Goal: Task Accomplishment & Management: Complete application form

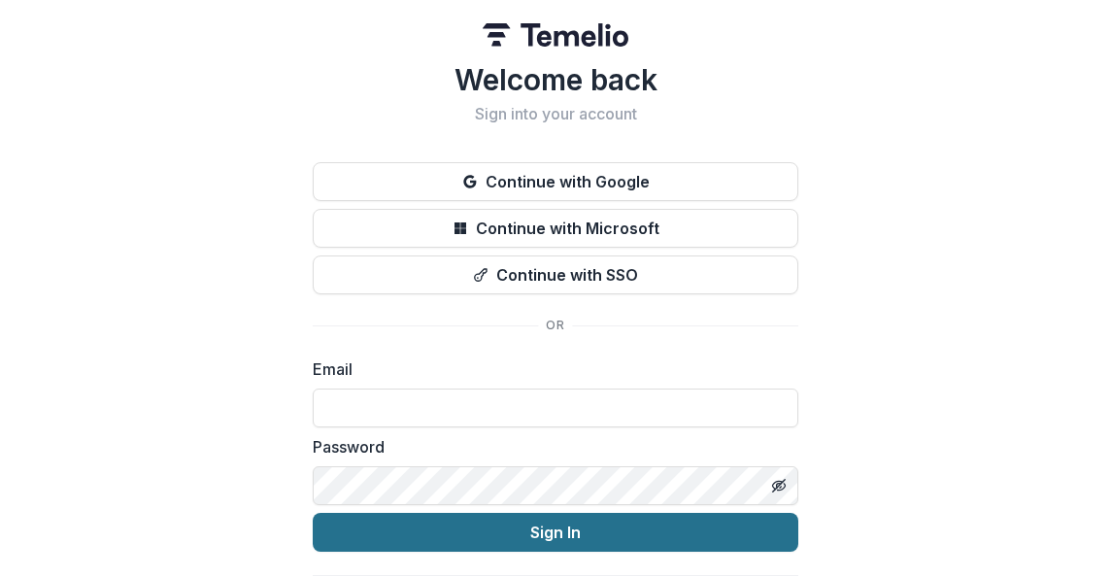
type input "**********"
click at [584, 528] on button "Sign In" at bounding box center [556, 532] width 486 height 39
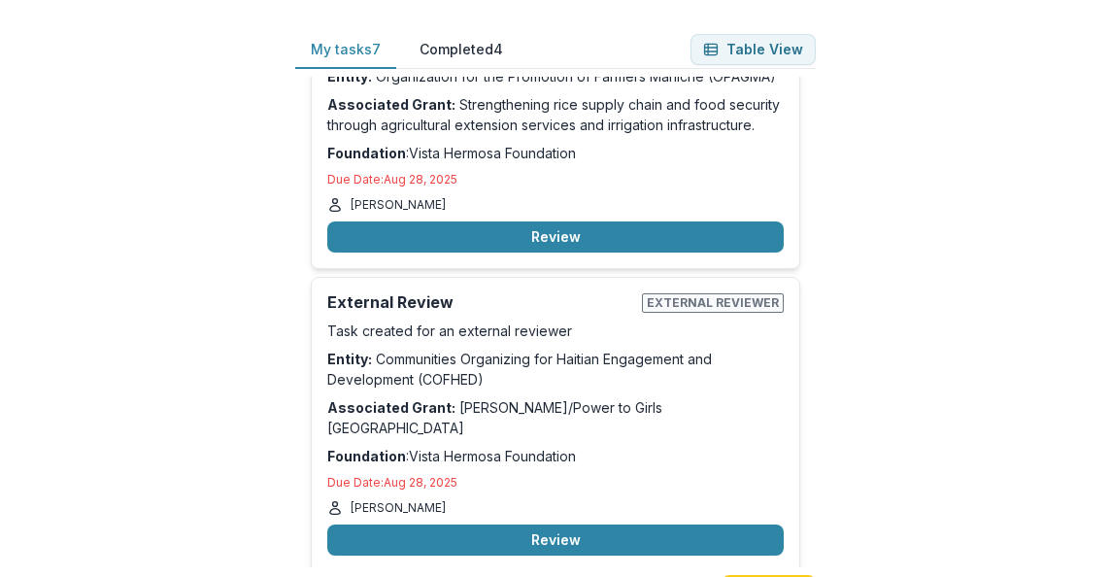
scroll to position [632, 0]
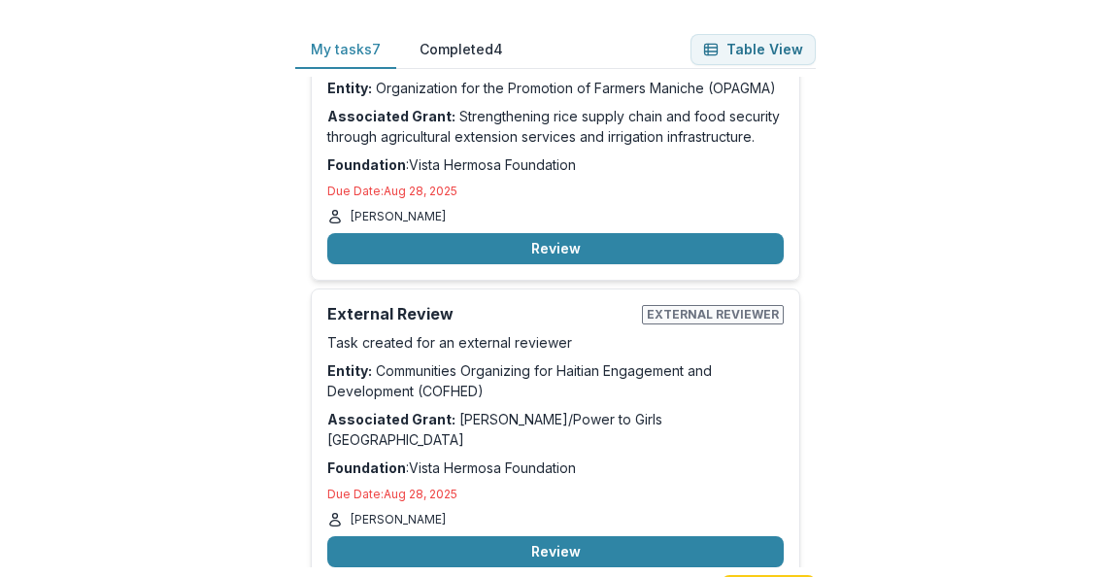
click at [568, 536] on button "Review" at bounding box center [555, 551] width 457 height 31
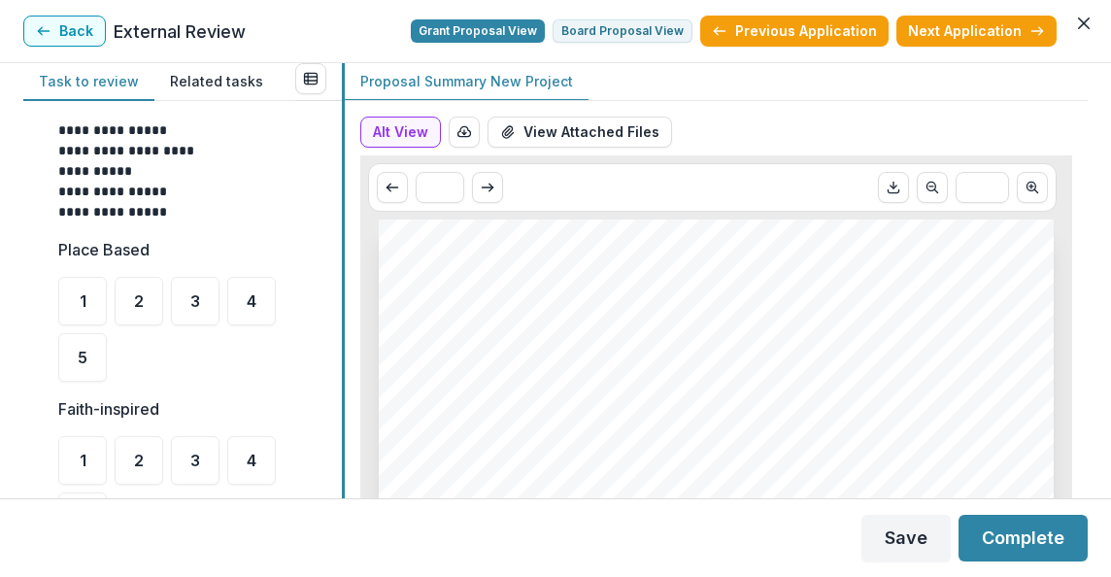
scroll to position [590, 0]
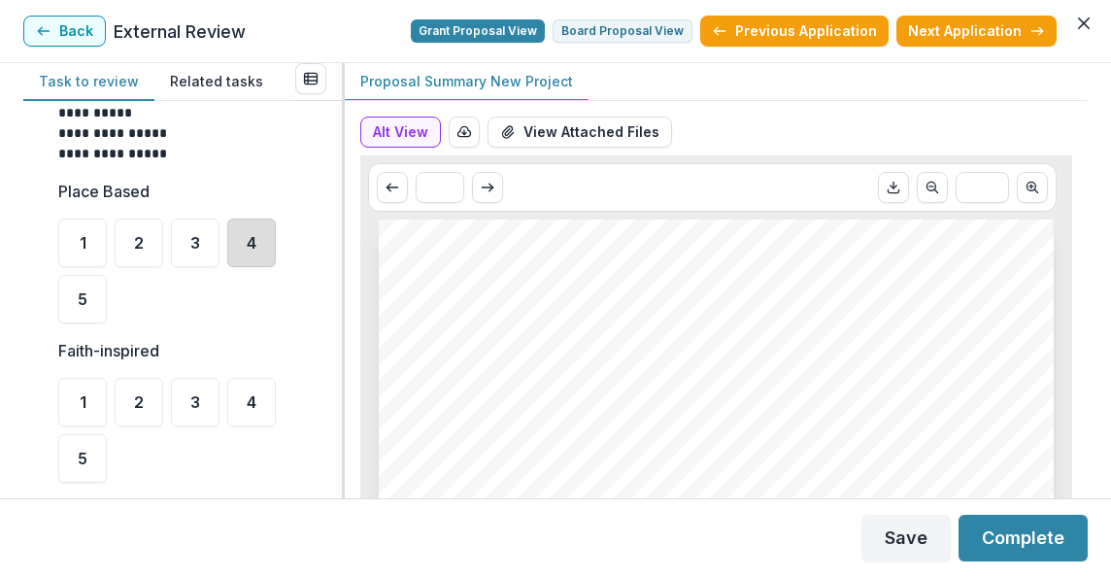
click at [266, 242] on div "4" at bounding box center [251, 243] width 49 height 49
click at [253, 412] on div "4" at bounding box center [251, 402] width 49 height 49
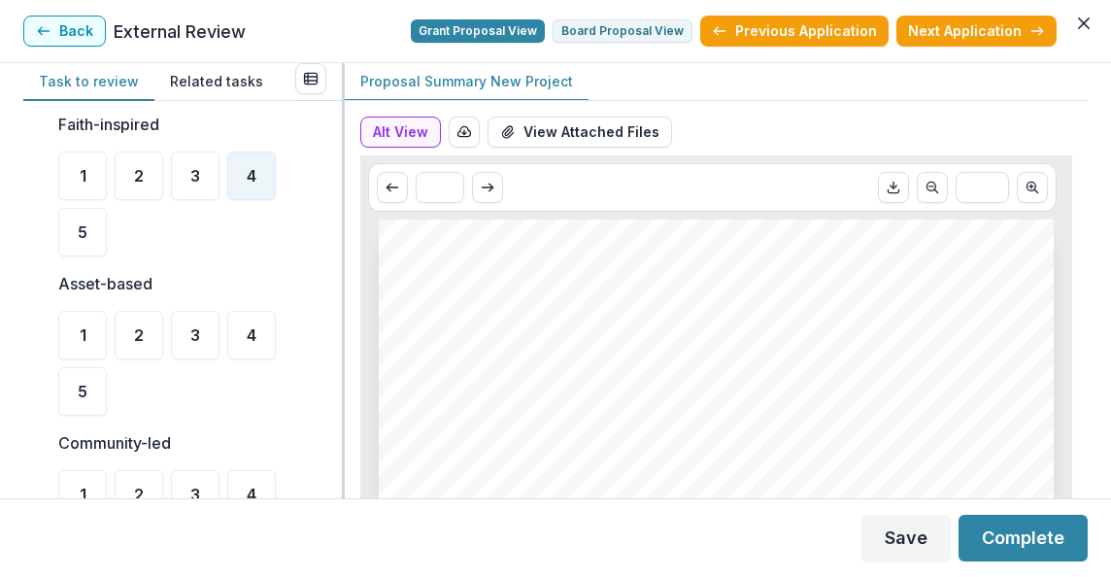
scroll to position [817, 0]
click at [245, 334] on div "4" at bounding box center [251, 334] width 49 height 49
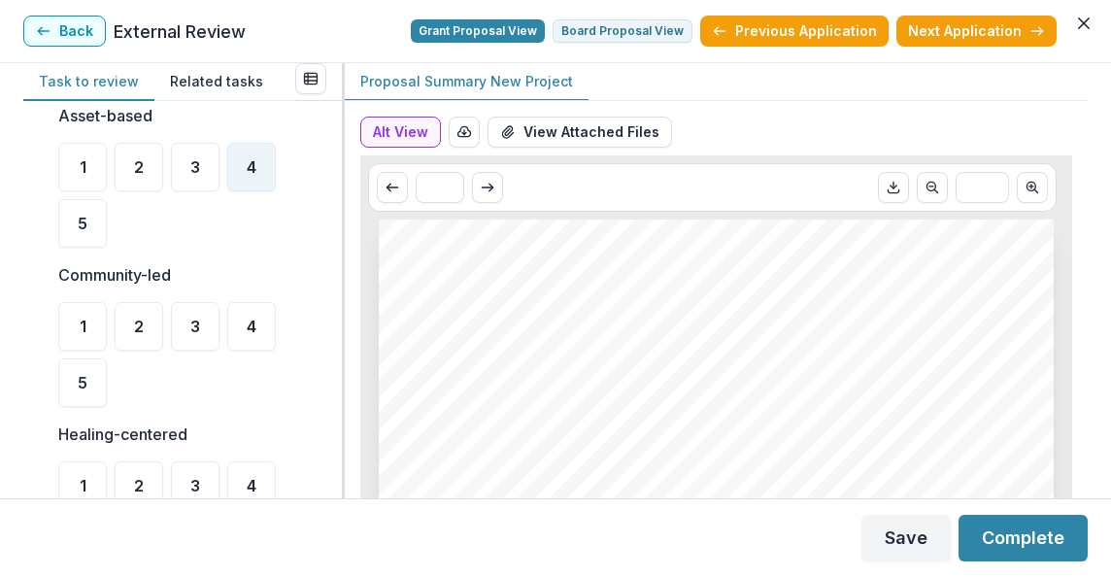
scroll to position [990, 0]
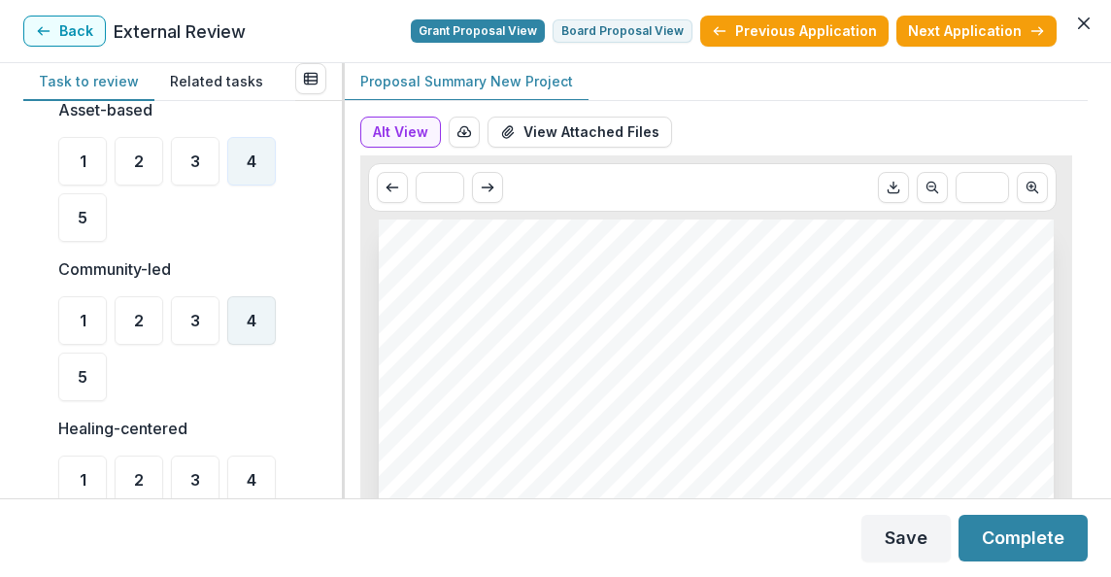
click at [256, 321] on span "4" at bounding box center [252, 321] width 10 height 16
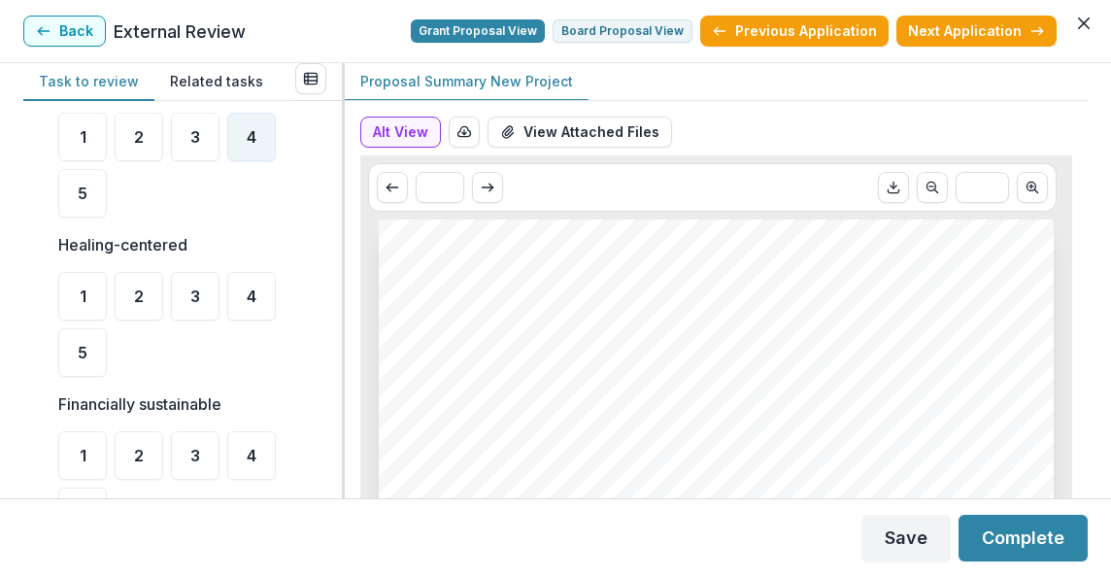
scroll to position [1179, 0]
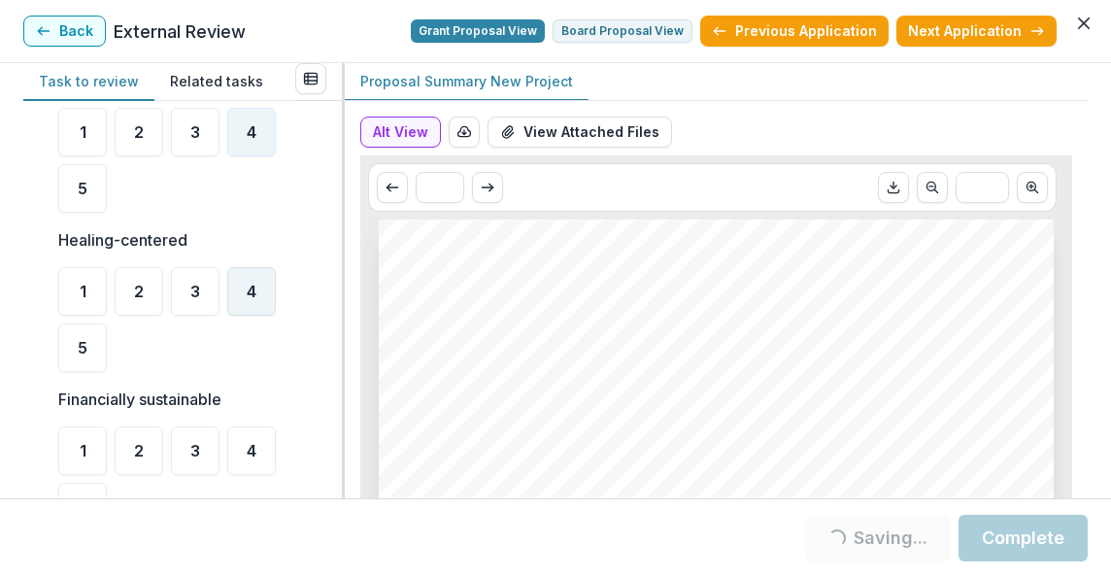
click at [251, 292] on span "4" at bounding box center [252, 292] width 10 height 16
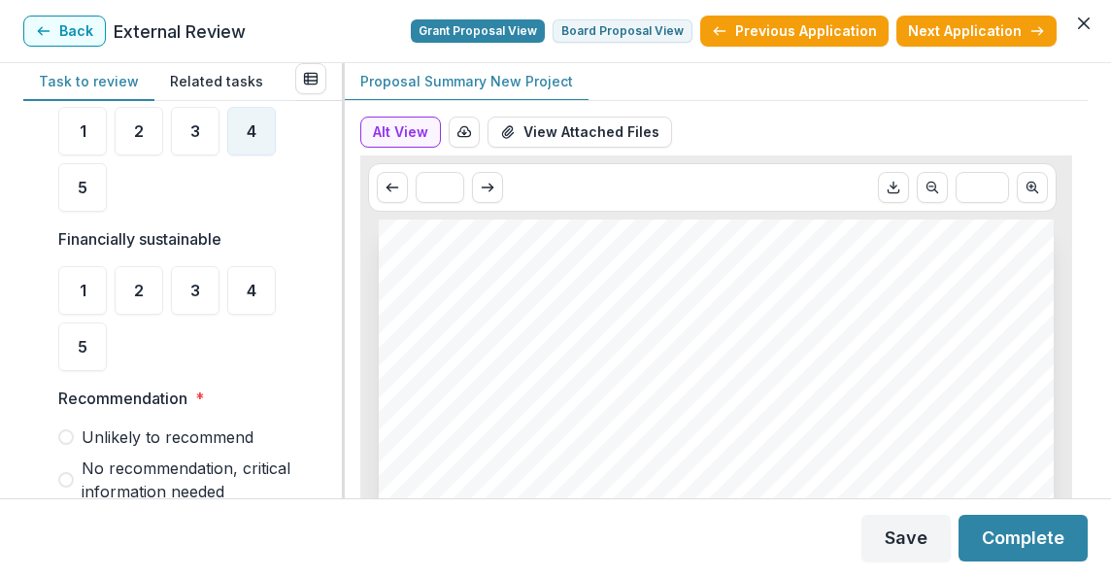
scroll to position [1341, 0]
click at [79, 190] on span "5" at bounding box center [83, 186] width 10 height 16
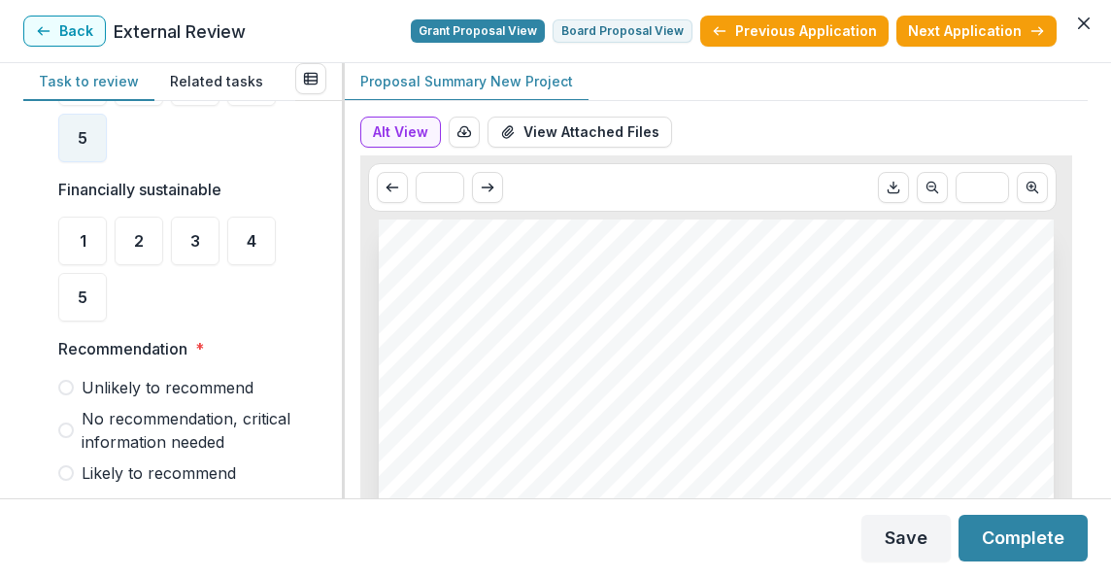
scroll to position [1387, 0]
click at [194, 243] on span "3" at bounding box center [195, 242] width 10 height 16
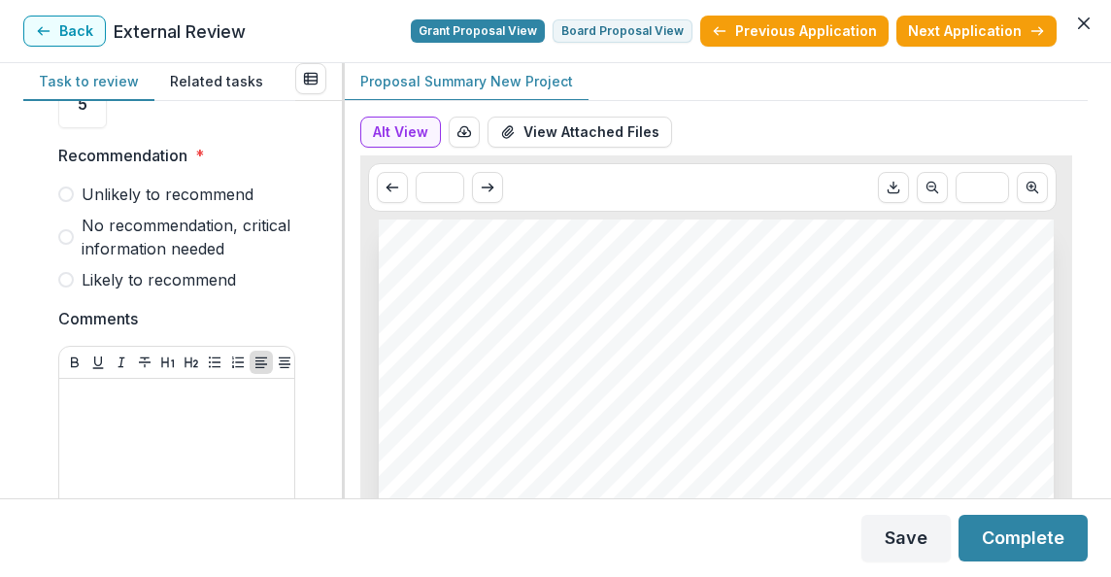
scroll to position [1605, 0]
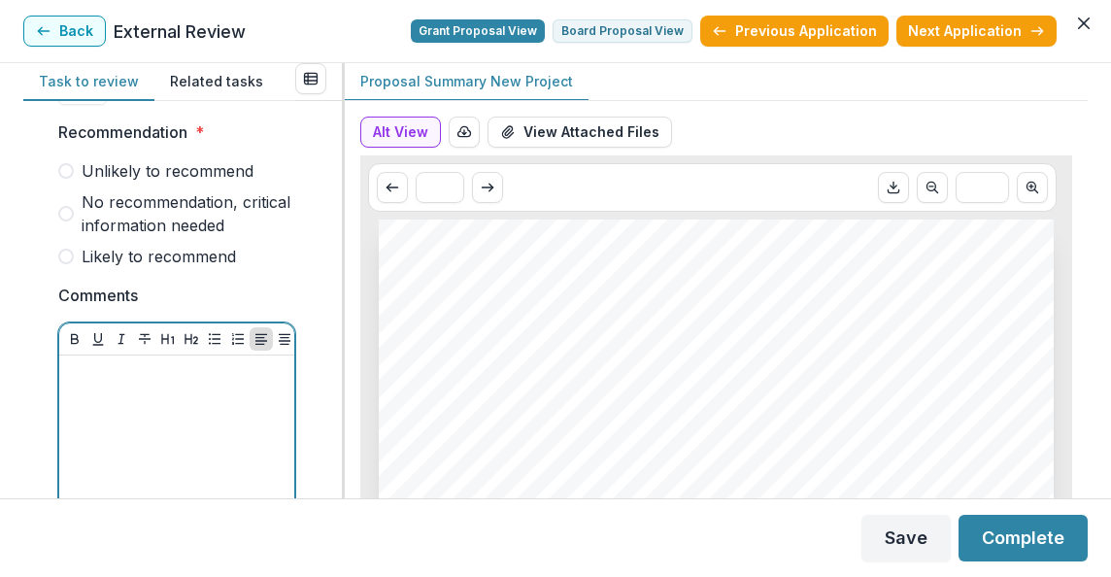
click at [145, 396] on div at bounding box center [177, 508] width 220 height 291
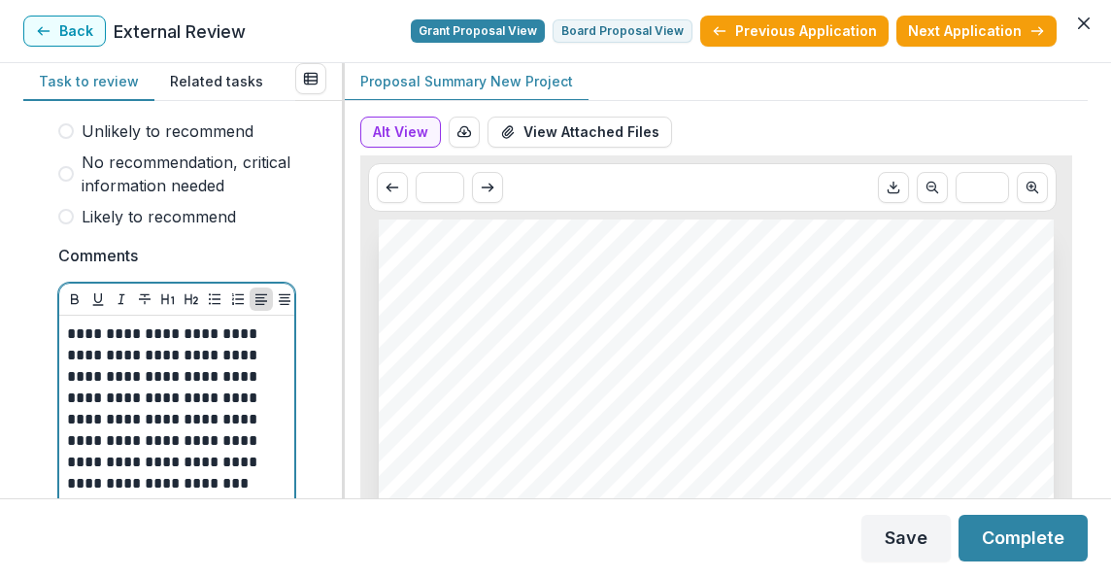
scroll to position [1666, 0]
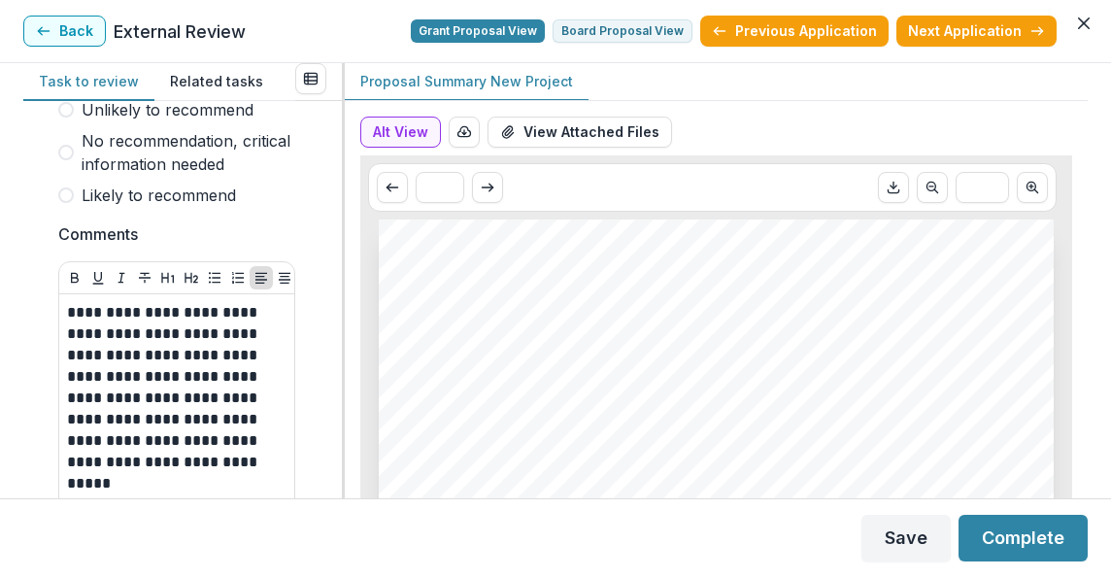
click at [60, 151] on span at bounding box center [66, 153] width 16 height 16
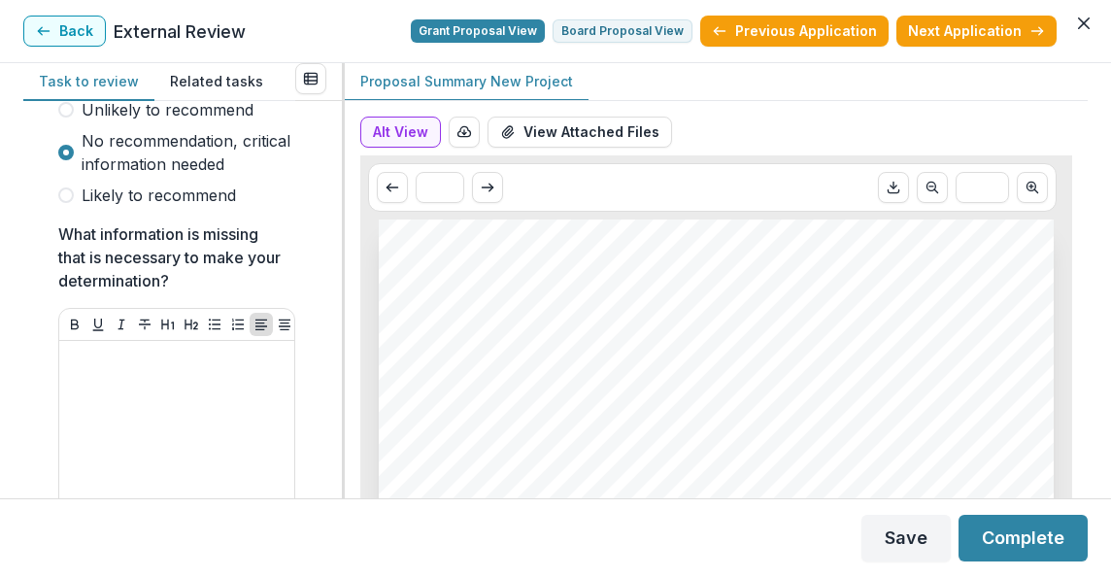
click at [71, 111] on span at bounding box center [66, 110] width 16 height 16
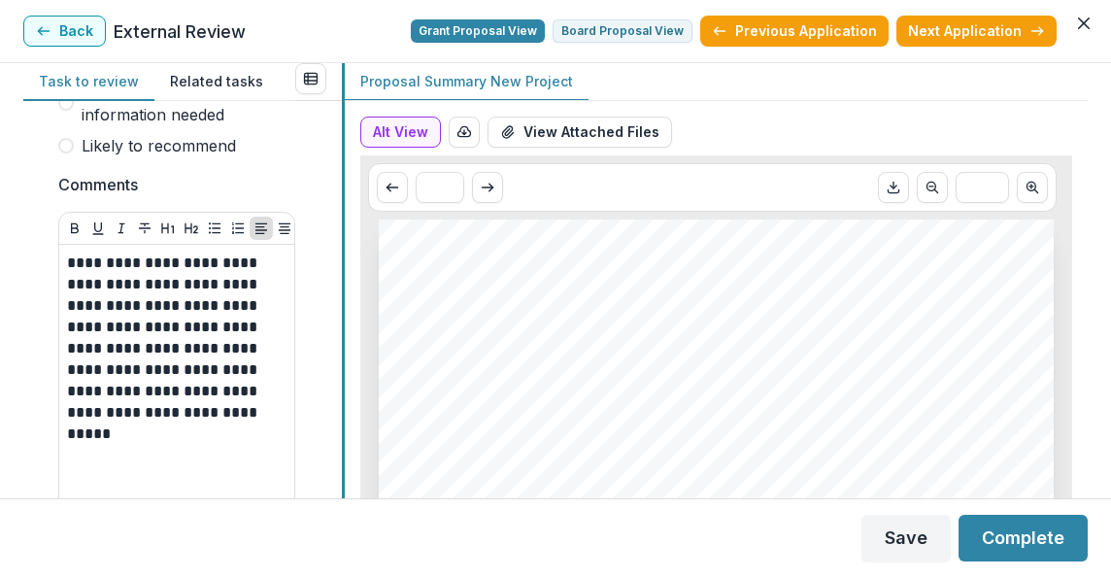
scroll to position [1695, 0]
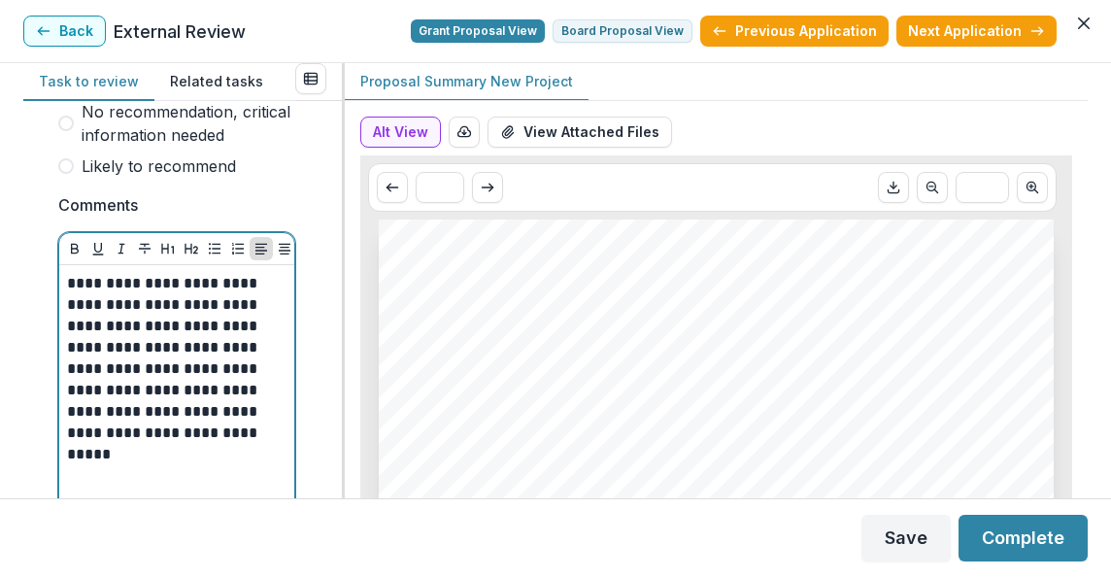
click at [163, 329] on p "**********" at bounding box center [174, 369] width 214 height 192
drag, startPoint x: 125, startPoint y: 350, endPoint x: 65, endPoint y: 351, distance: 60.2
click at [65, 351] on div "**********" at bounding box center [176, 418] width 235 height 307
click at [244, 364] on p "**********" at bounding box center [174, 369] width 214 height 192
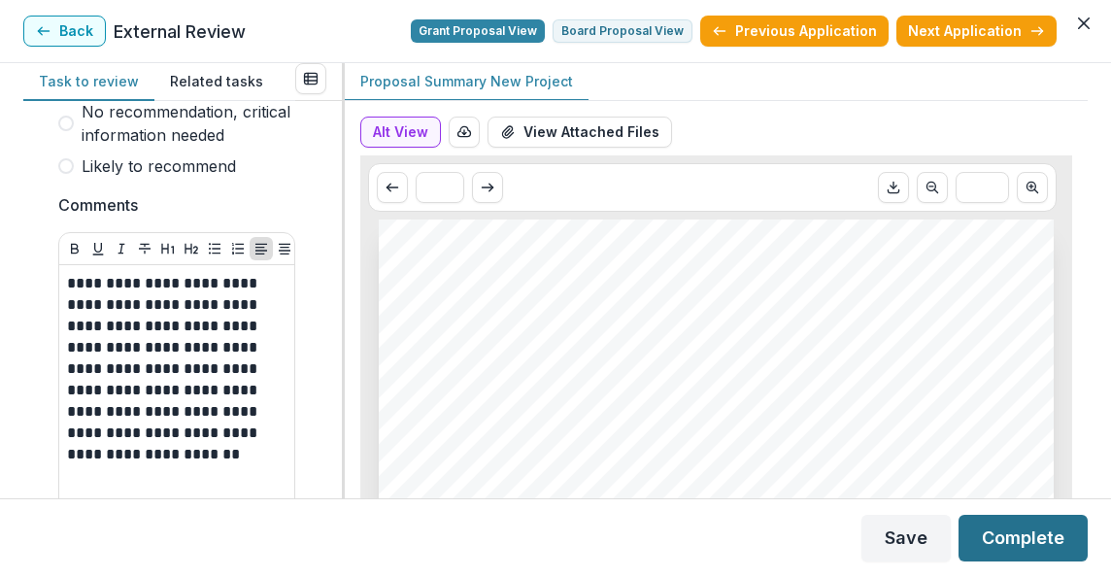
click at [1043, 533] on button "Complete" at bounding box center [1023, 538] width 129 height 47
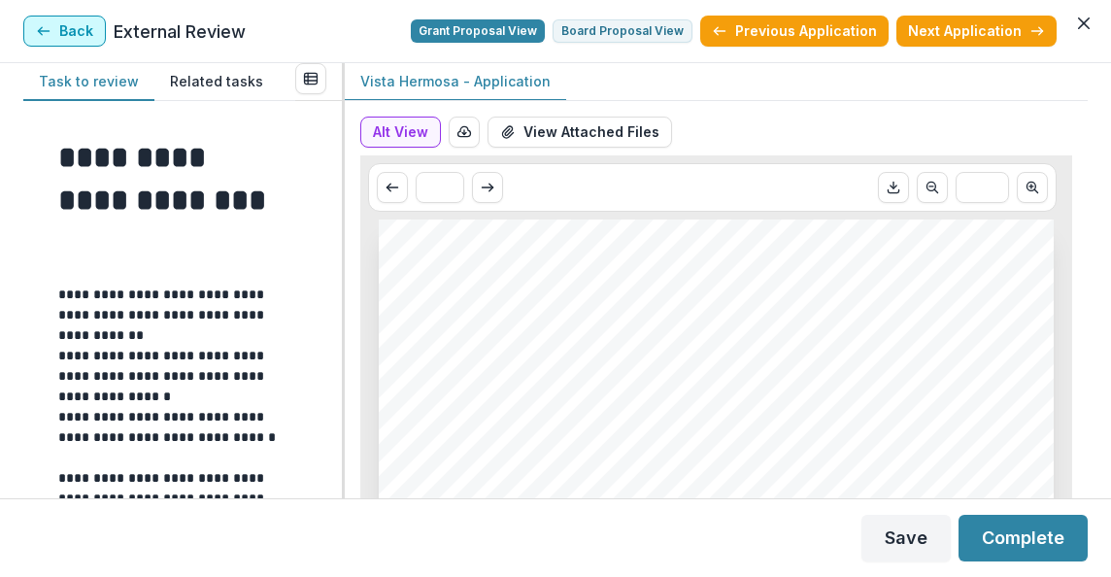
click at [78, 30] on button "Back" at bounding box center [64, 31] width 83 height 31
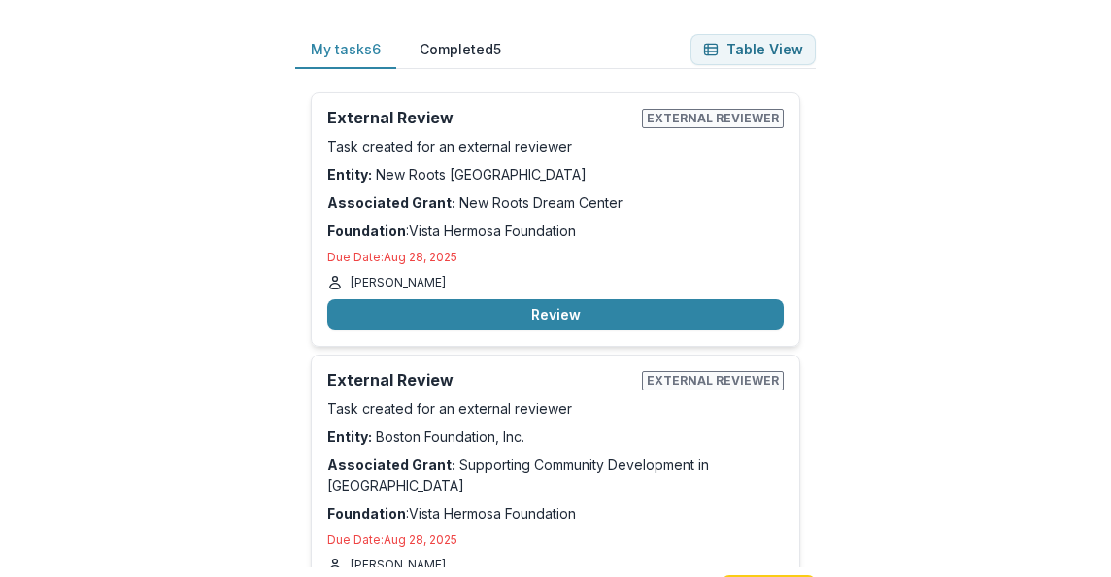
click at [542, 560] on div "External Review External reviewer Task created for an external reviewer Entity:…" at bounding box center [556, 492] width 490 height 275
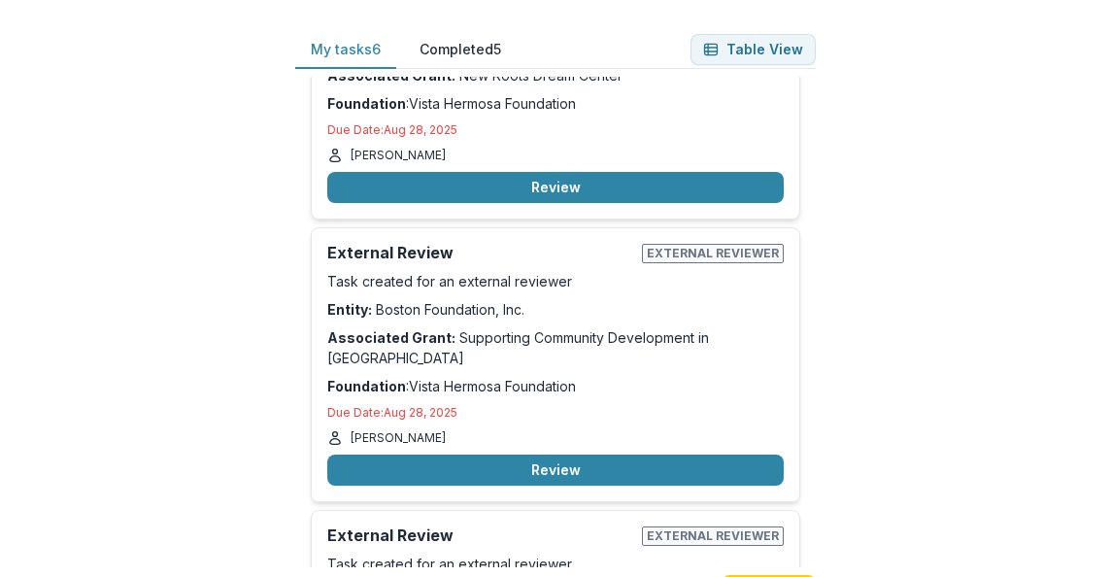
scroll to position [136, 0]
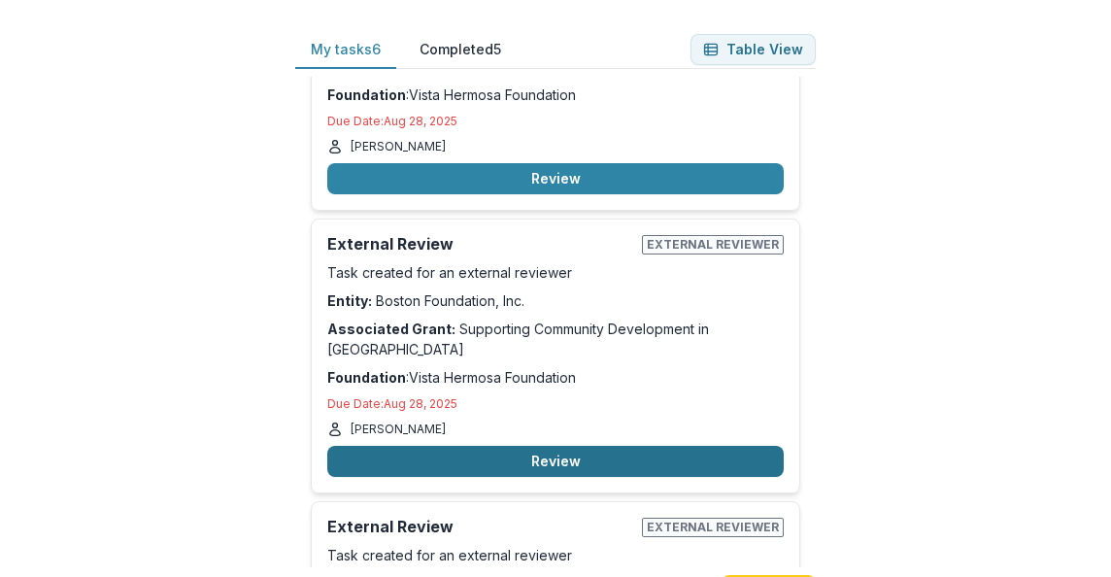
click at [536, 446] on button "Review" at bounding box center [555, 461] width 457 height 31
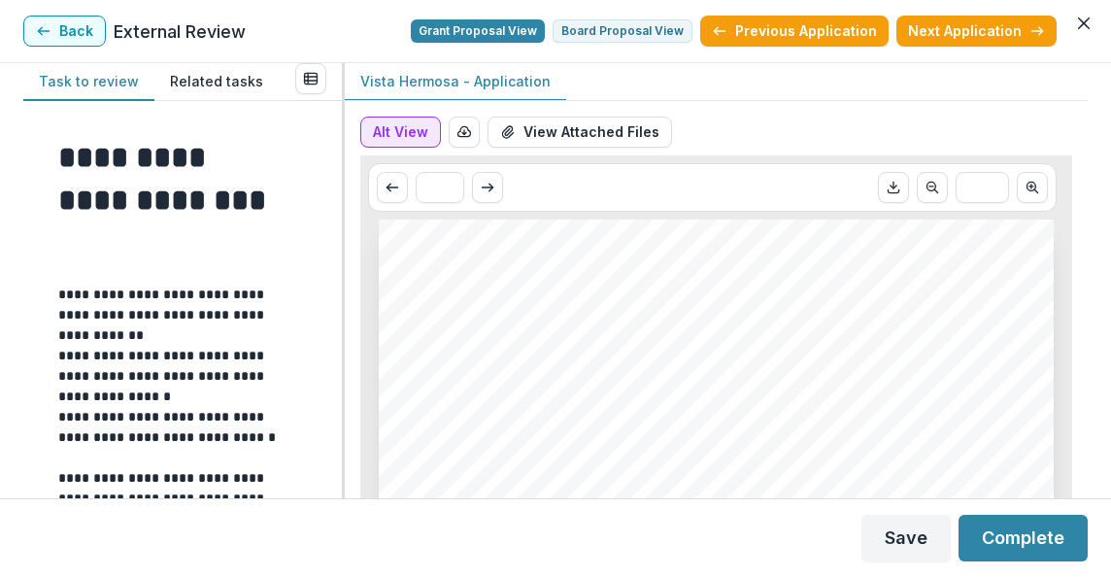
click at [404, 134] on button "Alt View" at bounding box center [400, 132] width 81 height 31
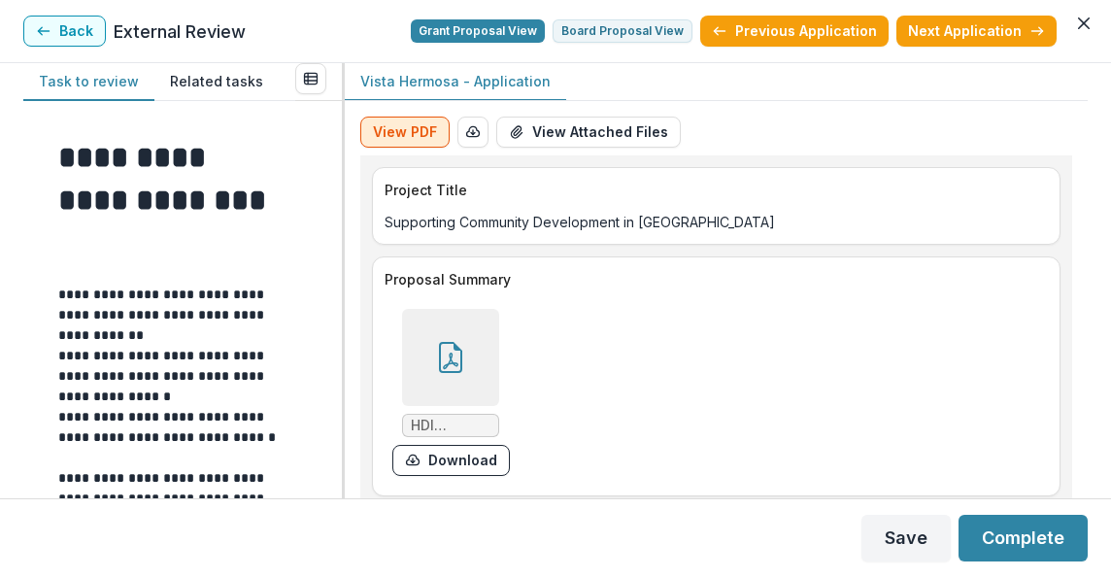
click at [404, 135] on button "View PDF" at bounding box center [404, 132] width 89 height 31
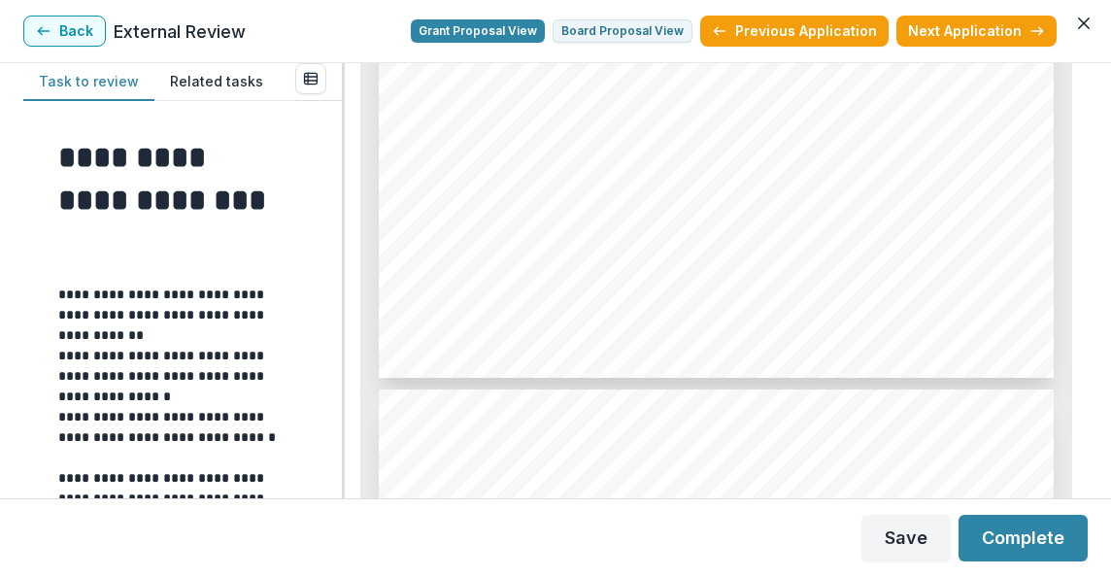
scroll to position [793, 0]
click at [611, 33] on button "Board Proposal View" at bounding box center [623, 30] width 140 height 23
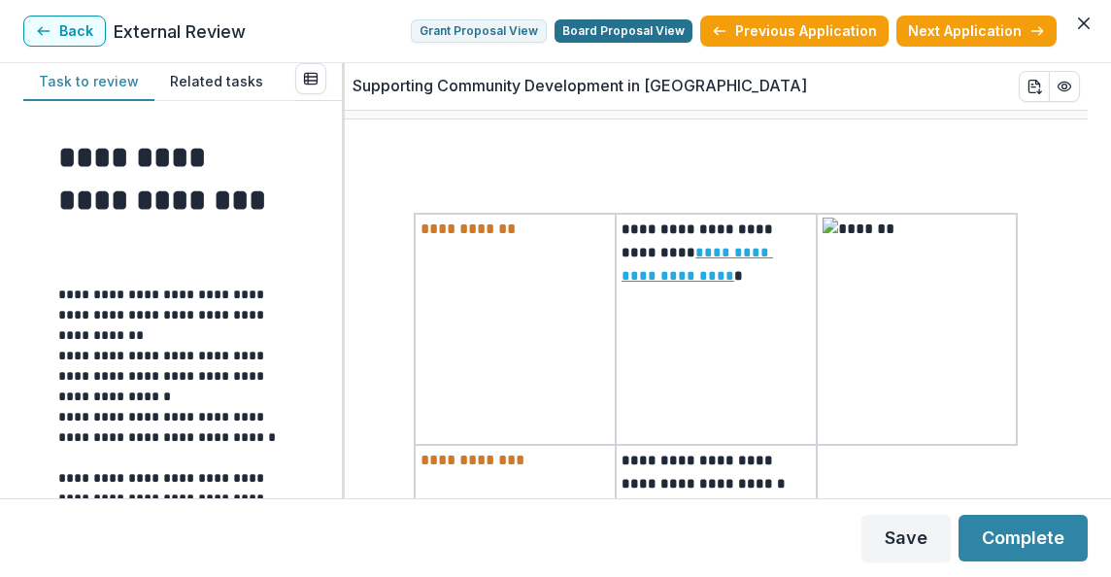
scroll to position [0, 0]
click at [482, 28] on button "Grant Proposal View" at bounding box center [479, 30] width 136 height 23
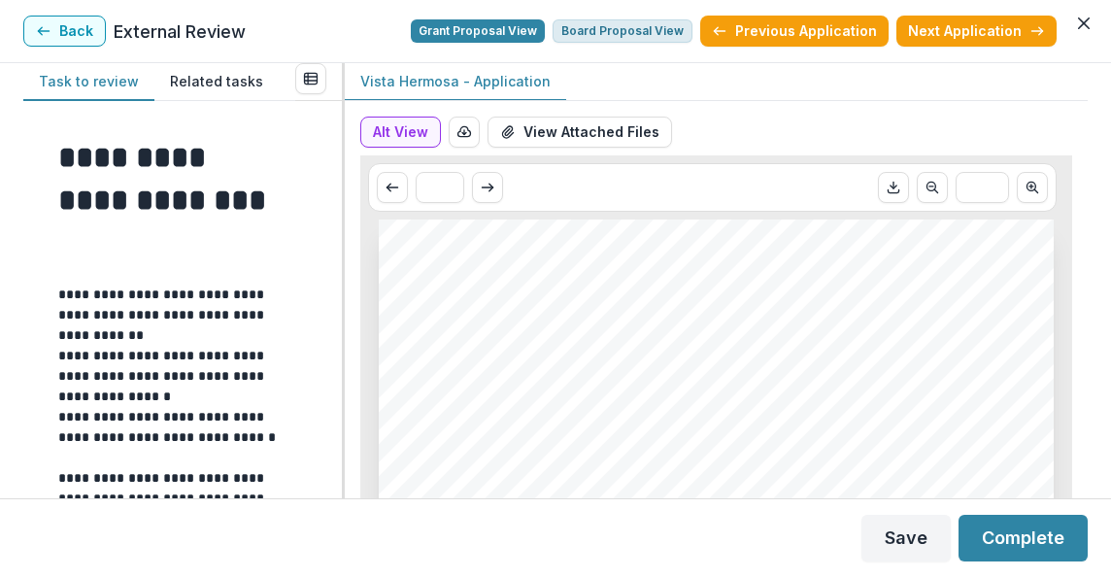
click at [613, 28] on button "Board Proposal View" at bounding box center [623, 30] width 140 height 23
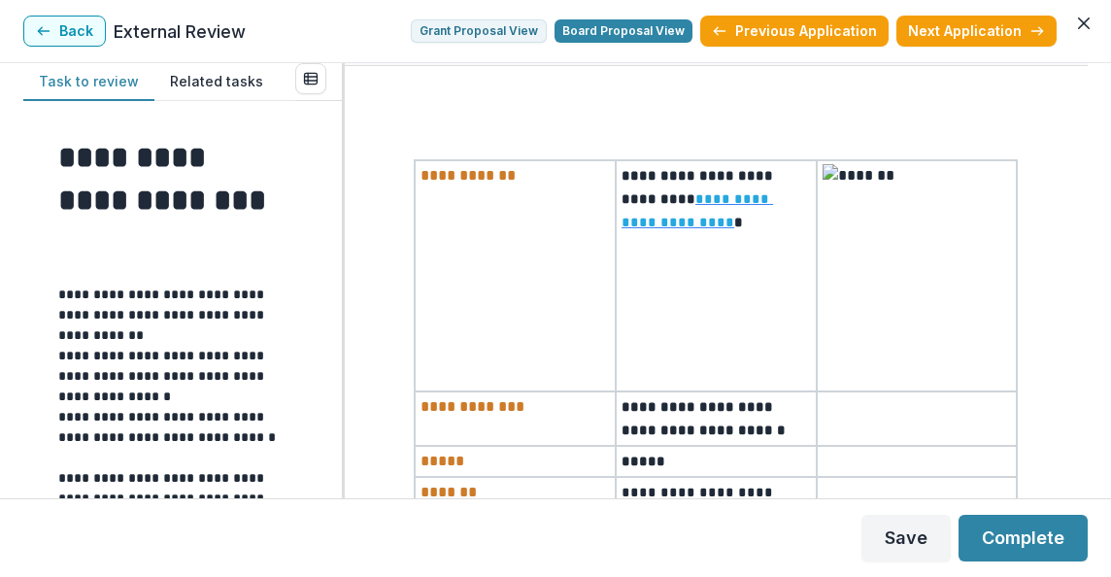
scroll to position [40, 0]
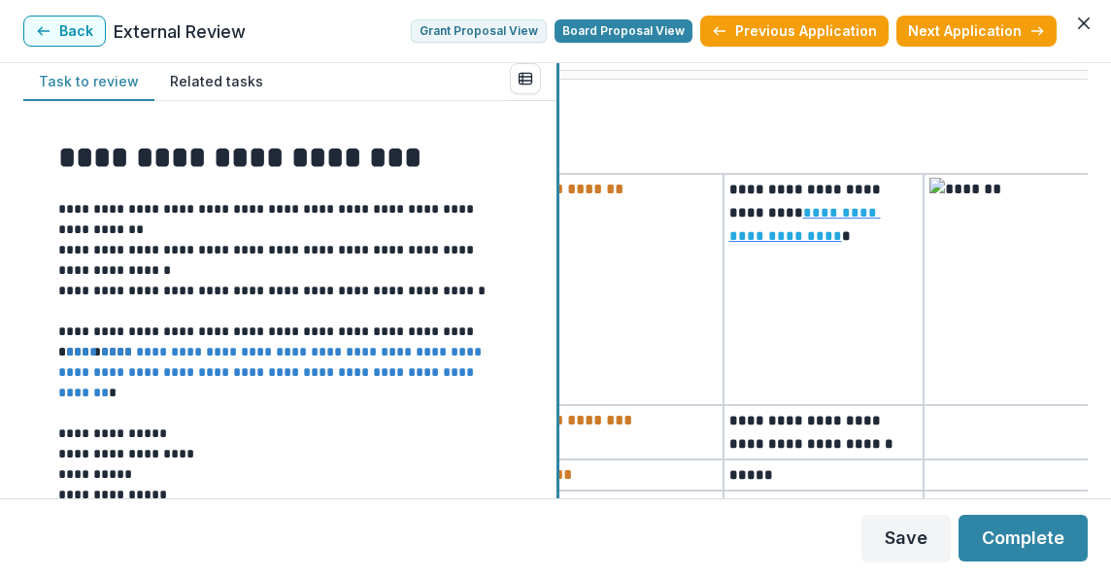
click at [557, 274] on div at bounding box center [558, 280] width 3 height 435
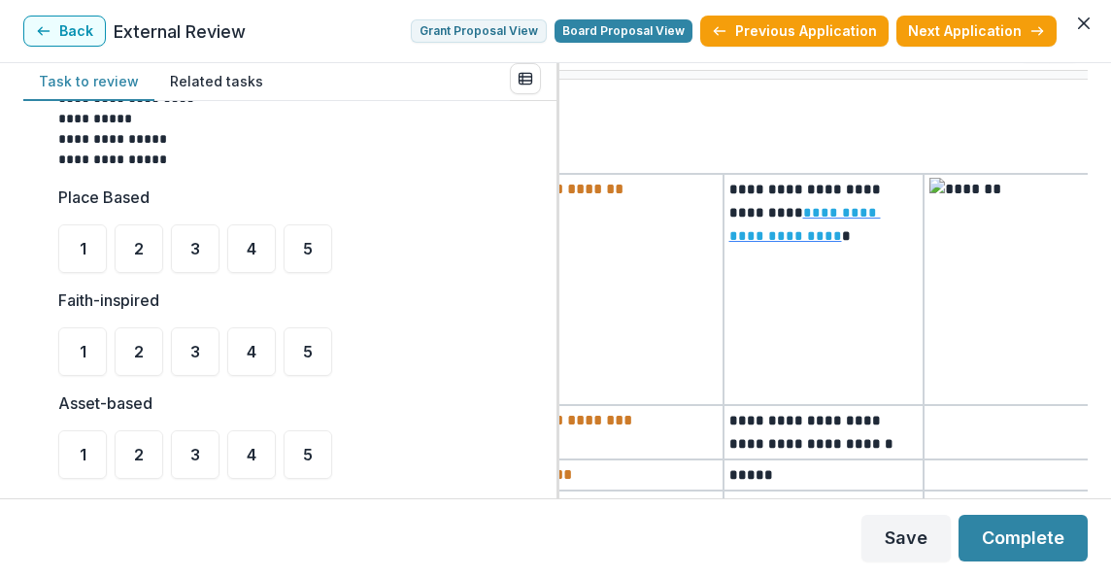
scroll to position [357, 0]
click at [194, 252] on span "3" at bounding box center [195, 248] width 10 height 16
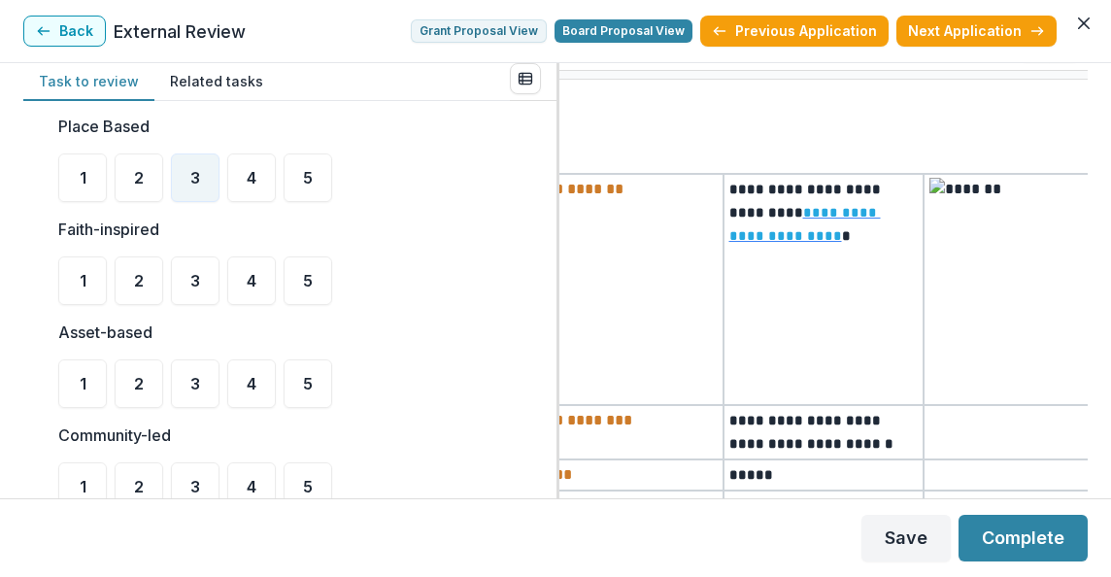
scroll to position [429, 0]
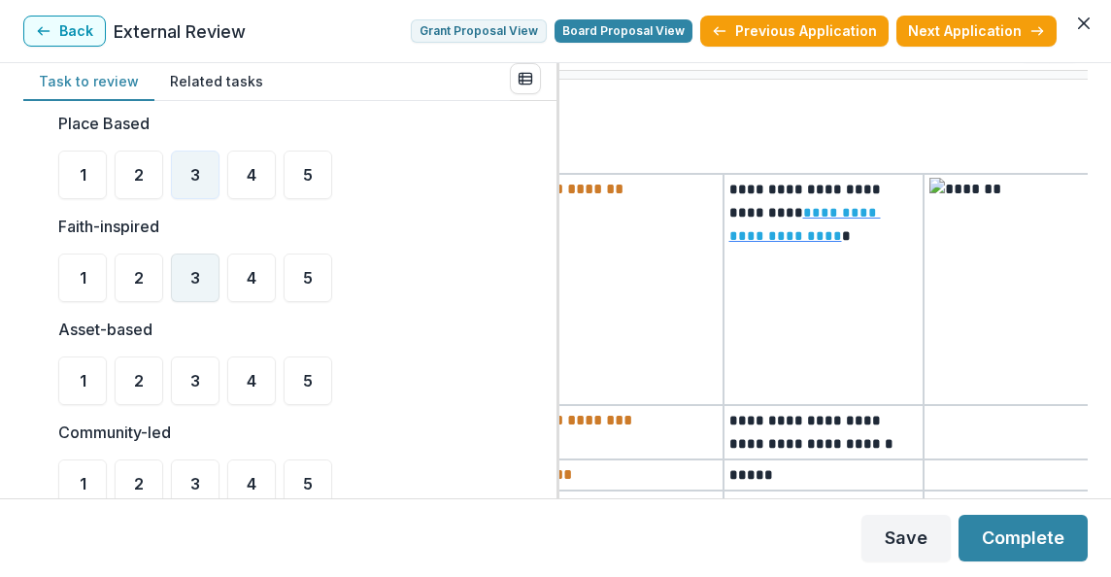
click at [191, 272] on span "3" at bounding box center [195, 278] width 10 height 16
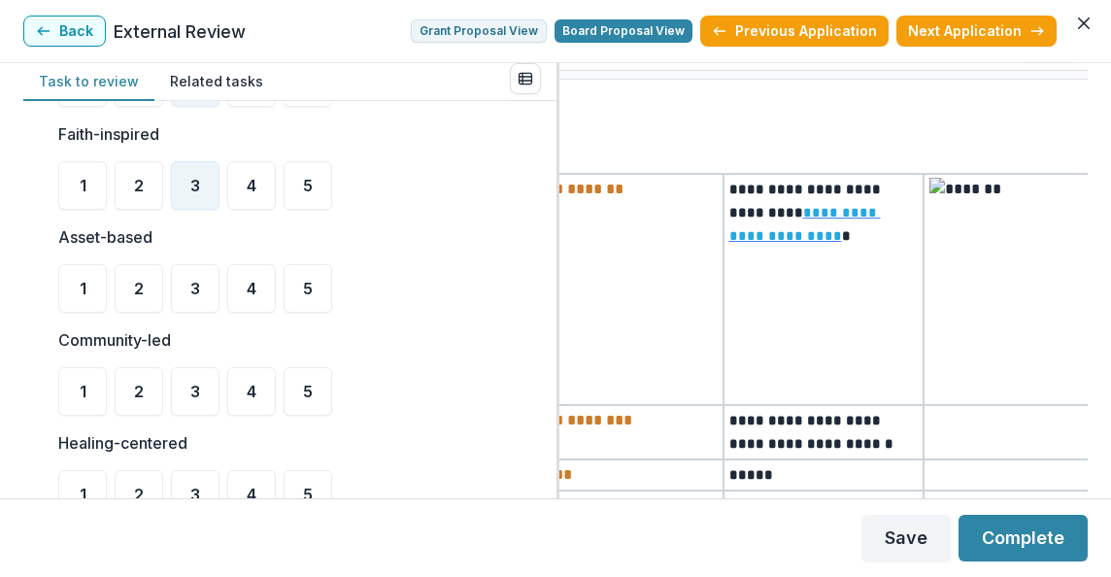
scroll to position [522, 0]
click at [237, 292] on div "4" at bounding box center [251, 288] width 49 height 49
click at [246, 400] on div "4" at bounding box center [251, 391] width 49 height 49
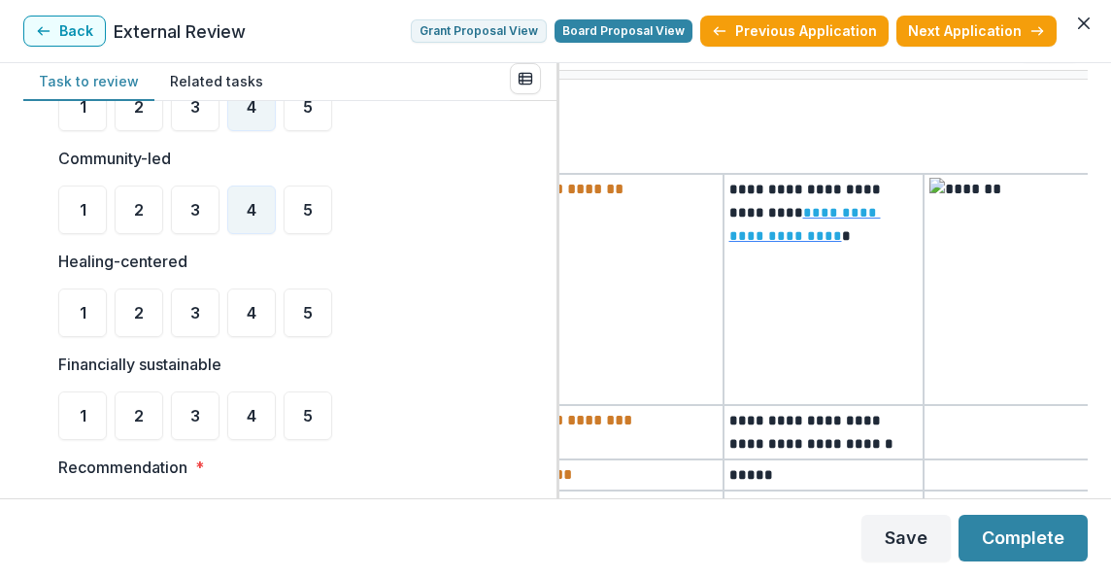
scroll to position [703, 0]
click at [241, 310] on div "4" at bounding box center [251, 313] width 49 height 49
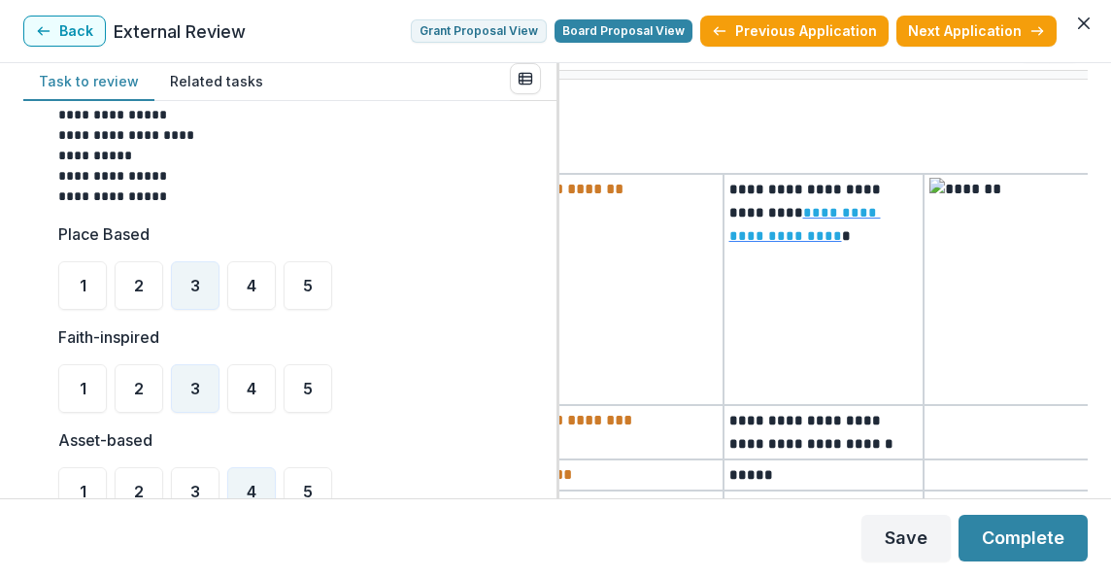
scroll to position [322, 0]
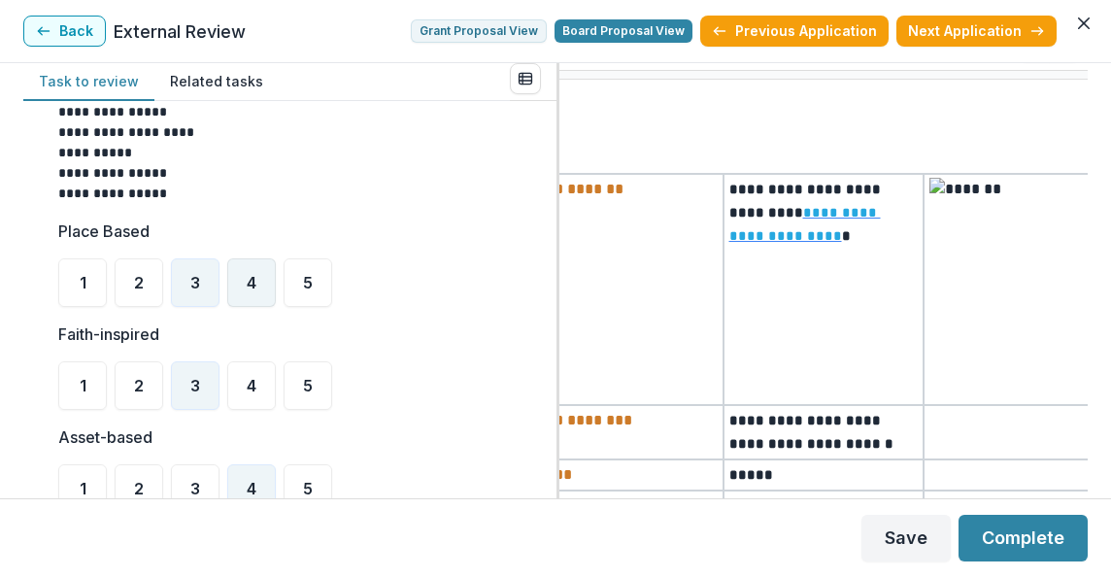
click at [241, 294] on div "4" at bounding box center [251, 282] width 49 height 49
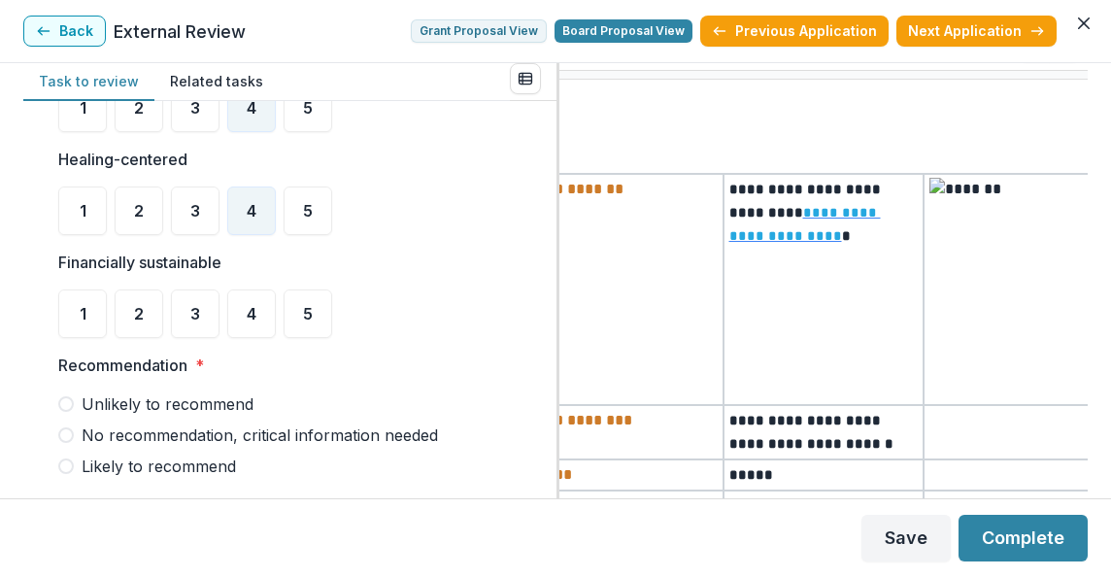
scroll to position [805, 0]
click at [258, 312] on div "4" at bounding box center [251, 314] width 49 height 49
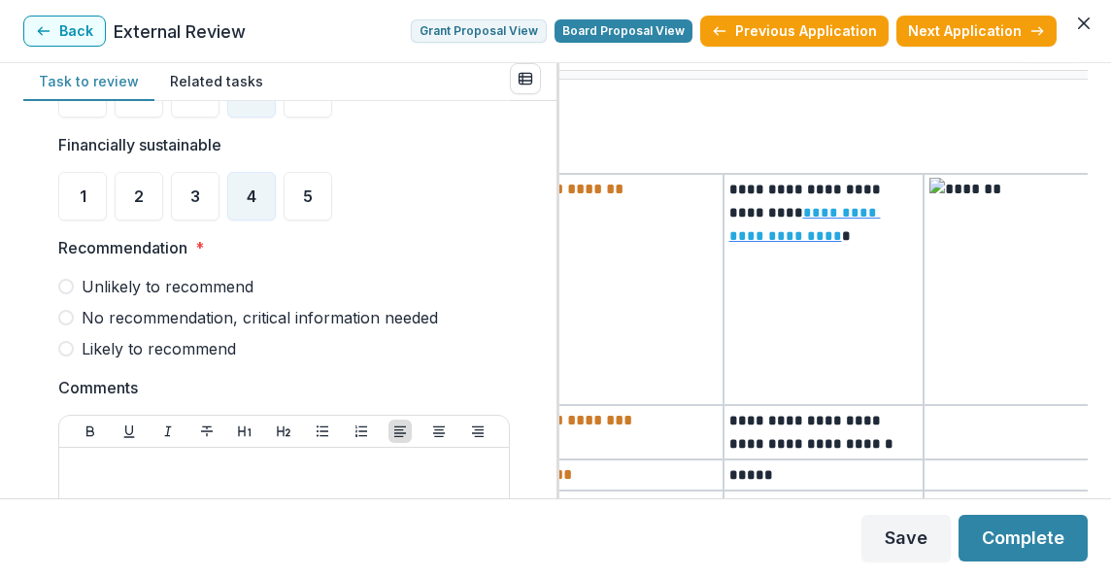
scroll to position [924, 0]
click at [60, 357] on label "Likely to recommend" at bounding box center [284, 347] width 452 height 23
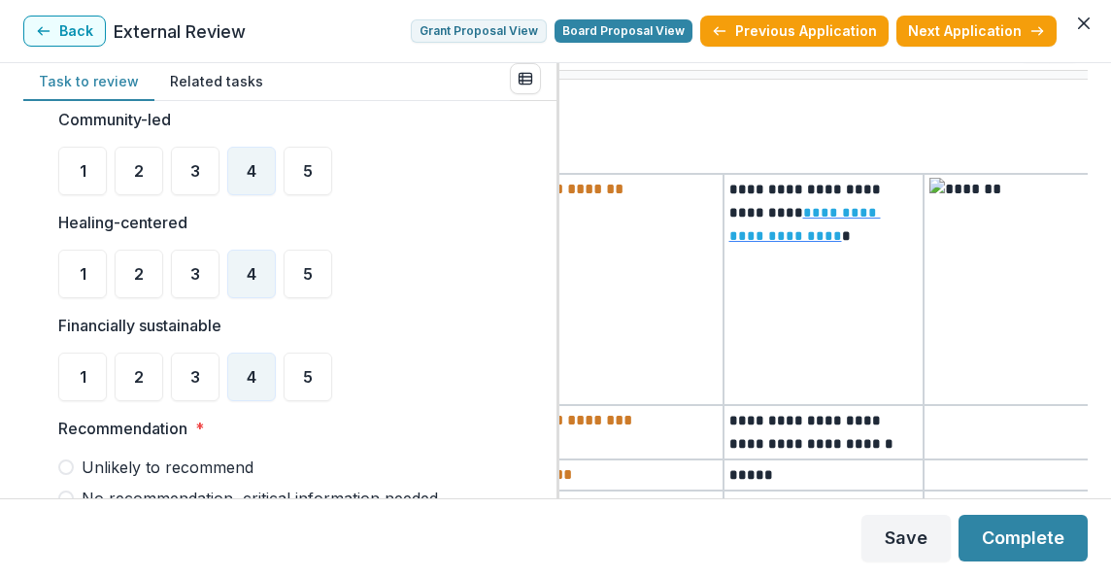
scroll to position [742, 0]
click at [79, 18] on button "Back" at bounding box center [64, 31] width 83 height 31
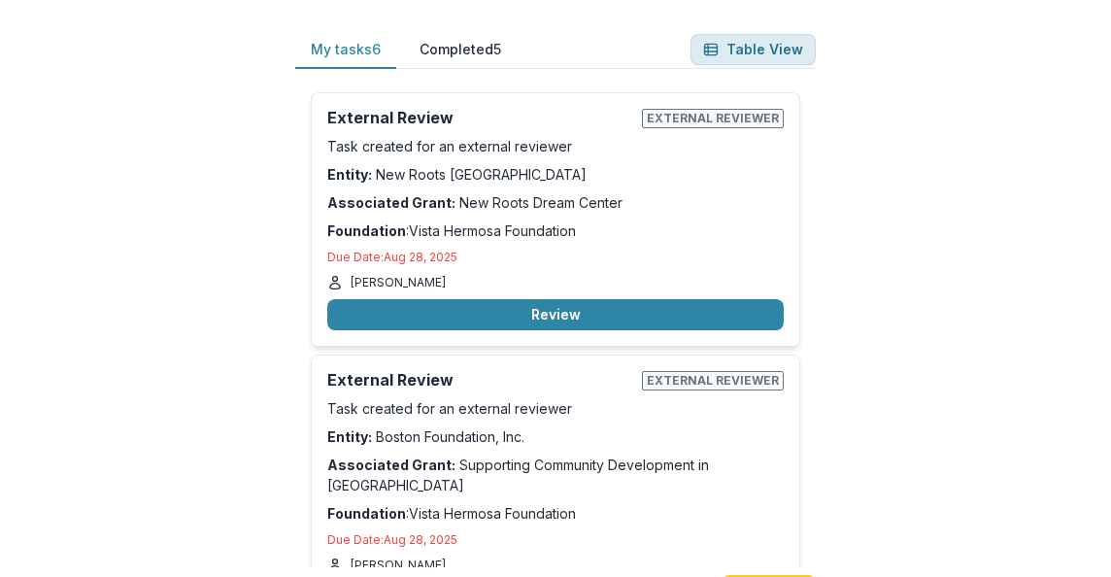
click at [766, 56] on button "Table View" at bounding box center [753, 49] width 125 height 31
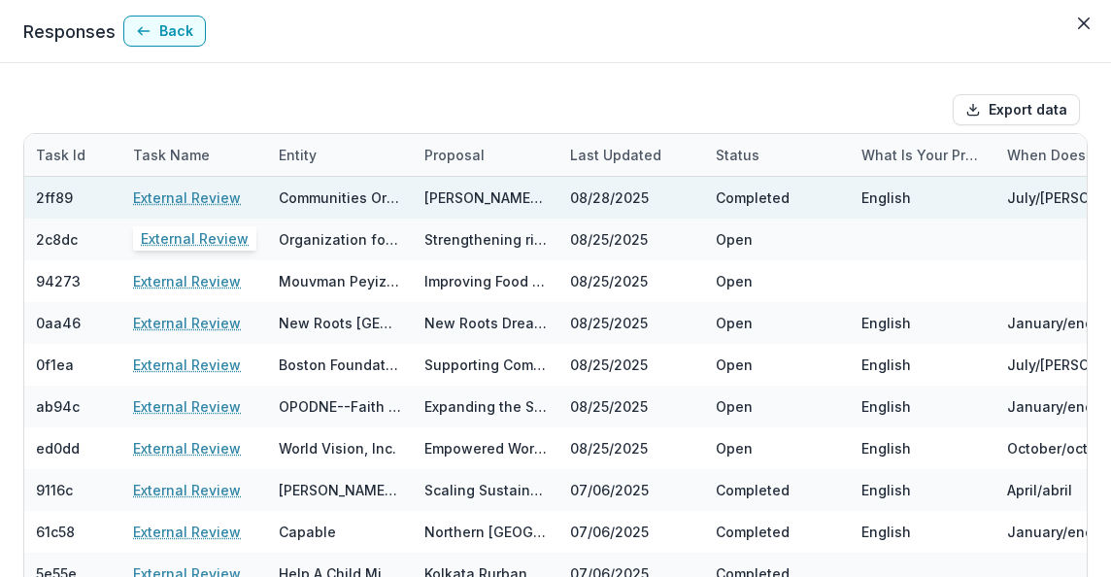
click at [211, 194] on link "External Review" at bounding box center [187, 198] width 108 height 20
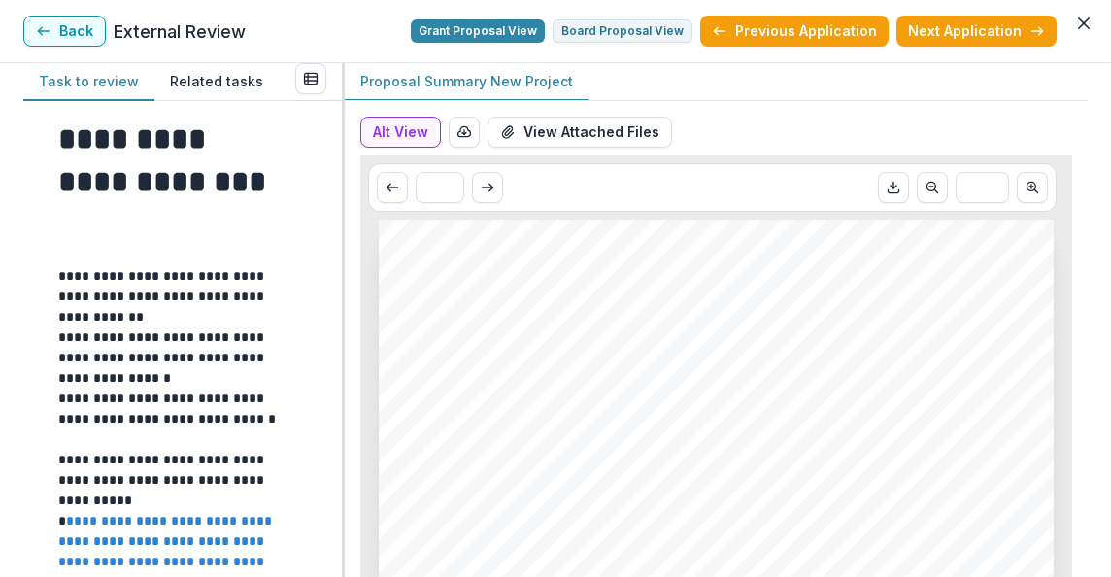
scroll to position [848, 0]
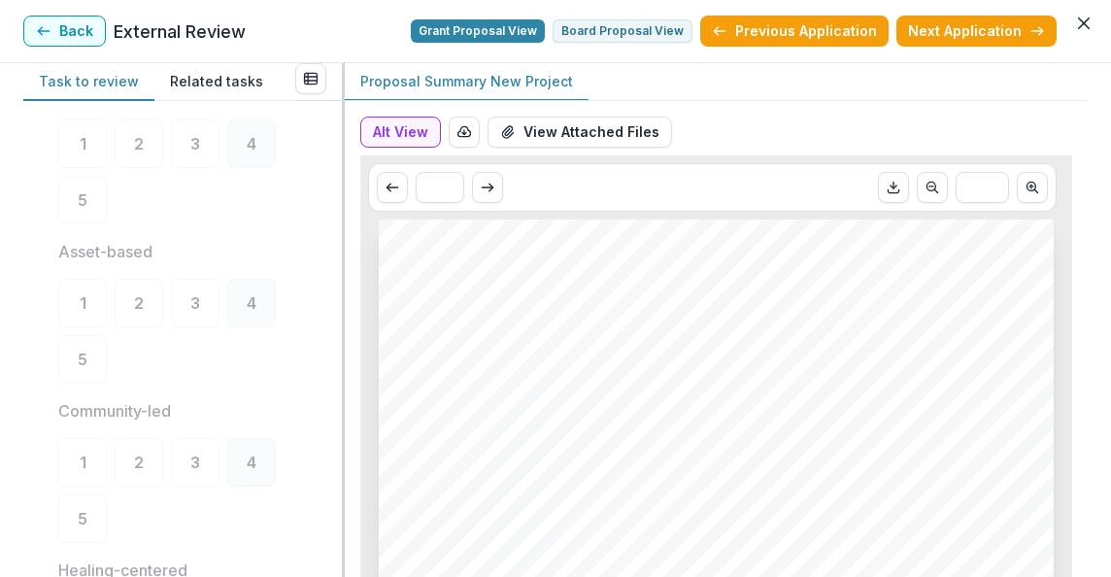
click at [342, 303] on div at bounding box center [343, 320] width 3 height 514
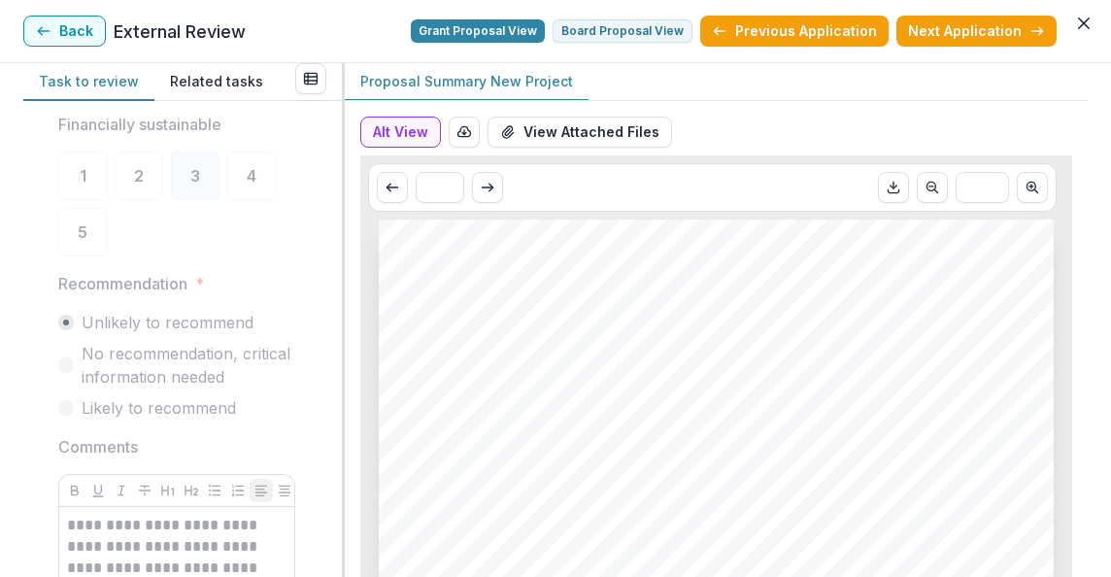
scroll to position [1526, 0]
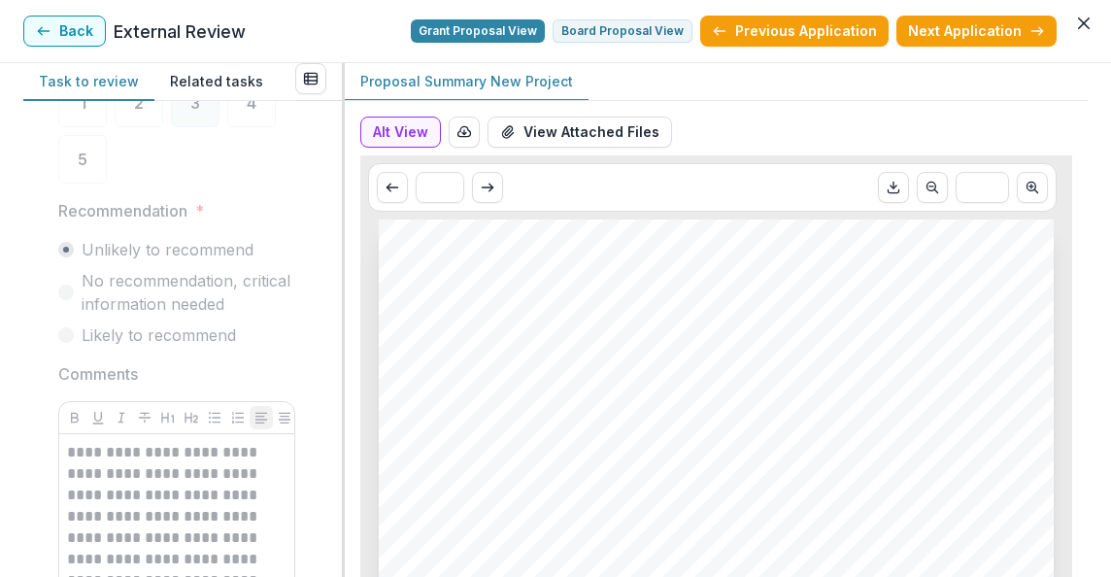
click at [220, 84] on button "Related tasks" at bounding box center [216, 82] width 124 height 38
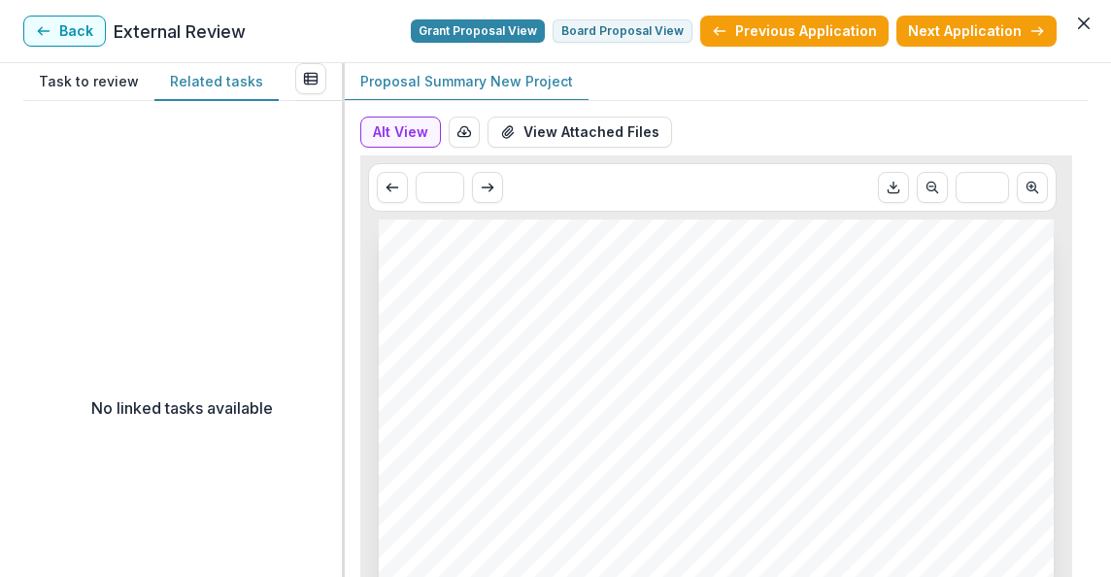
click at [89, 82] on button "Task to review" at bounding box center [88, 82] width 131 height 38
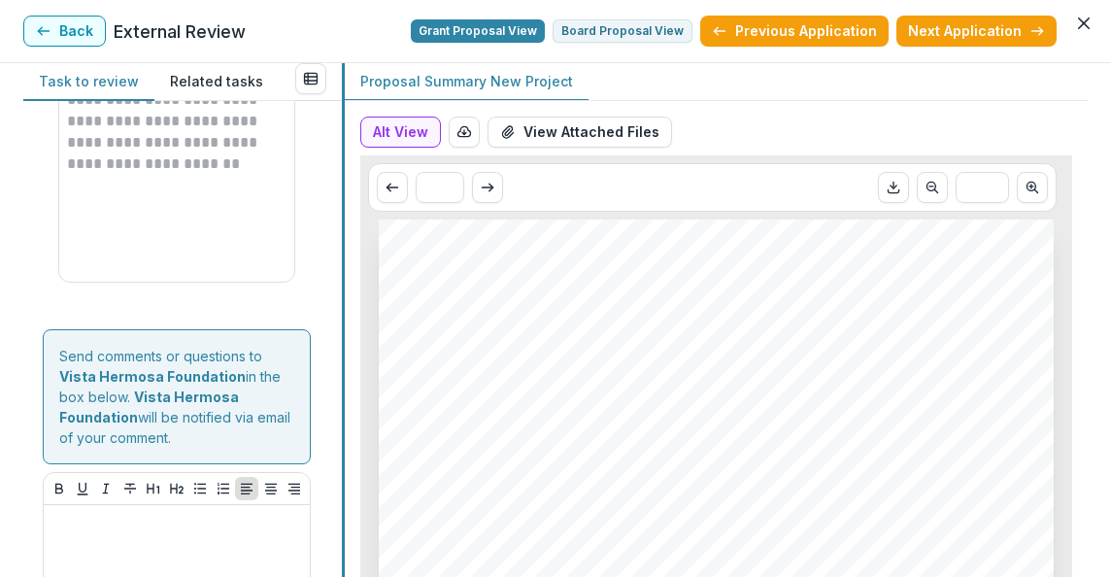
scroll to position [2102, 0]
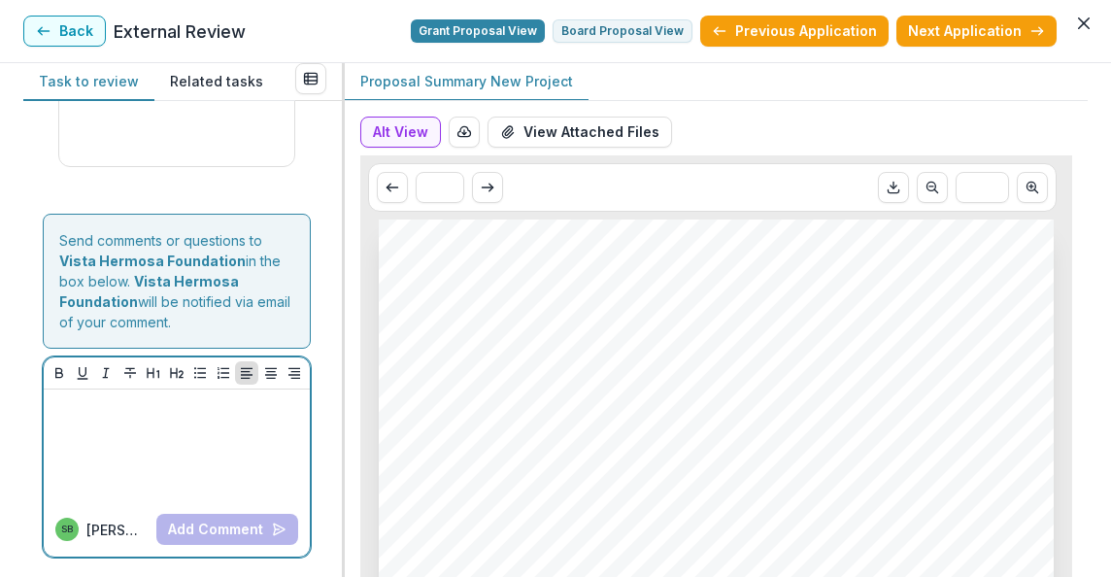
click at [172, 430] on div at bounding box center [176, 445] width 251 height 97
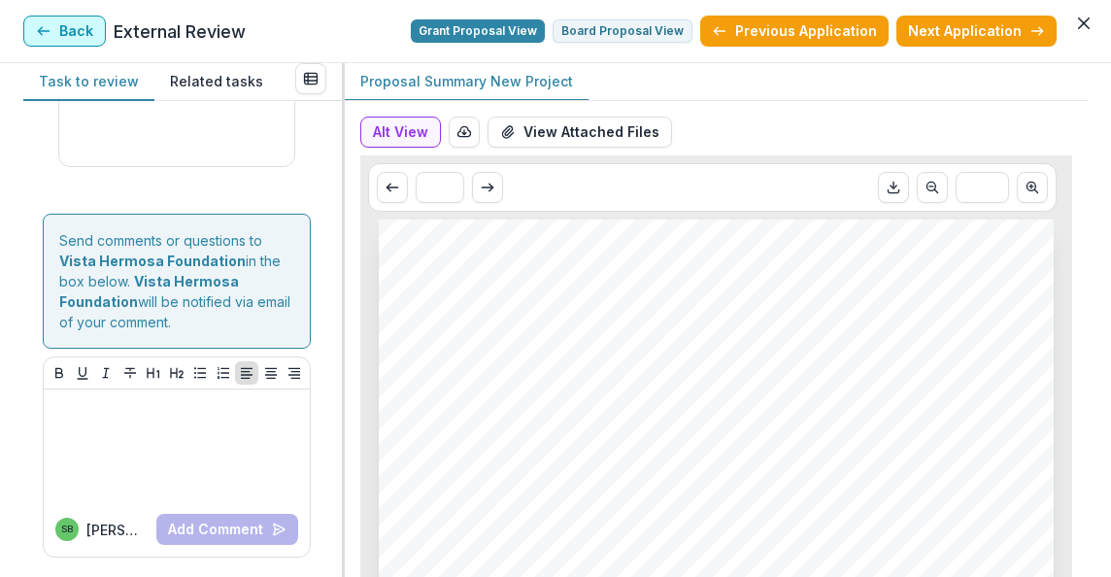
click at [72, 30] on button "Back" at bounding box center [64, 31] width 83 height 31
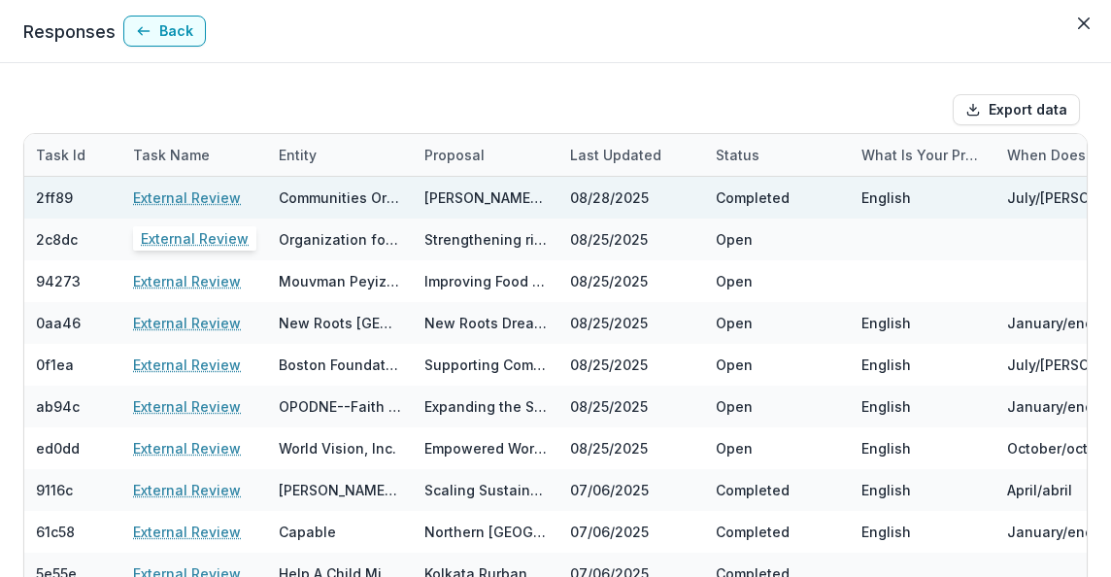
click at [179, 197] on link "External Review" at bounding box center [187, 198] width 108 height 20
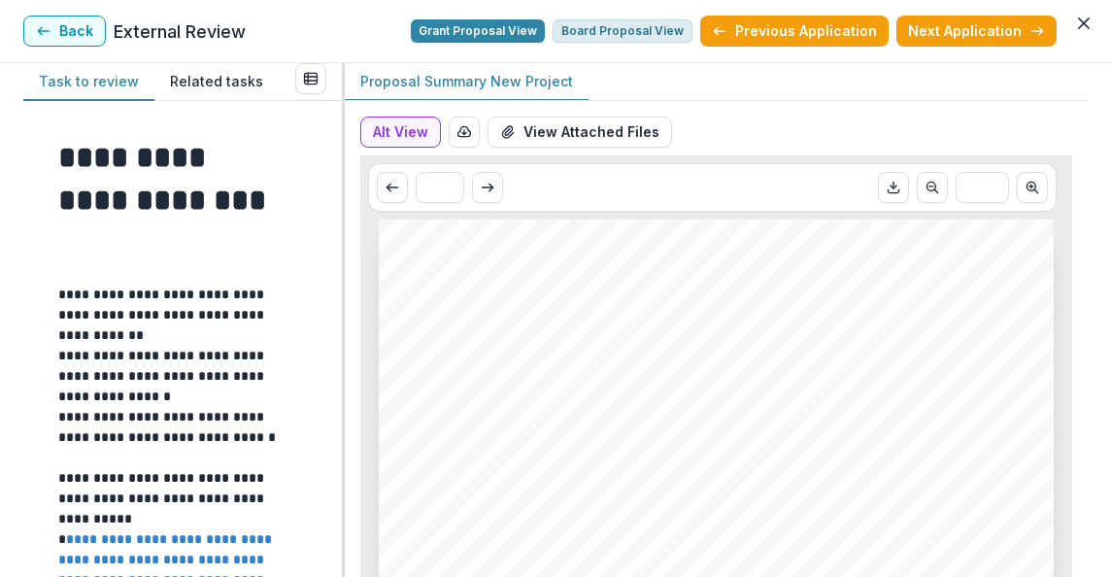
click at [641, 37] on button "Board Proposal View" at bounding box center [623, 30] width 140 height 23
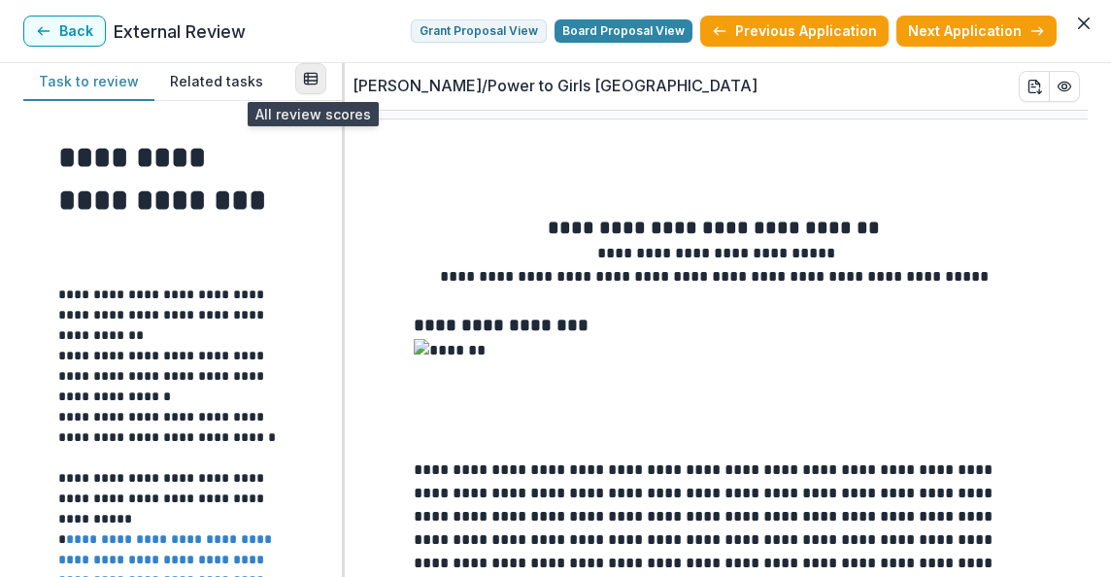
click at [310, 83] on icon "View all reviews" at bounding box center [311, 79] width 16 height 16
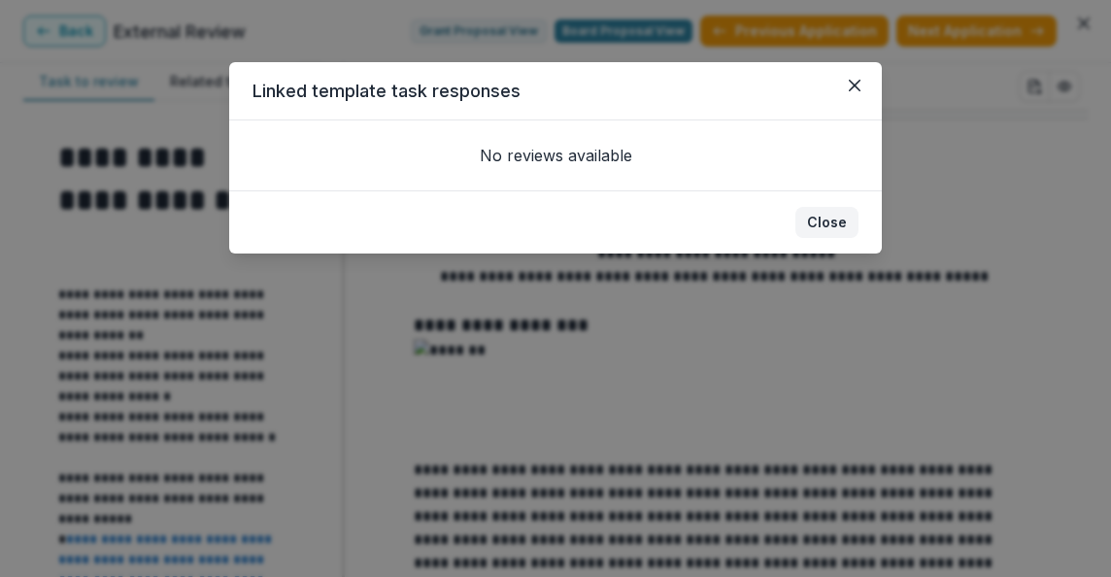
click at [833, 219] on button "Close" at bounding box center [827, 222] width 63 height 31
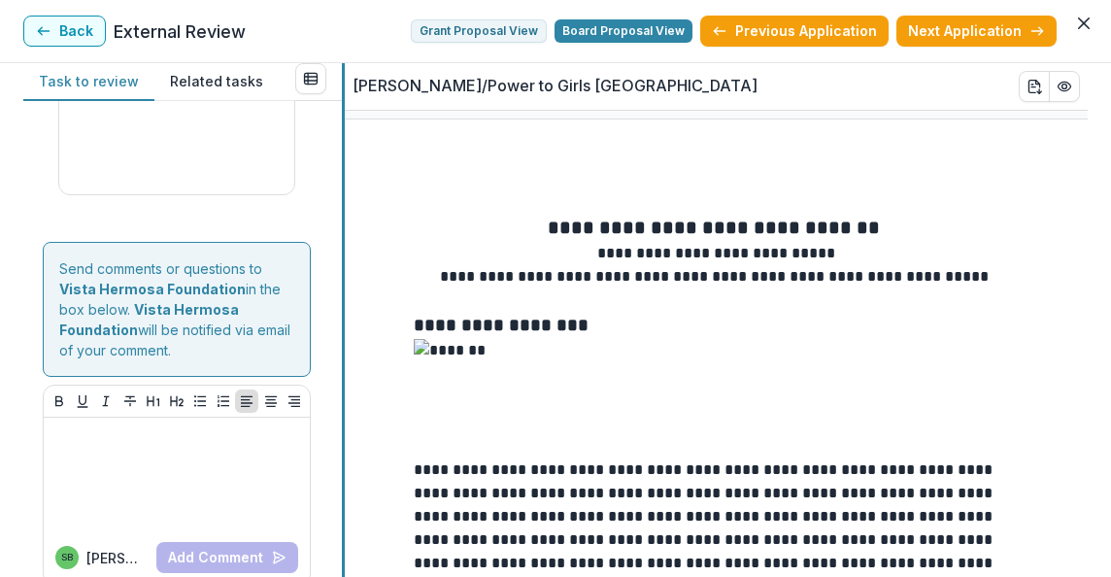
scroll to position [2080, 0]
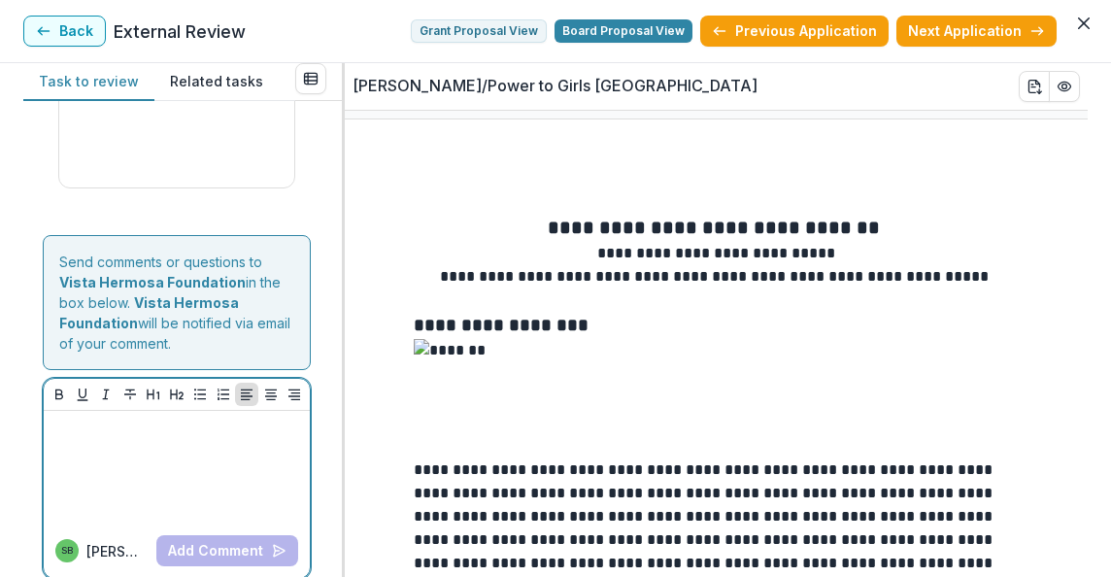
click at [155, 441] on div at bounding box center [176, 467] width 251 height 97
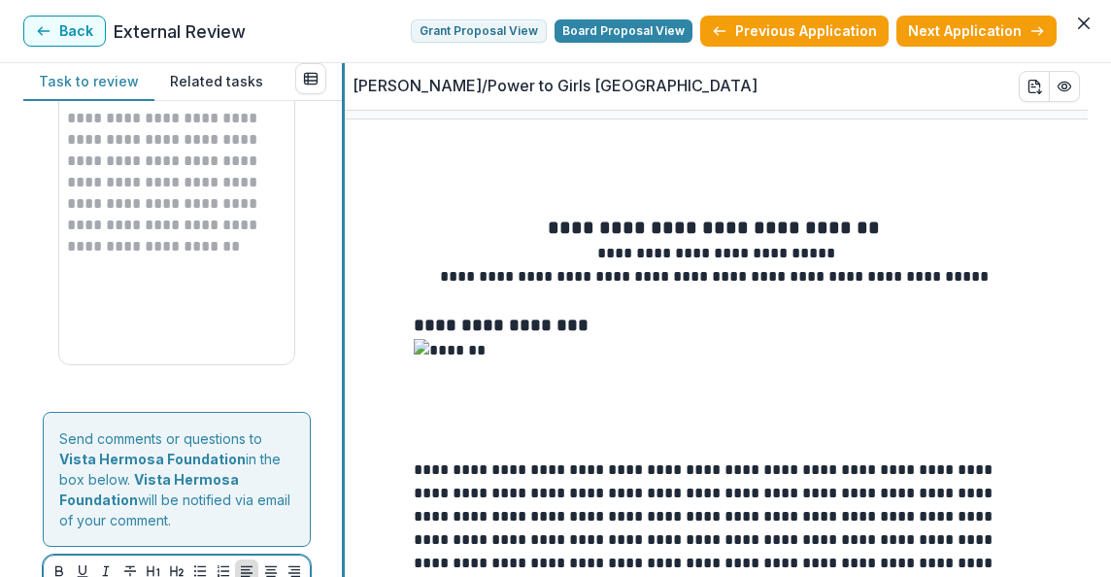
scroll to position [2102, 0]
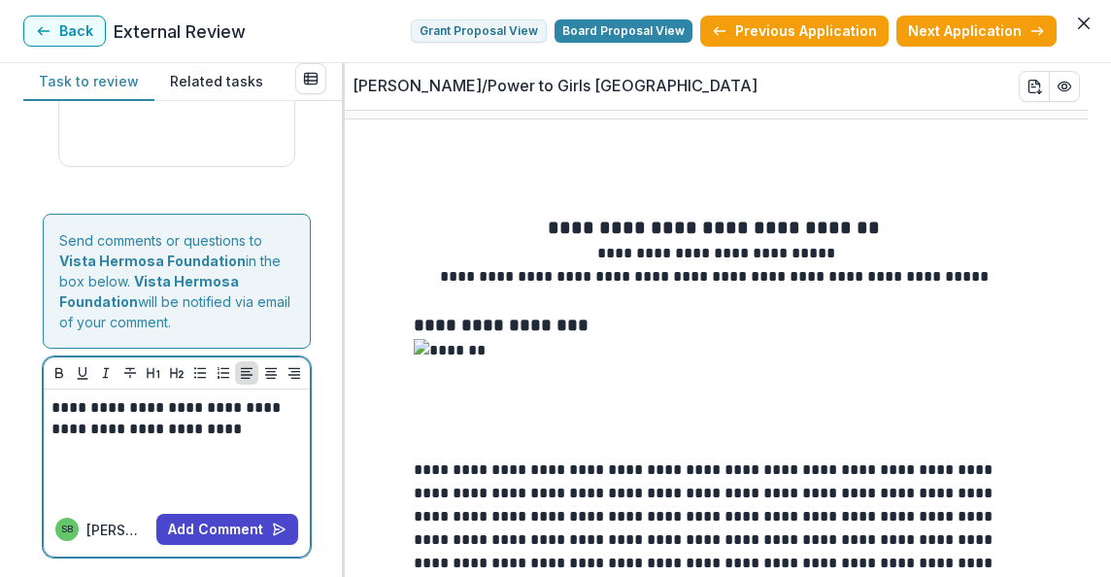
click at [61, 413] on p "**********" at bounding box center [173, 418] width 245 height 43
click at [136, 449] on p "**********" at bounding box center [173, 429] width 245 height 64
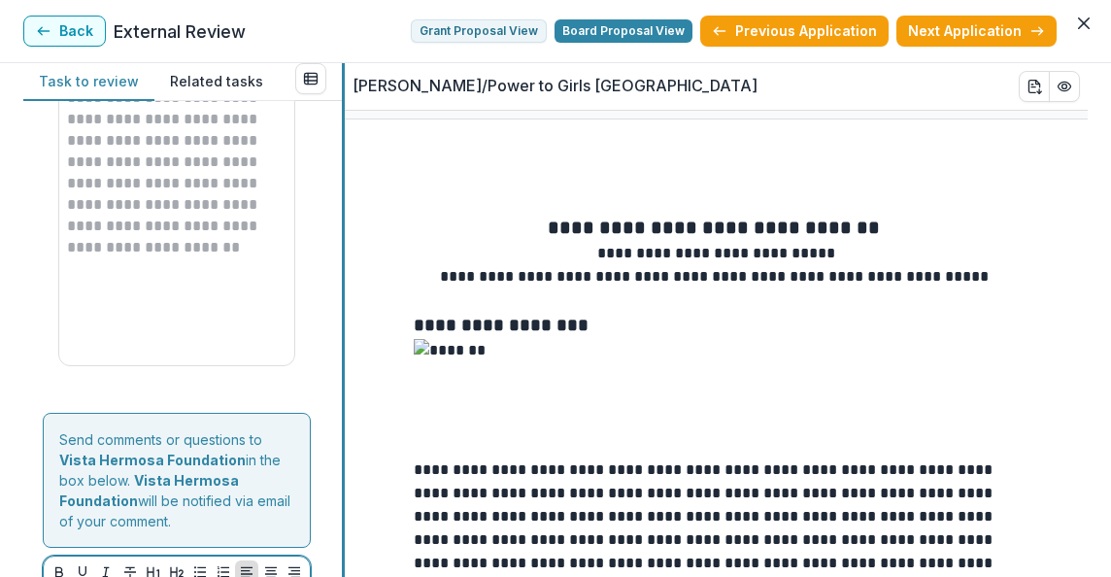
scroll to position [2111, 0]
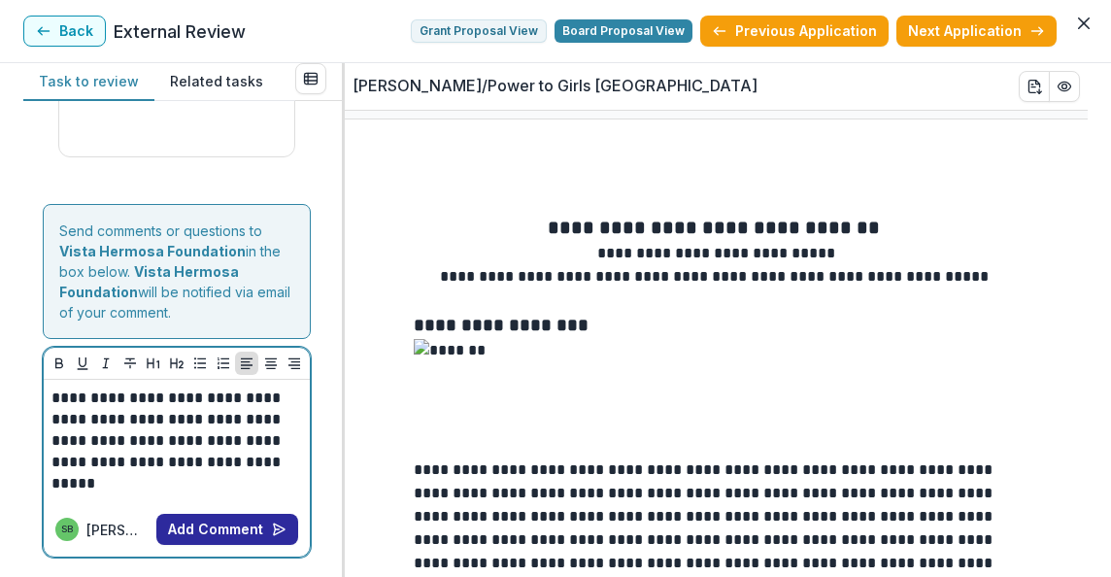
click at [234, 529] on button "Add Comment" at bounding box center [227, 529] width 142 height 31
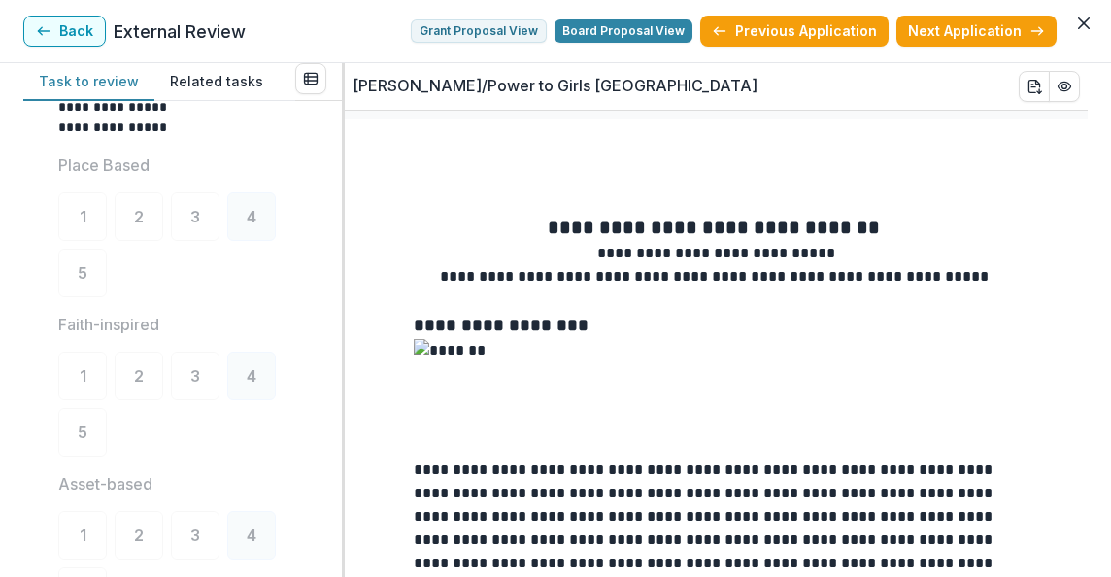
scroll to position [549, 0]
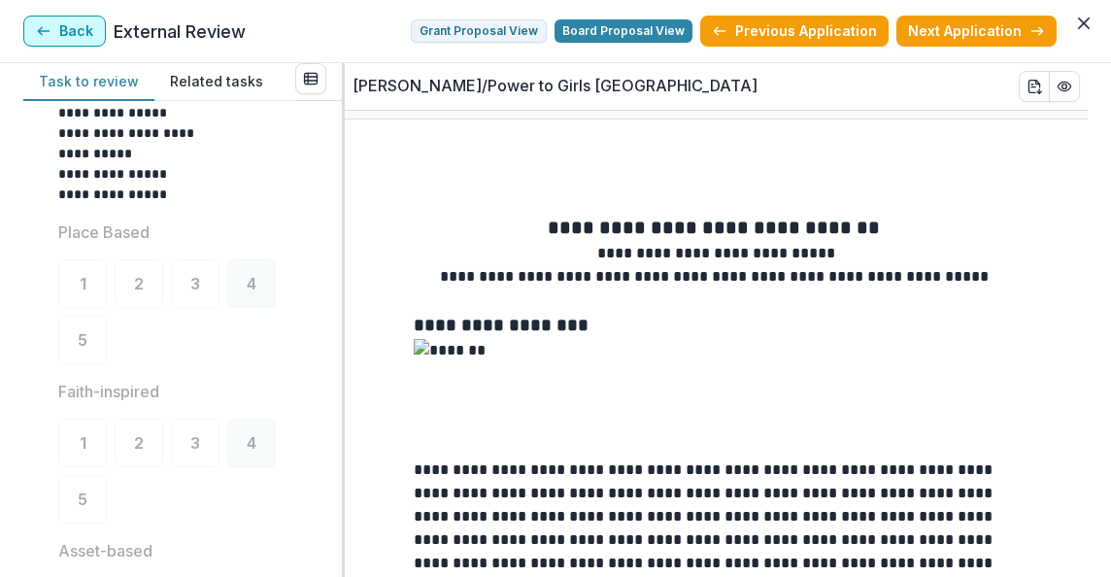
click at [77, 31] on button "Back" at bounding box center [64, 31] width 83 height 31
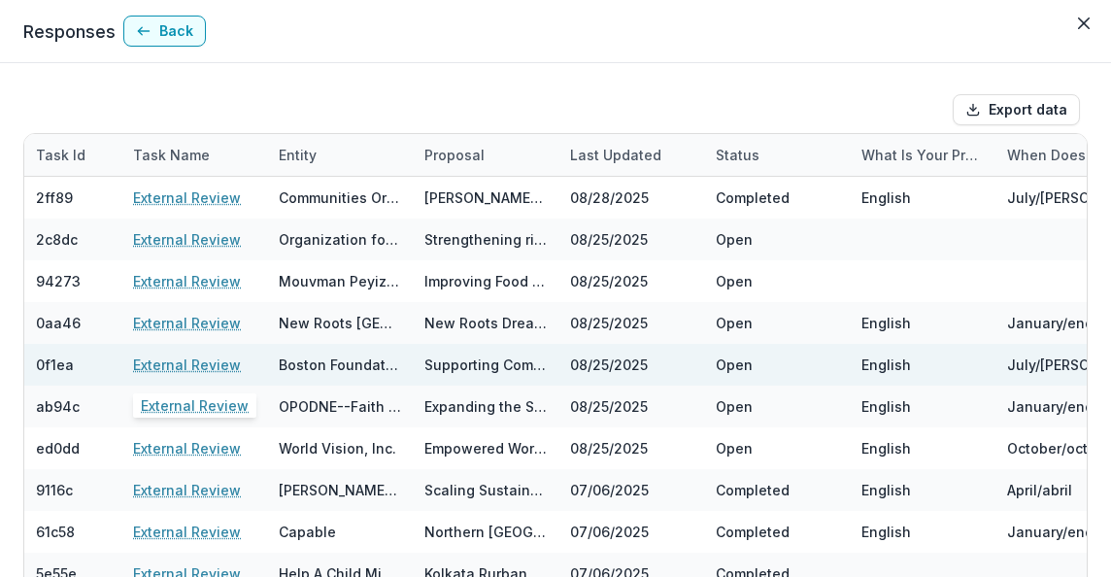
click at [171, 364] on link "External Review" at bounding box center [187, 365] width 108 height 20
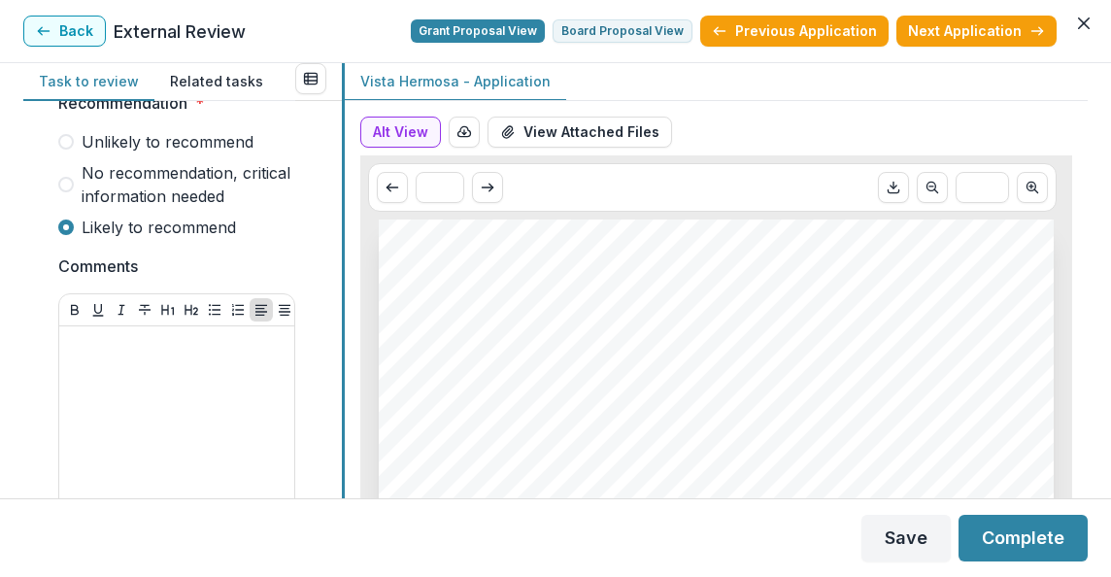
scroll to position [1659, 0]
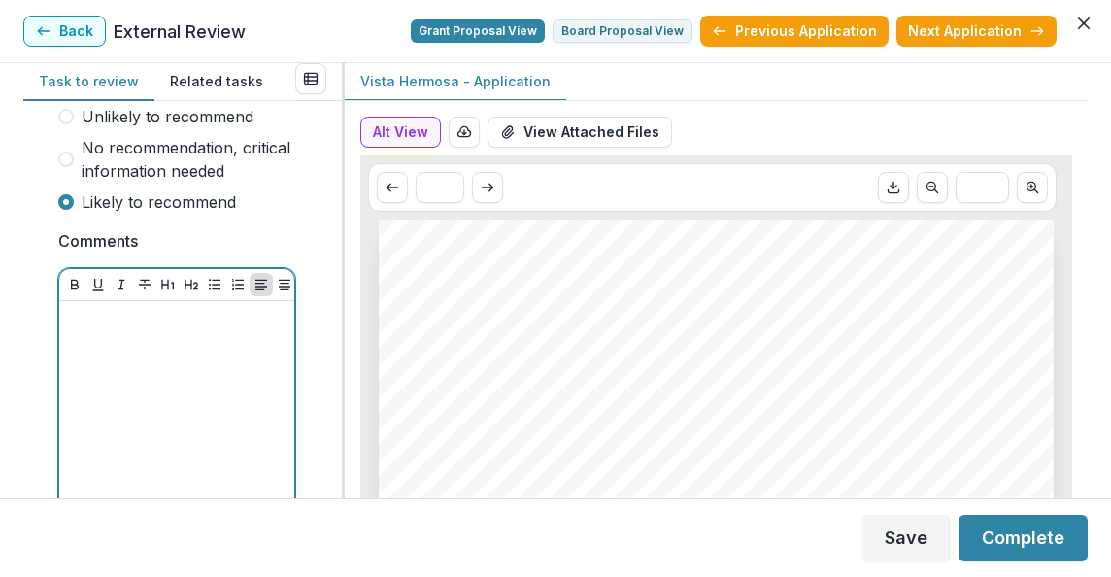
click at [127, 366] on div at bounding box center [177, 454] width 220 height 291
click at [127, 366] on div "**********" at bounding box center [177, 454] width 220 height 291
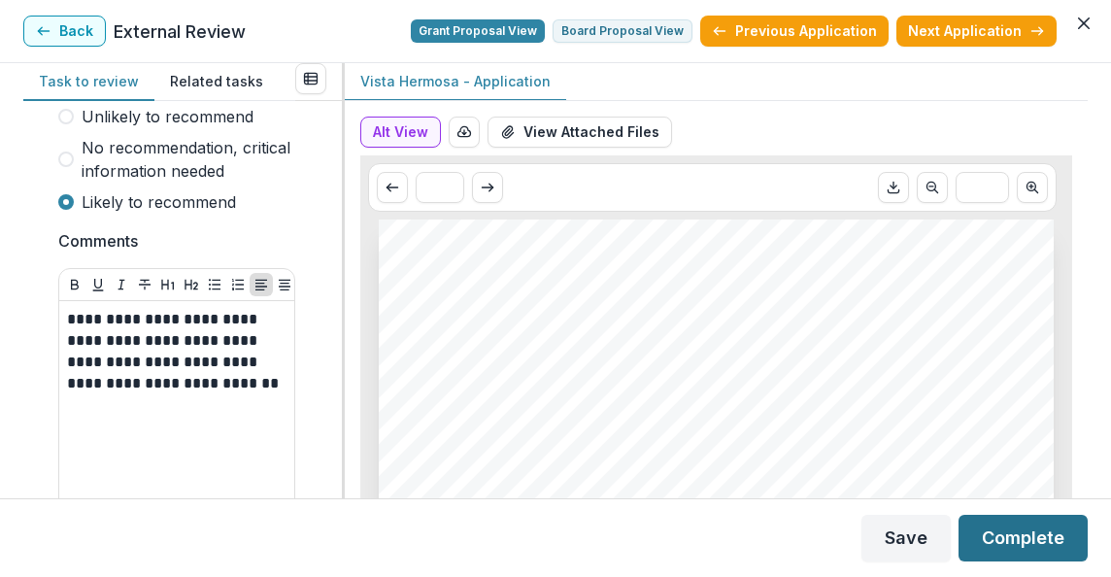
click at [1030, 542] on button "Complete" at bounding box center [1023, 538] width 129 height 47
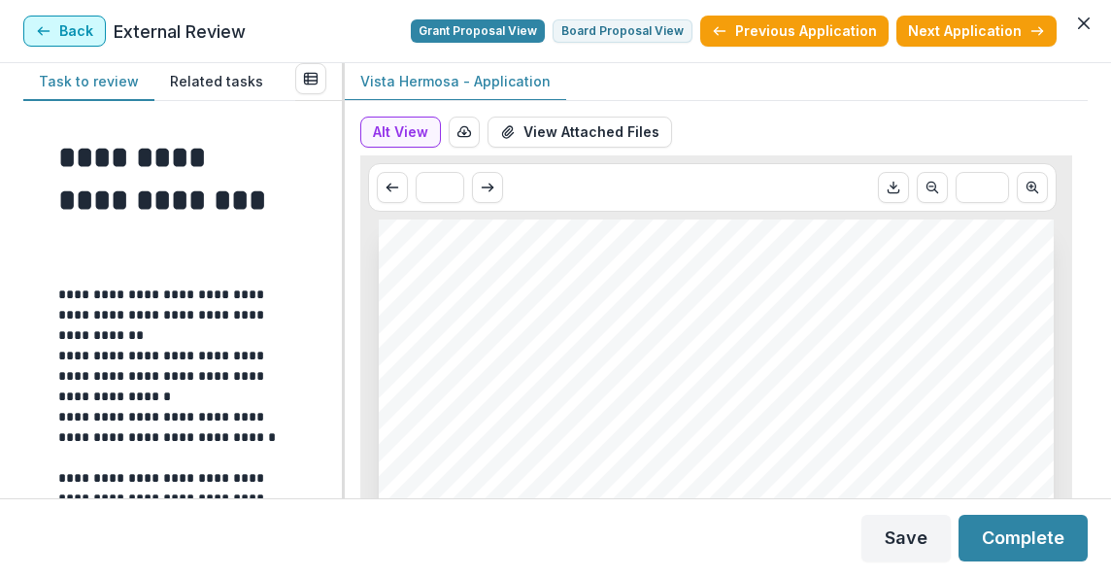
click at [82, 29] on button "Back" at bounding box center [64, 31] width 83 height 31
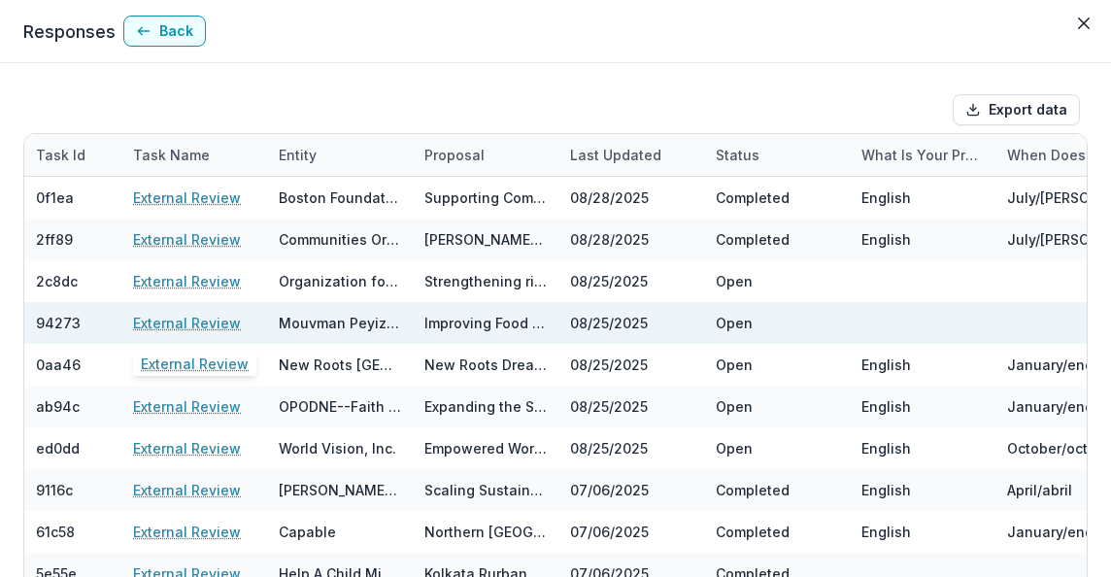
click at [202, 322] on link "External Review" at bounding box center [187, 323] width 108 height 20
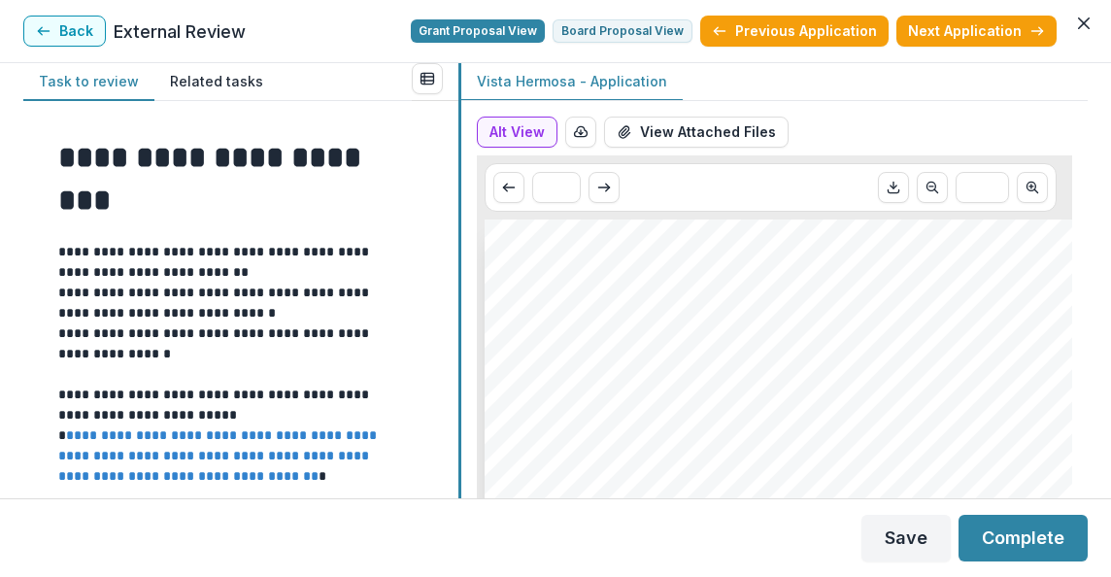
click at [459, 317] on div at bounding box center [460, 280] width 3 height 435
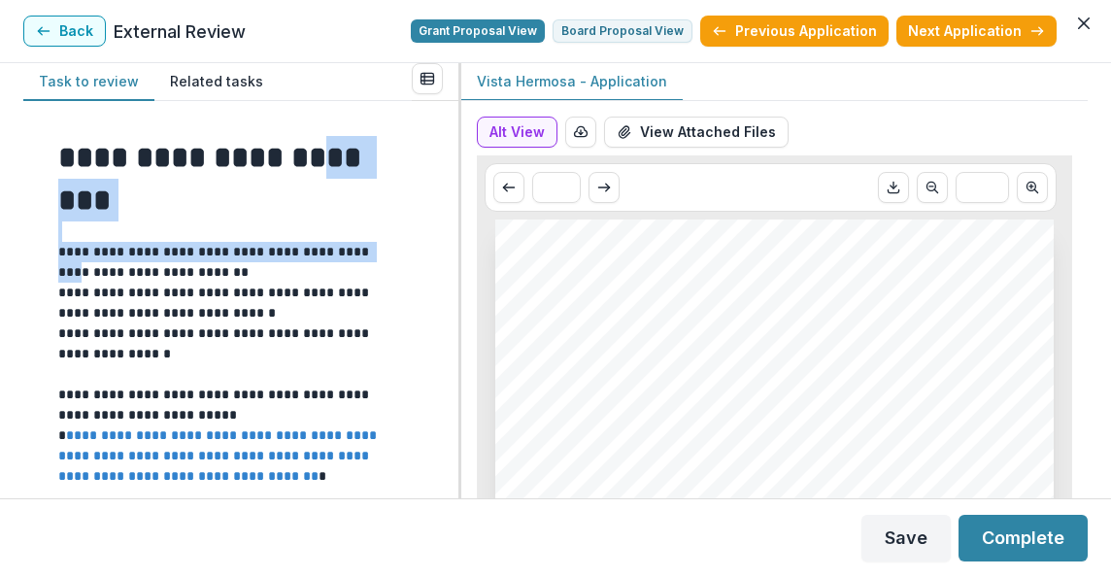
drag, startPoint x: 450, startPoint y: 157, endPoint x: 445, endPoint y: 247, distance: 89.5
click at [445, 247] on div "**********" at bounding box center [240, 299] width 435 height 397
click at [460, 249] on div at bounding box center [459, 280] width 3 height 435
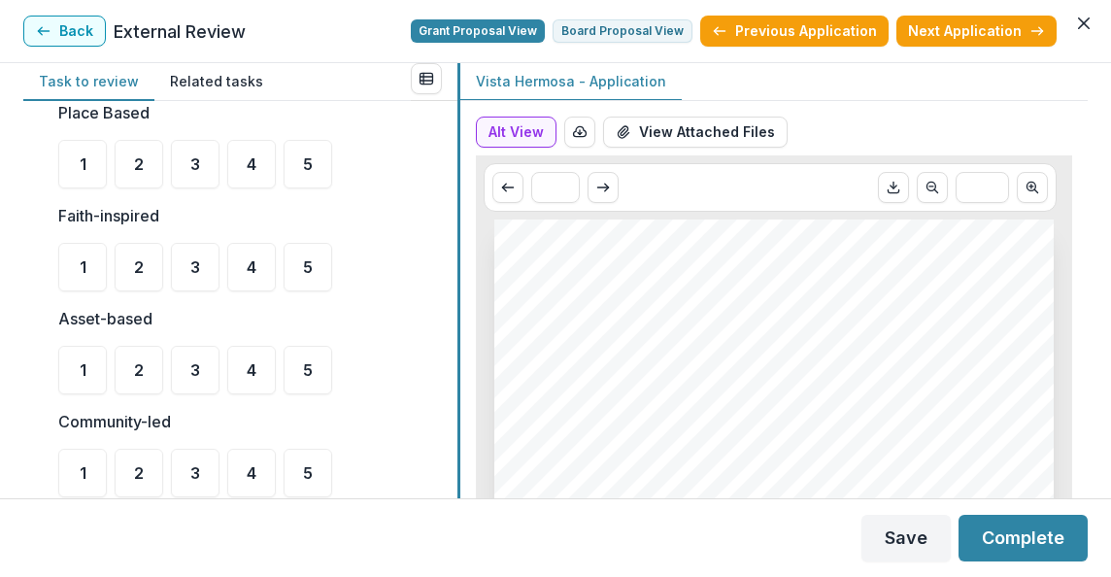
scroll to position [528, 0]
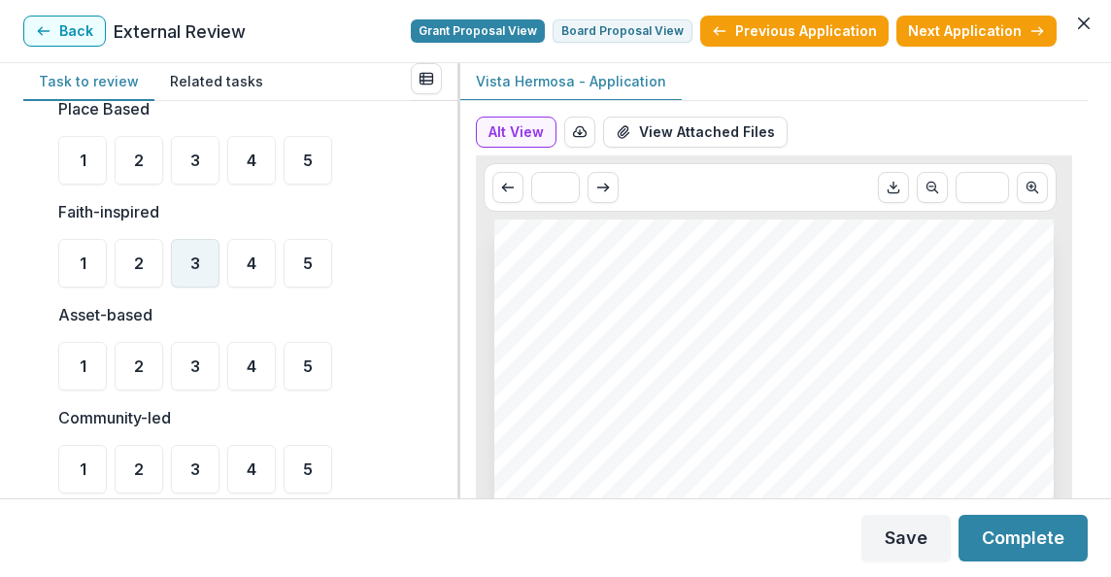
click at [200, 261] on div "3" at bounding box center [195, 263] width 49 height 49
click at [308, 156] on span "5" at bounding box center [308, 161] width 10 height 16
click at [241, 374] on div "4" at bounding box center [251, 366] width 49 height 49
click at [249, 462] on span "4" at bounding box center [252, 470] width 10 height 16
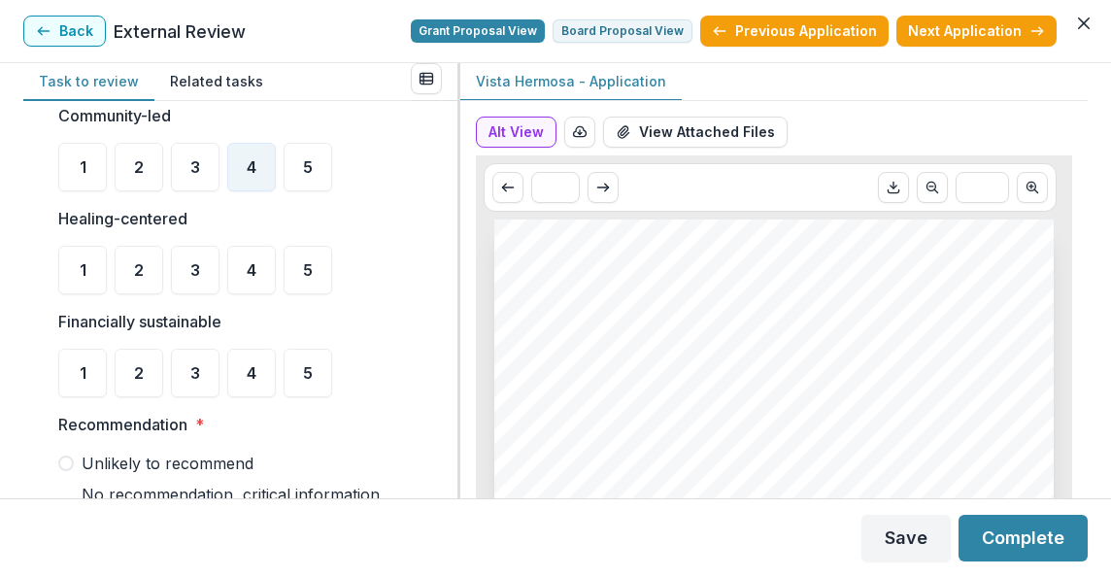
scroll to position [838, 0]
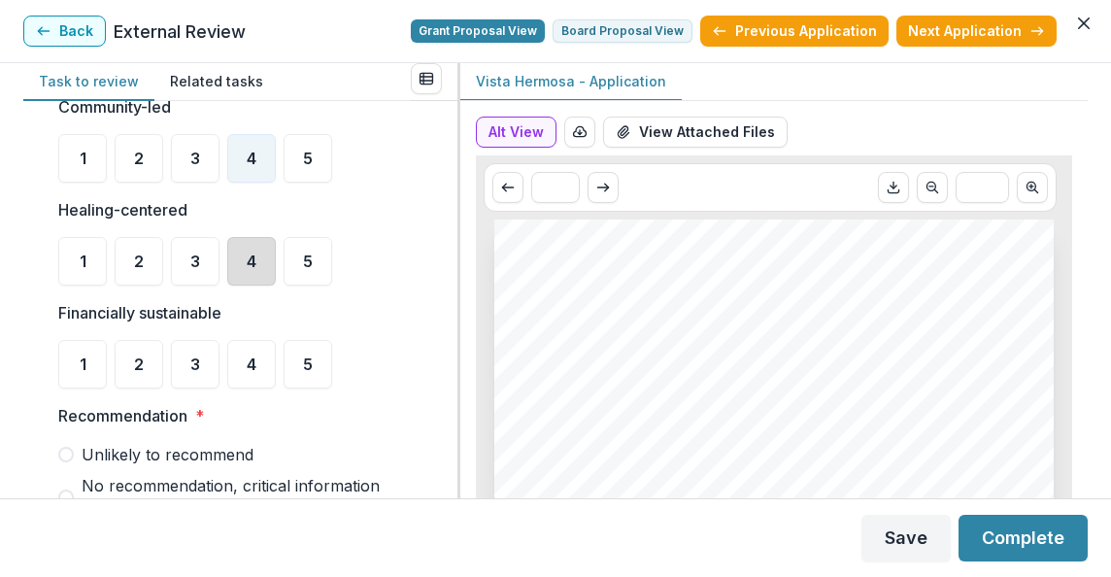
click at [239, 270] on div "4" at bounding box center [251, 261] width 49 height 49
click at [195, 271] on div "3" at bounding box center [195, 261] width 49 height 49
click at [248, 273] on div "4" at bounding box center [251, 261] width 49 height 49
click at [205, 366] on div "3" at bounding box center [195, 364] width 49 height 49
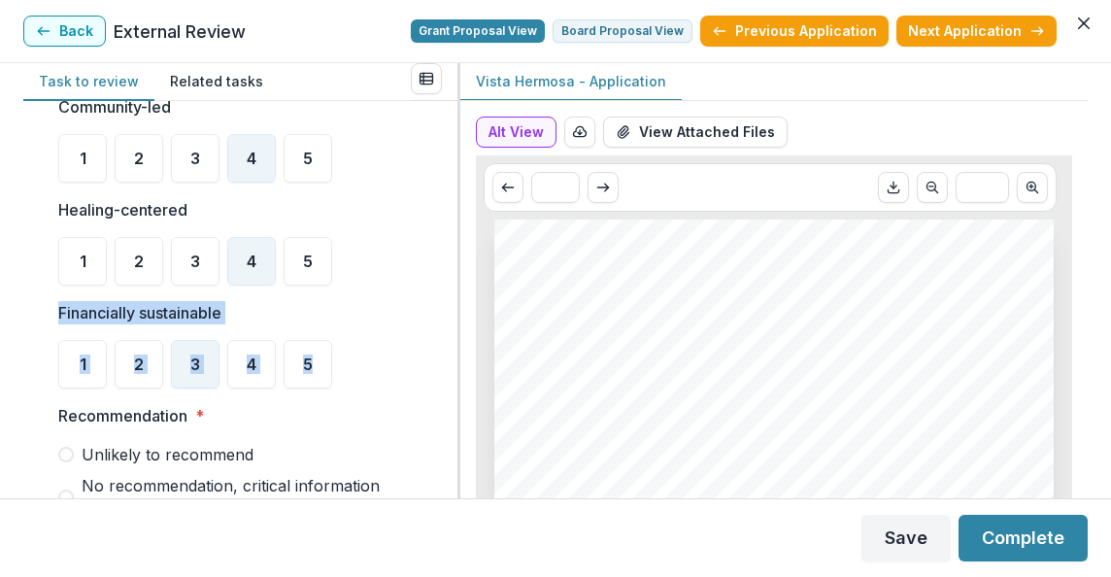
drag, startPoint x: 451, startPoint y: 291, endPoint x: 457, endPoint y: 354, distance: 63.4
click at [457, 354] on div "**********" at bounding box center [240, 299] width 434 height 397
drag, startPoint x: 457, startPoint y: 354, endPoint x: 382, endPoint y: 425, distance: 103.1
click at [382, 425] on span "Recommendation *" at bounding box center [228, 415] width 341 height 23
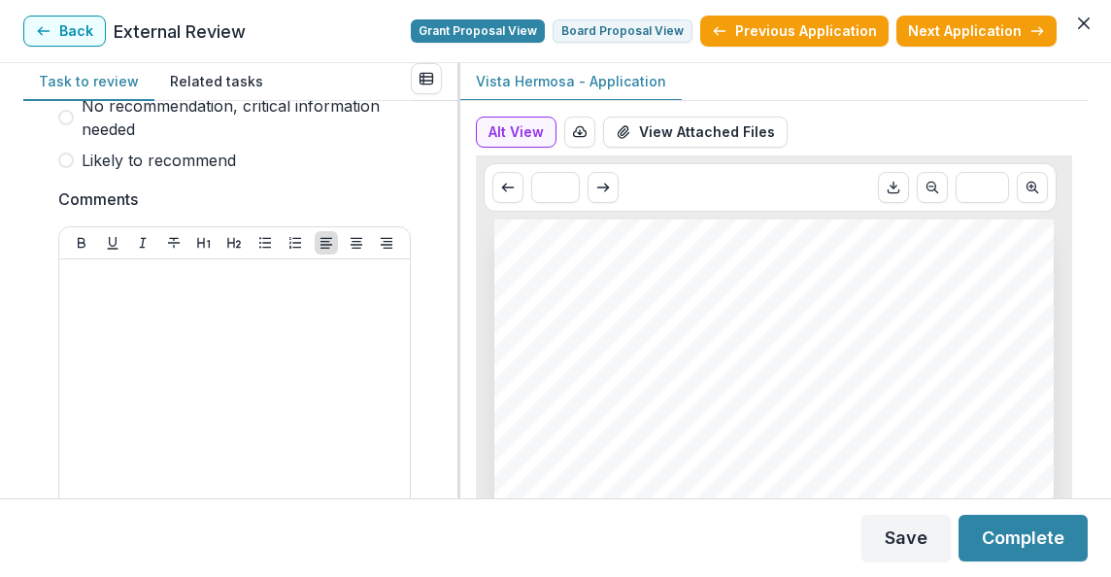
scroll to position [1188, 0]
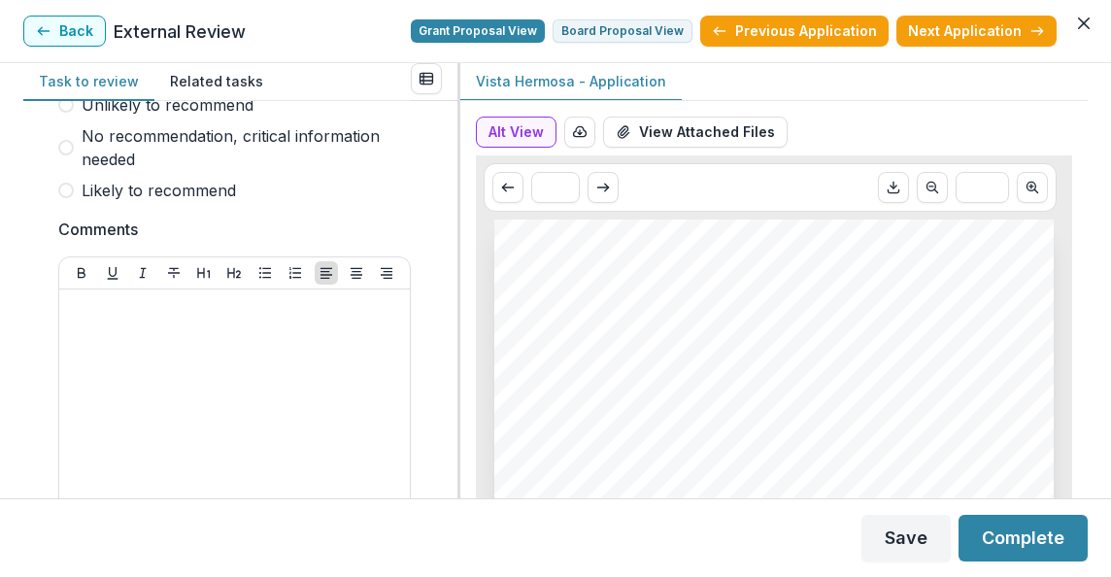
click at [65, 194] on span at bounding box center [66, 191] width 16 height 16
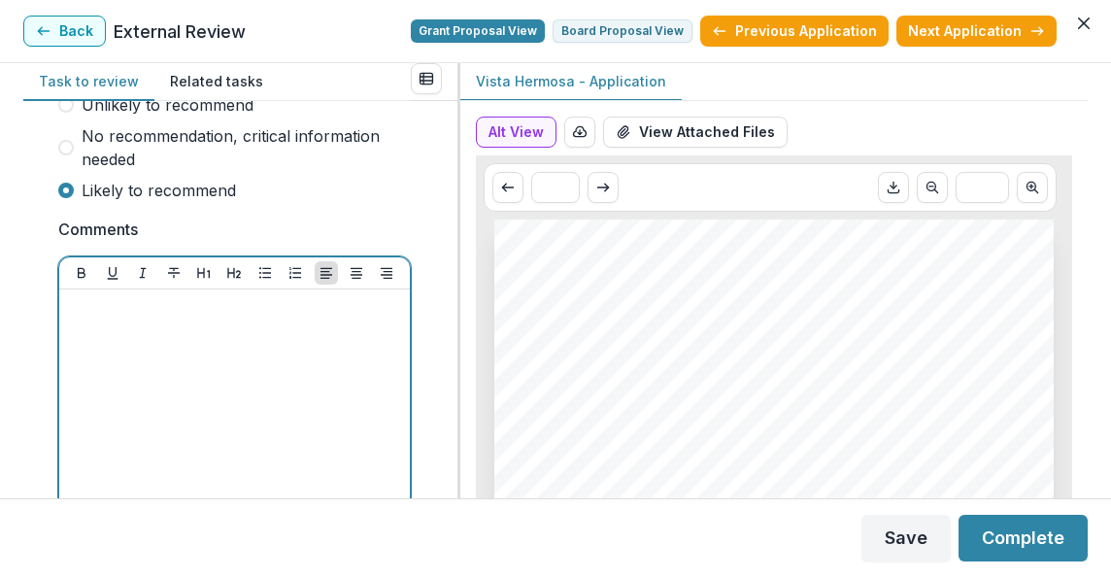
click at [104, 313] on p at bounding box center [234, 307] width 335 height 21
click at [376, 311] on p "**********" at bounding box center [231, 318] width 329 height 43
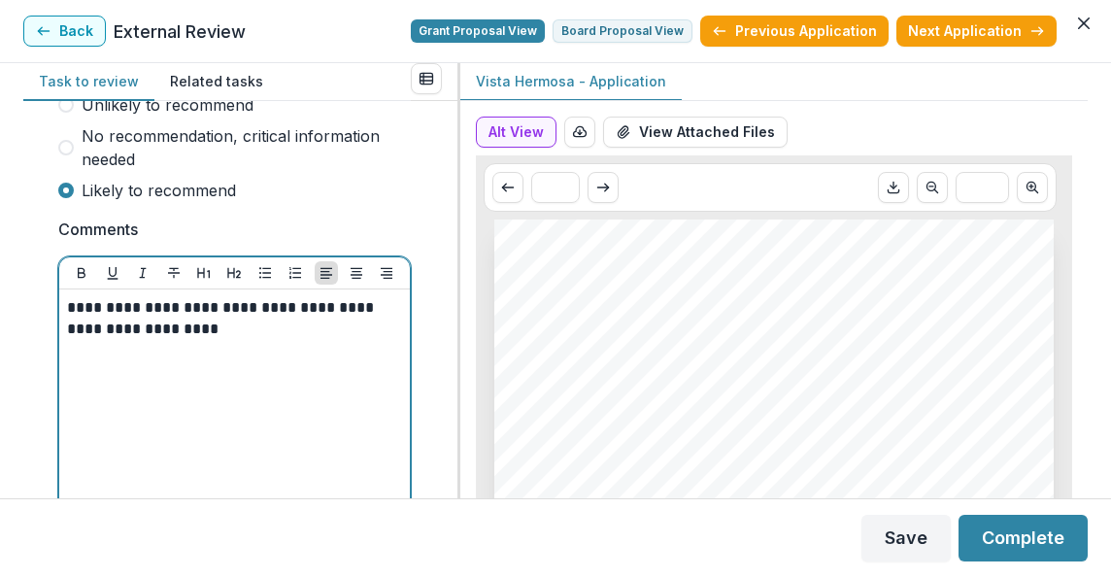
click at [82, 307] on p "**********" at bounding box center [231, 318] width 329 height 43
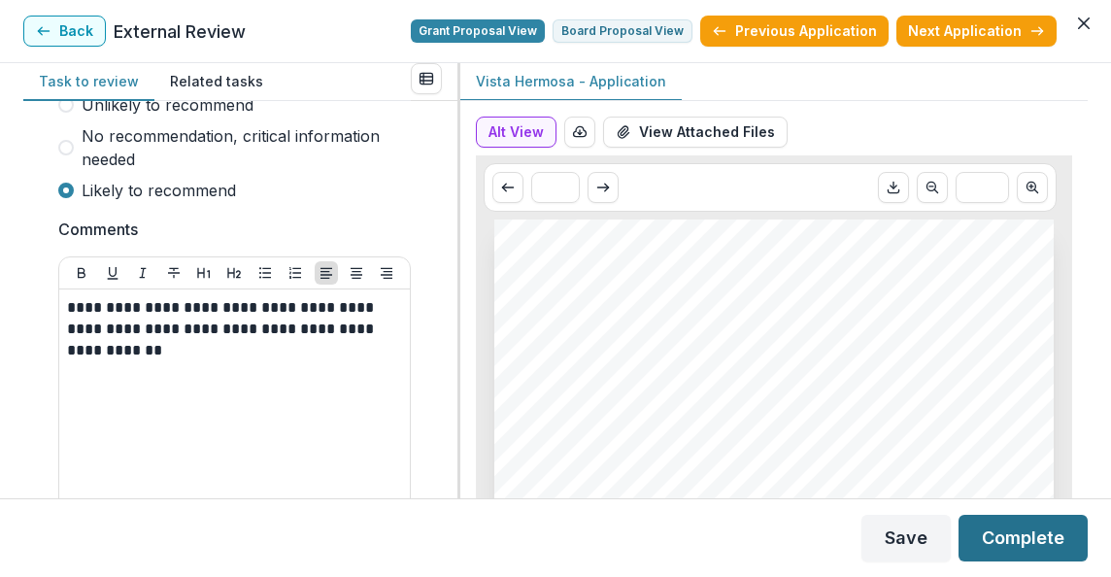
click at [1032, 540] on button "Complete" at bounding box center [1023, 538] width 129 height 47
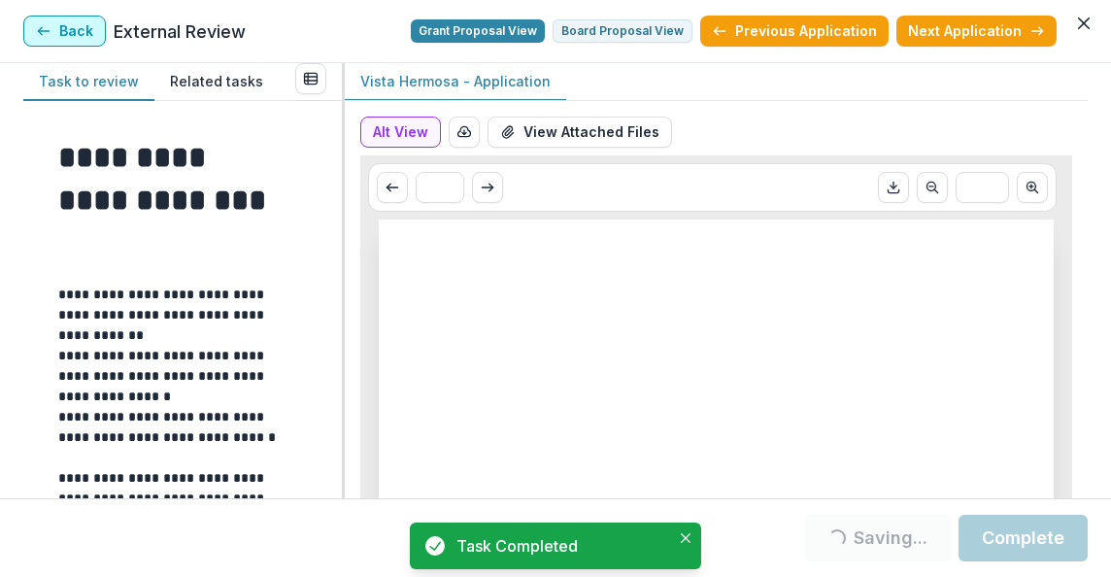
click at [72, 32] on button "Back" at bounding box center [64, 31] width 83 height 31
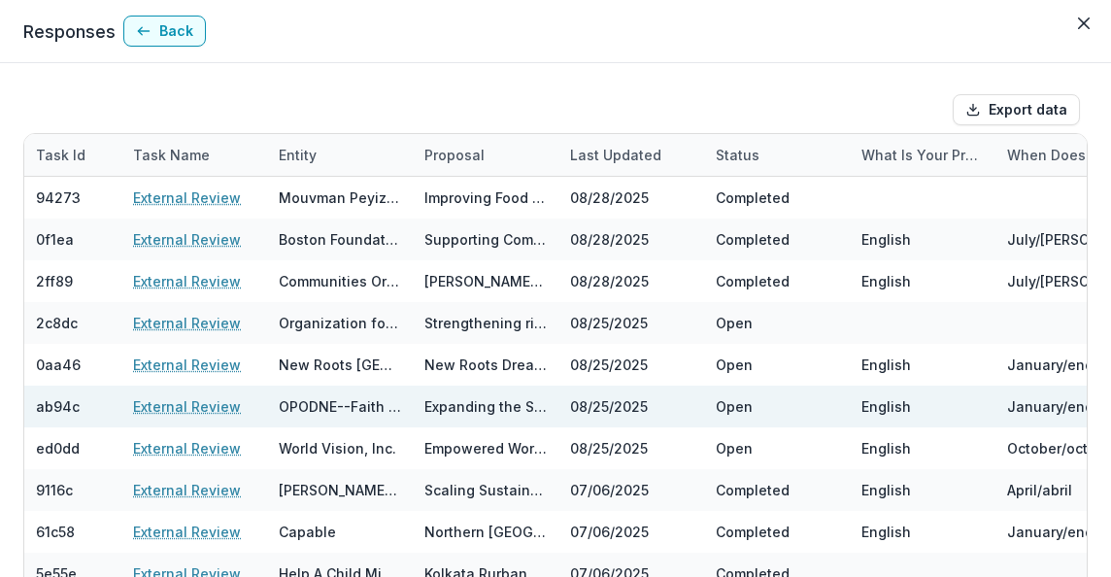
click at [197, 400] on link "External Review" at bounding box center [187, 406] width 108 height 20
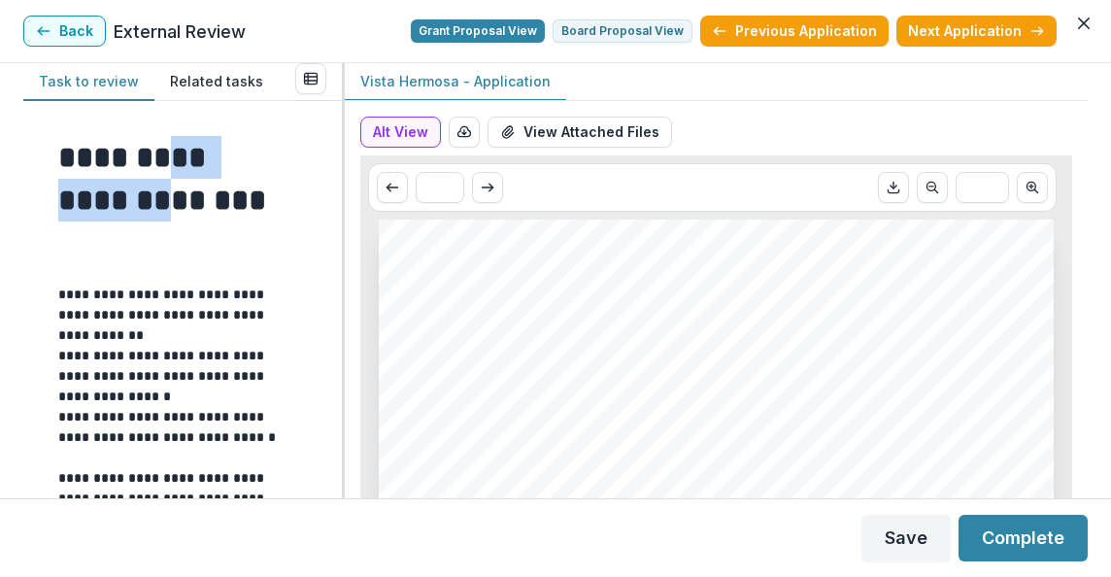
drag, startPoint x: 335, startPoint y: 135, endPoint x: 336, endPoint y: 192, distance: 57.3
click at [336, 192] on div "**********" at bounding box center [182, 299] width 319 height 397
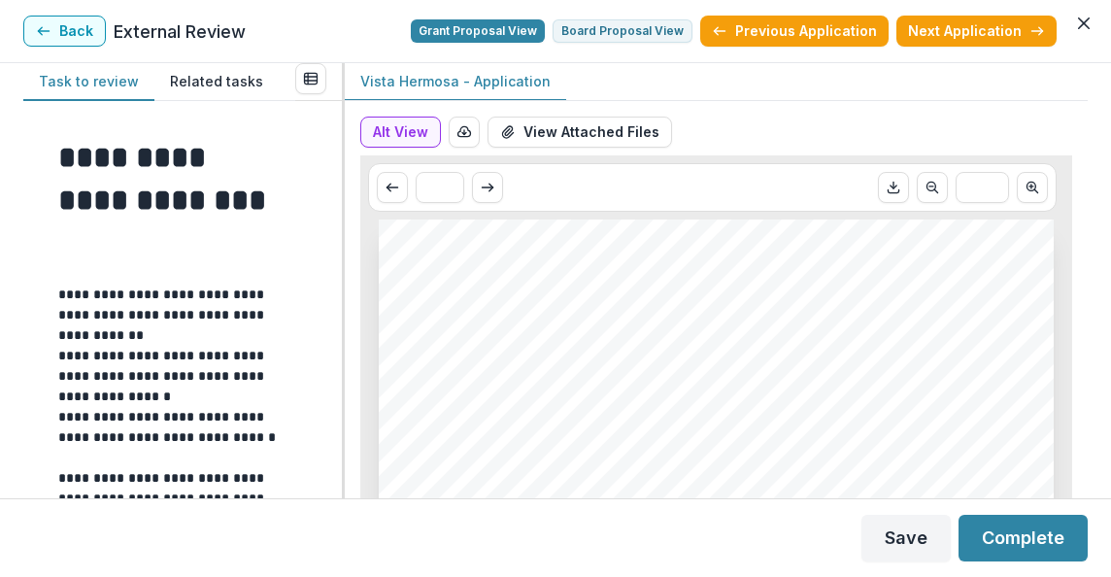
drag, startPoint x: 336, startPoint y: 192, endPoint x: 275, endPoint y: 250, distance: 83.9
click at [275, 250] on h1 "**********" at bounding box center [173, 200] width 231 height 128
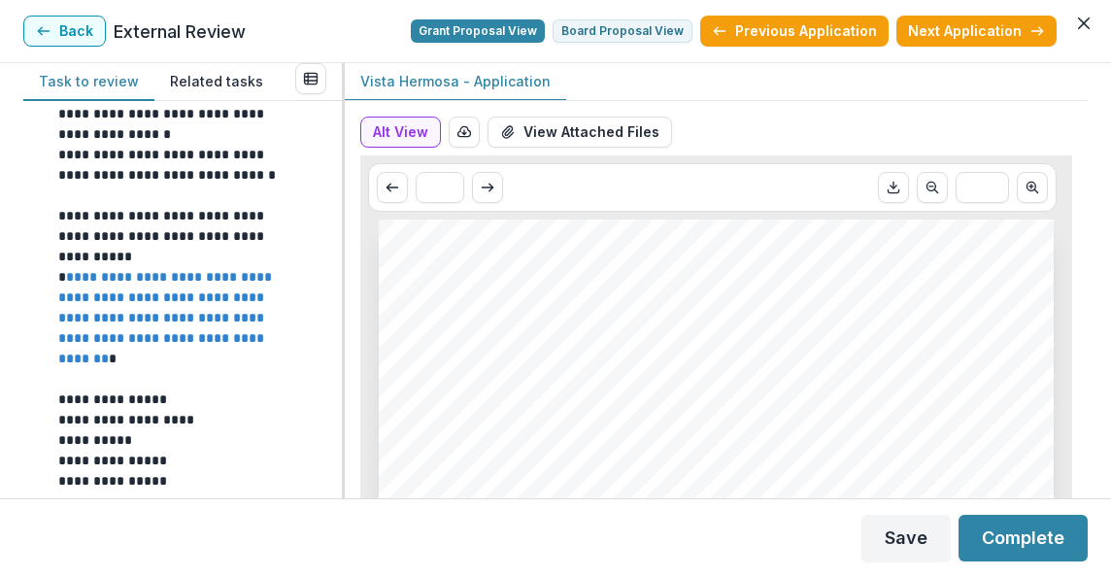
scroll to position [466, 0]
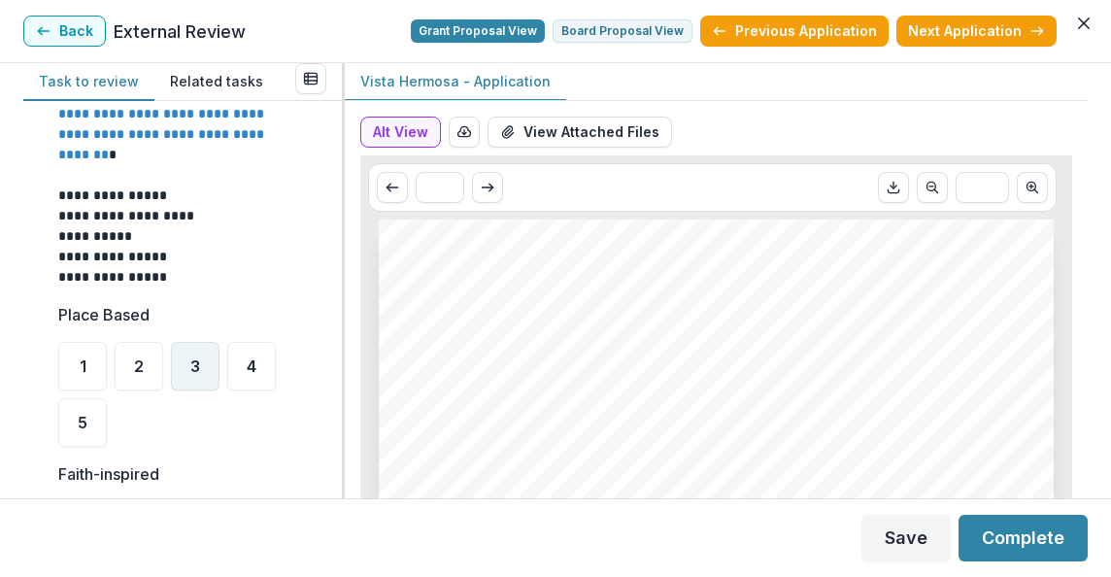
click at [196, 369] on span "3" at bounding box center [195, 367] width 10 height 16
click at [86, 35] on button "Back" at bounding box center [64, 31] width 83 height 31
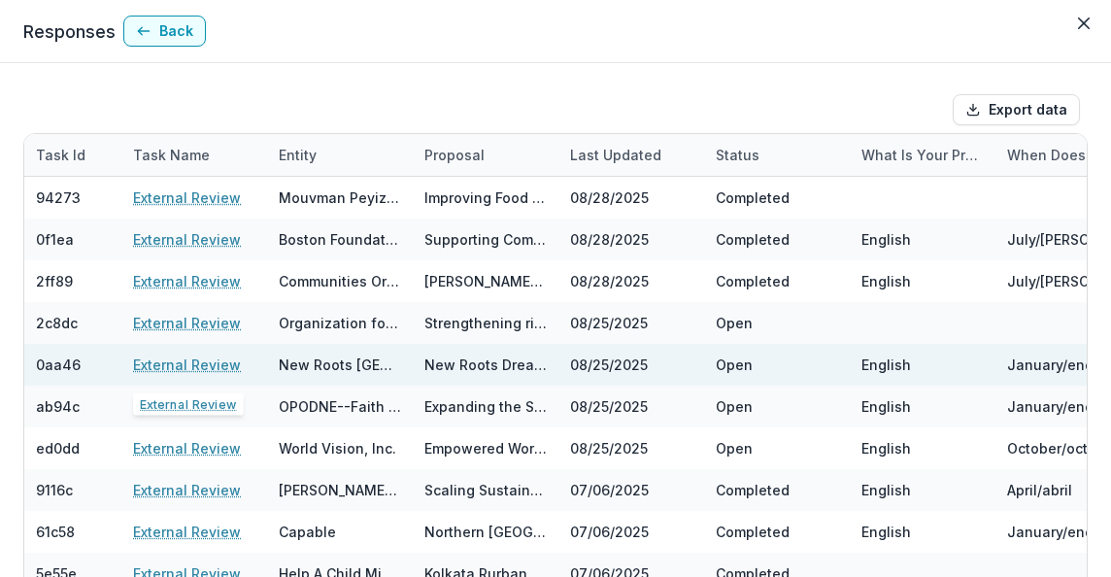
click at [188, 364] on link "External Review" at bounding box center [187, 365] width 108 height 20
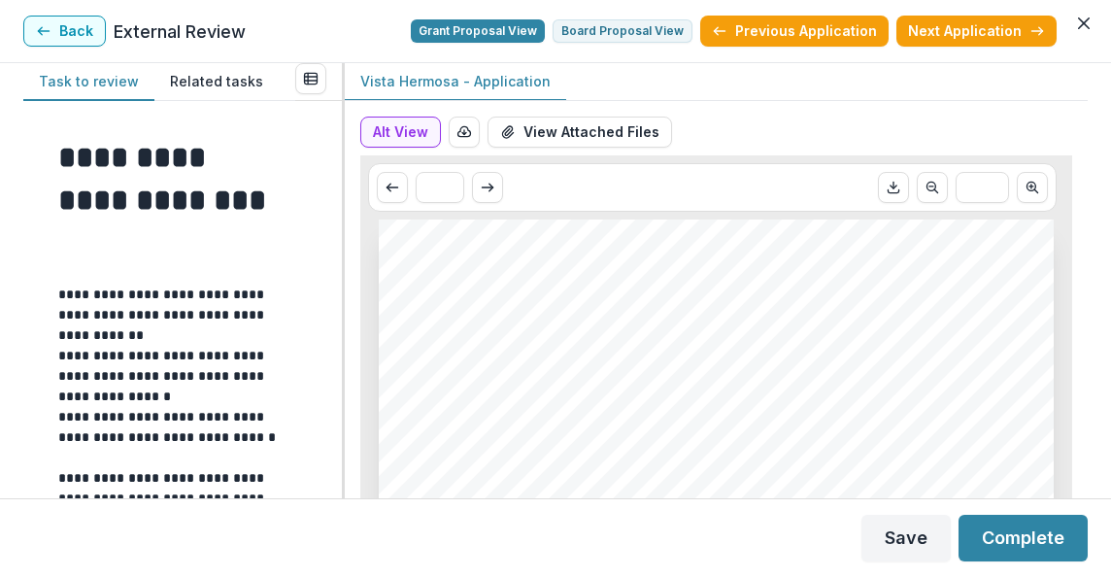
click at [281, 277] on p at bounding box center [176, 274] width 237 height 20
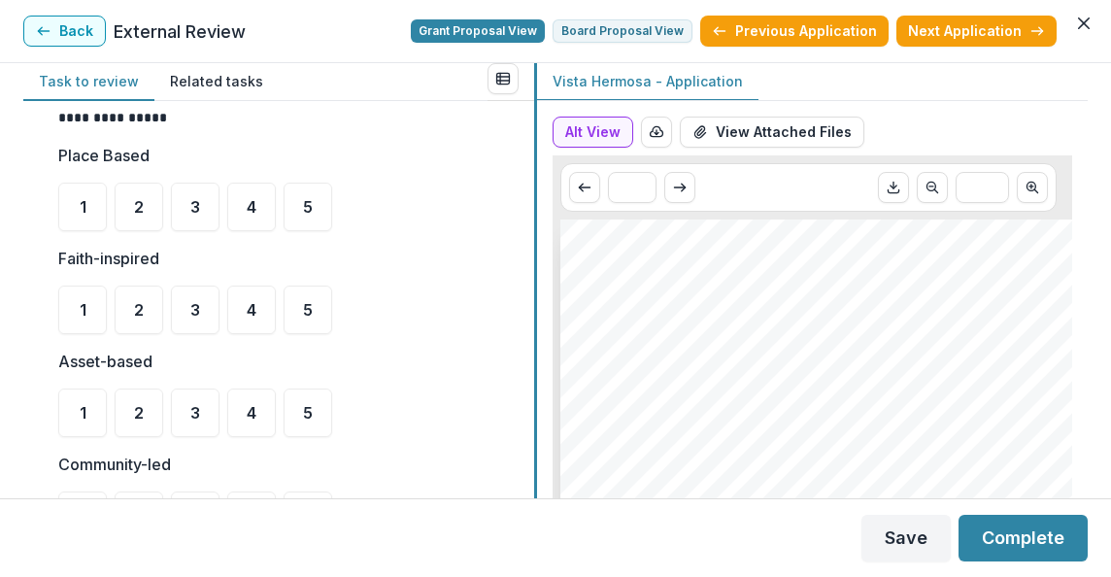
scroll to position [374, 0]
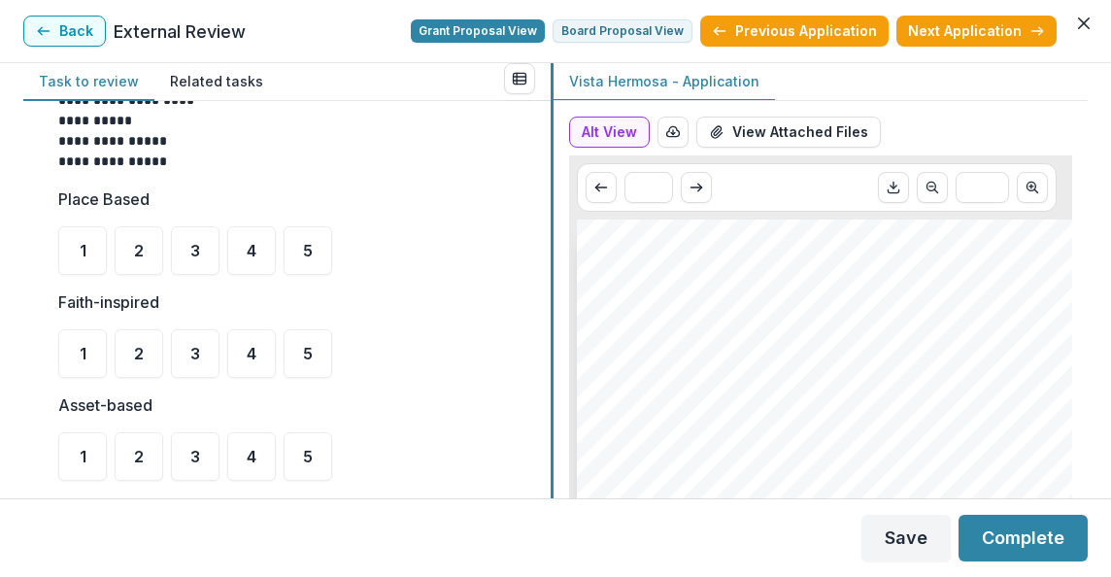
click at [556, 316] on div "**********" at bounding box center [555, 280] width 1065 height 435
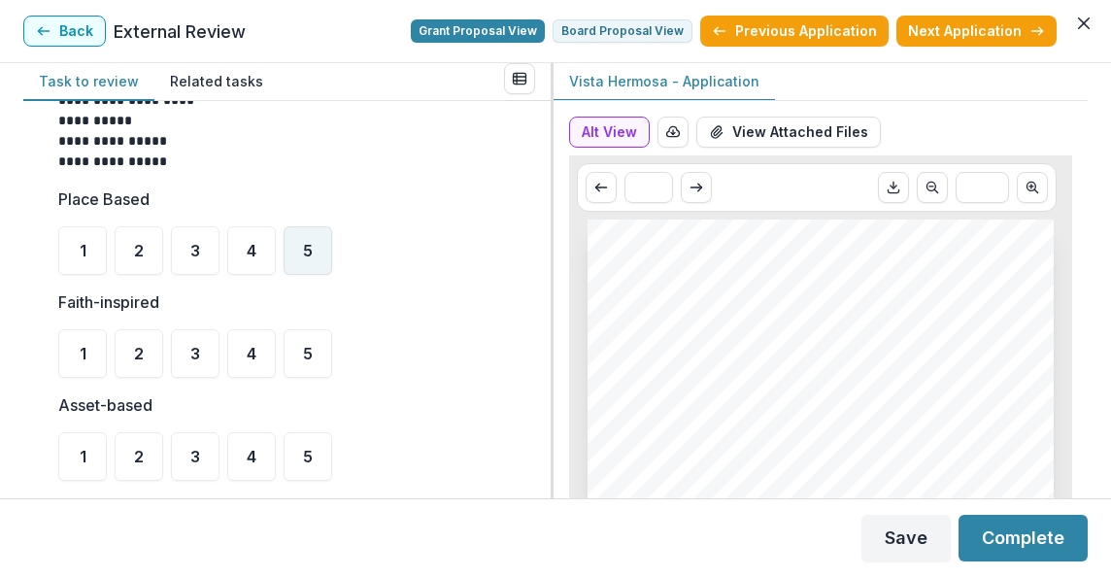
click at [328, 250] on div "5" at bounding box center [308, 250] width 49 height 49
click at [312, 351] on span "5" at bounding box center [308, 354] width 10 height 16
click at [293, 456] on div "5" at bounding box center [308, 456] width 49 height 49
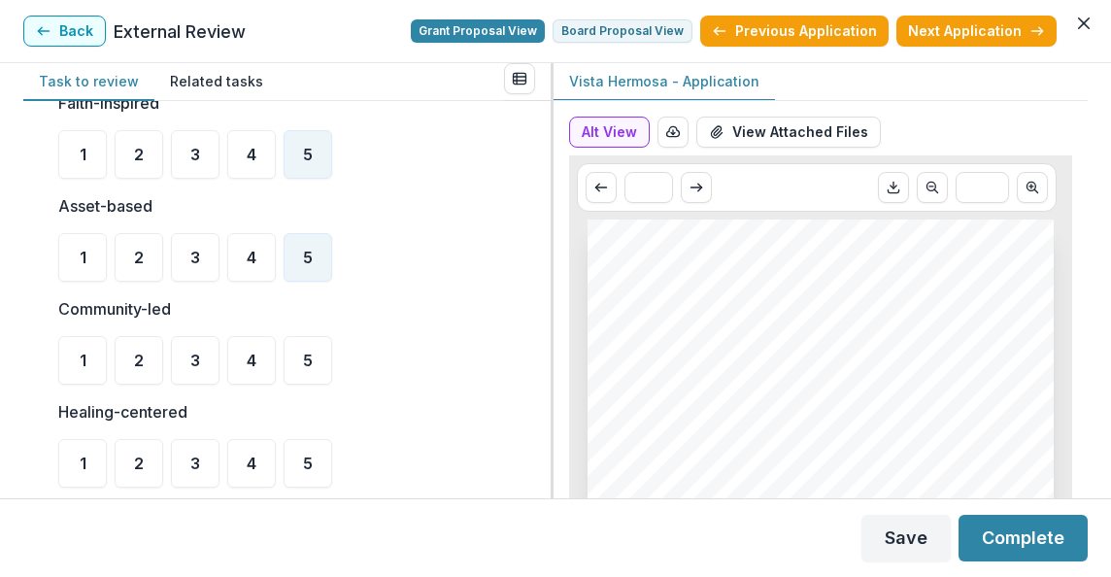
scroll to position [607, 0]
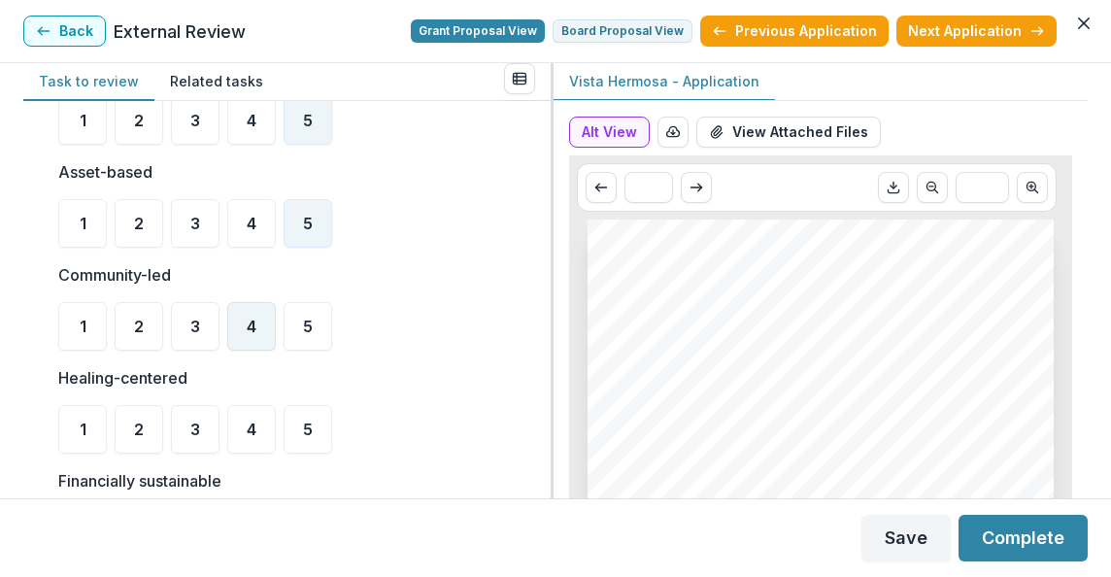
click at [253, 334] on span "4" at bounding box center [252, 327] width 10 height 16
click at [254, 416] on div "4" at bounding box center [251, 429] width 49 height 49
click at [231, 211] on div "4" at bounding box center [251, 223] width 49 height 49
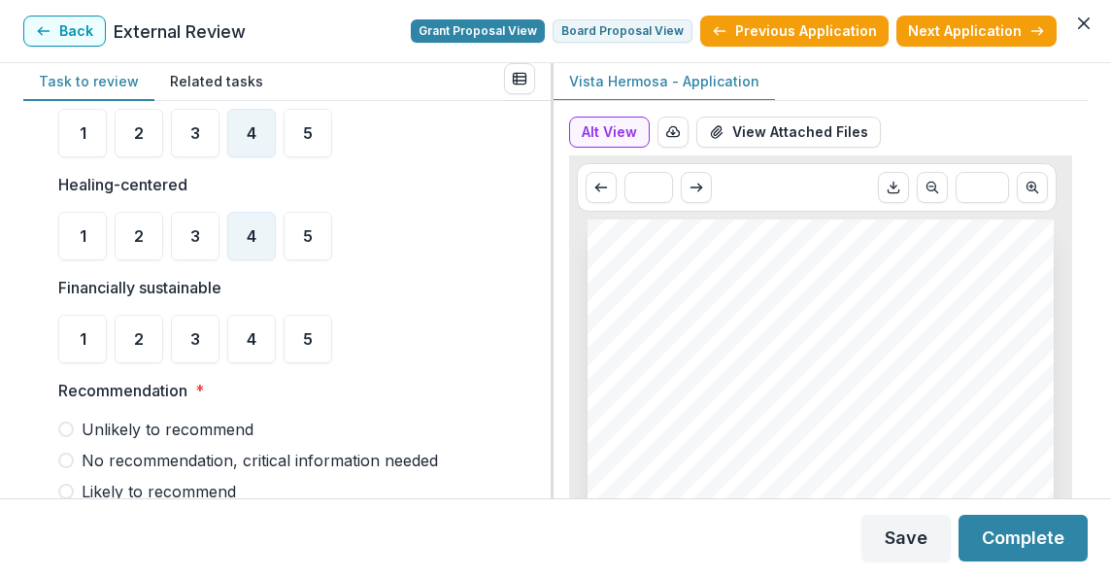
scroll to position [802, 0]
click at [245, 325] on div "4" at bounding box center [251, 338] width 49 height 49
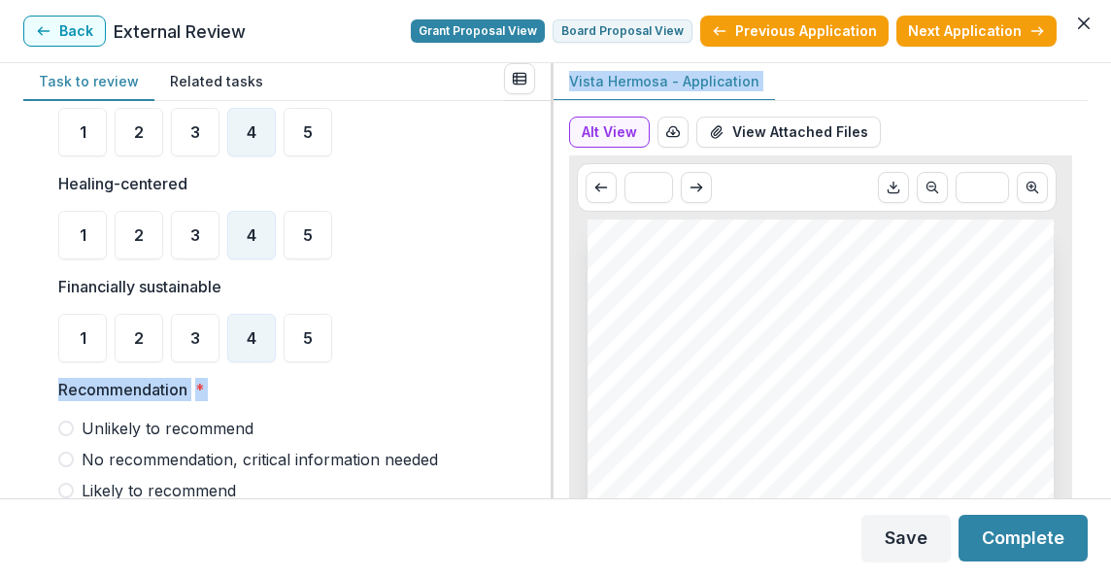
drag, startPoint x: 545, startPoint y: 313, endPoint x: 564, endPoint y: 359, distance: 49.3
click at [564, 359] on div "**********" at bounding box center [555, 280] width 1065 height 435
click at [66, 487] on span at bounding box center [66, 491] width 16 height 16
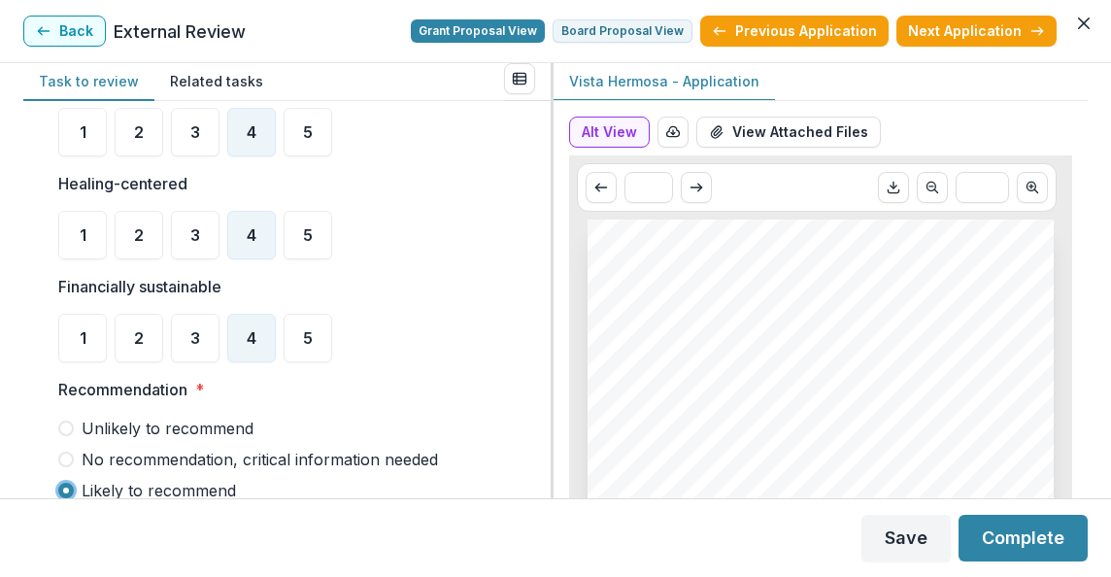
click at [506, 430] on div "**********" at bounding box center [281, 128] width 477 height 1618
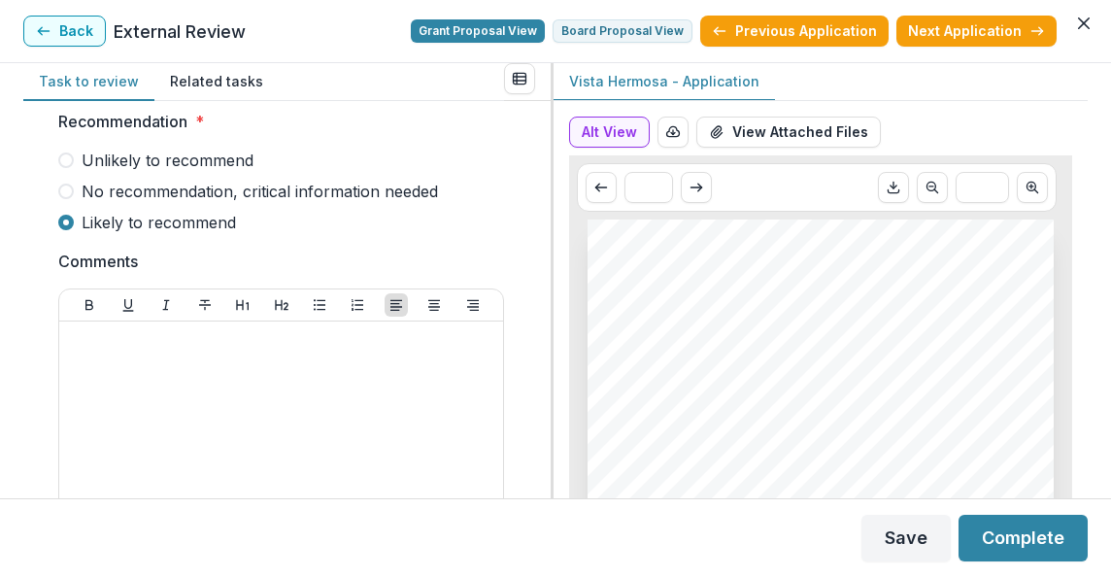
scroll to position [1089, 0]
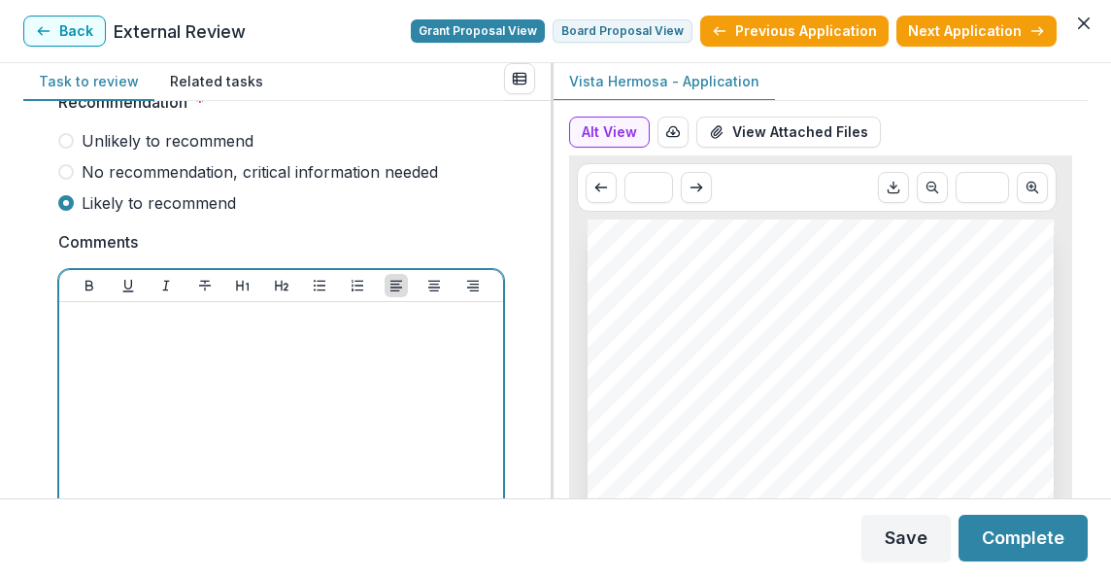
click at [270, 402] on div at bounding box center [281, 455] width 428 height 291
click at [148, 320] on p "**********" at bounding box center [278, 320] width 423 height 21
click at [394, 322] on p "**********" at bounding box center [278, 320] width 423 height 21
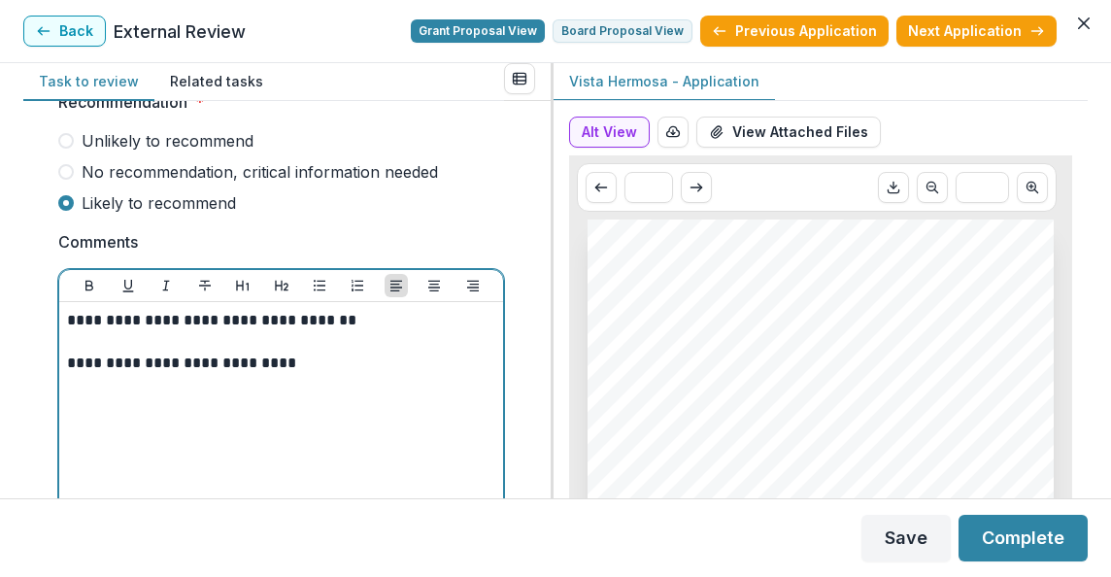
click at [394, 322] on p "**********" at bounding box center [278, 320] width 423 height 21
click at [284, 368] on p "**********" at bounding box center [278, 363] width 423 height 21
click at [316, 359] on p "**********" at bounding box center [278, 374] width 423 height 43
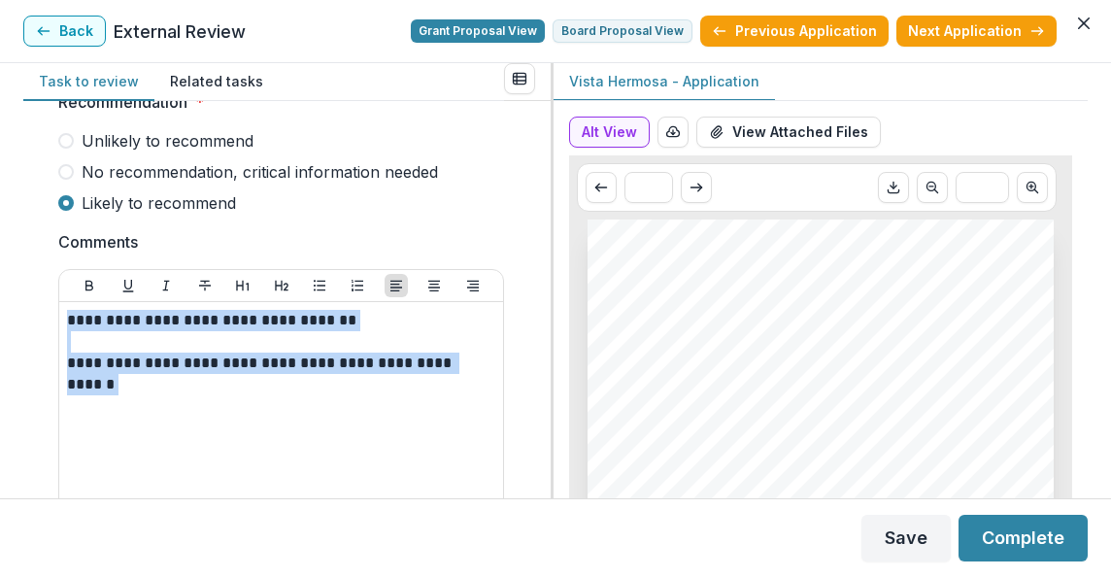
drag, startPoint x: 542, startPoint y: 378, endPoint x: 540, endPoint y: 298, distance: 79.7
click at [540, 298] on div "**********" at bounding box center [287, 299] width 528 height 397
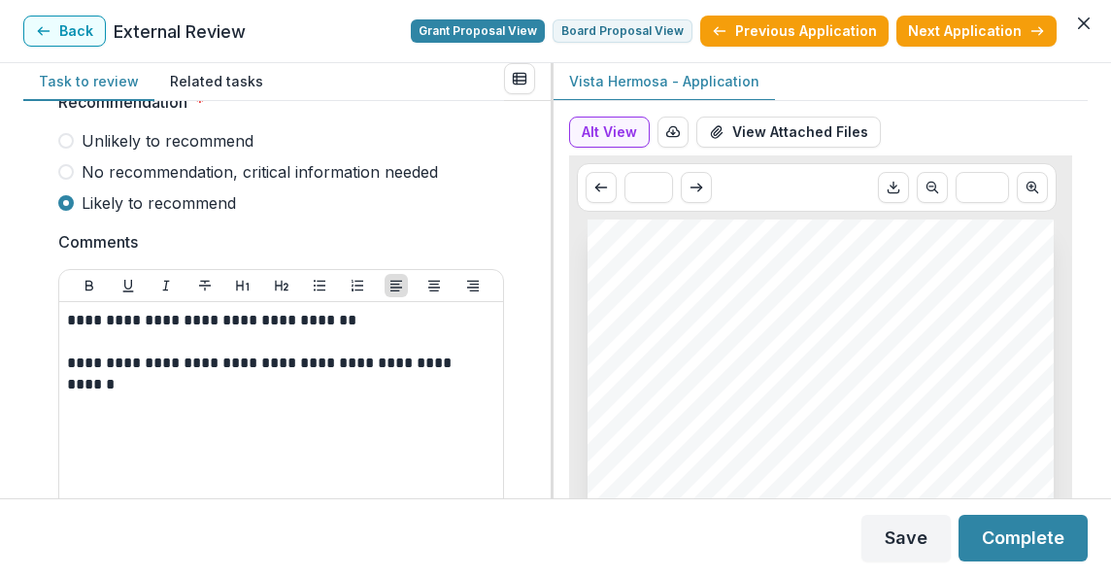
drag, startPoint x: 540, startPoint y: 298, endPoint x: 473, endPoint y: 205, distance: 114.9
click at [473, 205] on label "Likely to recommend" at bounding box center [281, 202] width 446 height 23
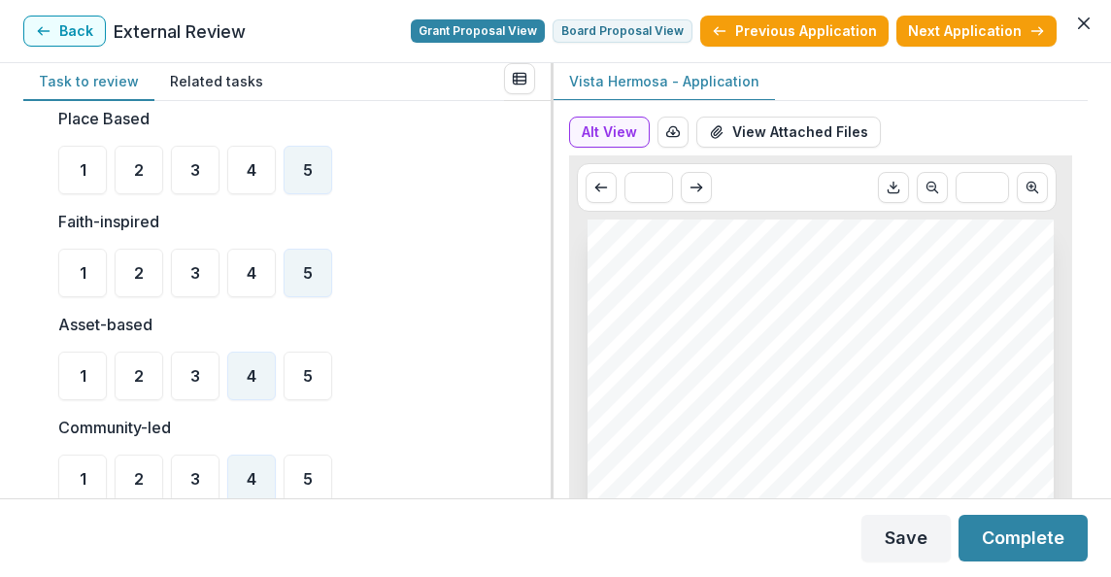
scroll to position [511, 0]
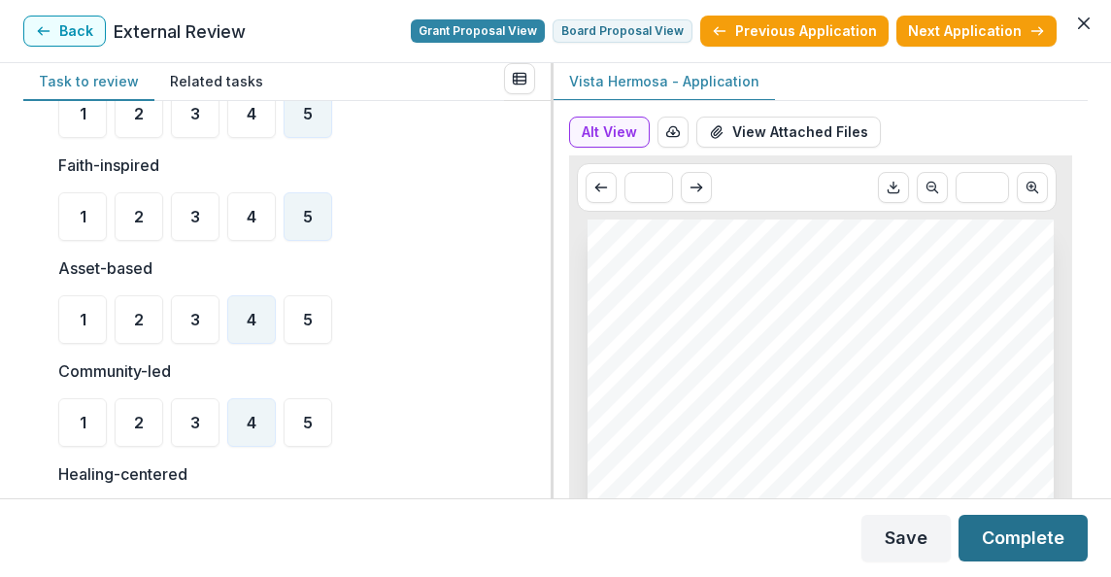
click at [1037, 535] on button "Complete" at bounding box center [1023, 538] width 129 height 47
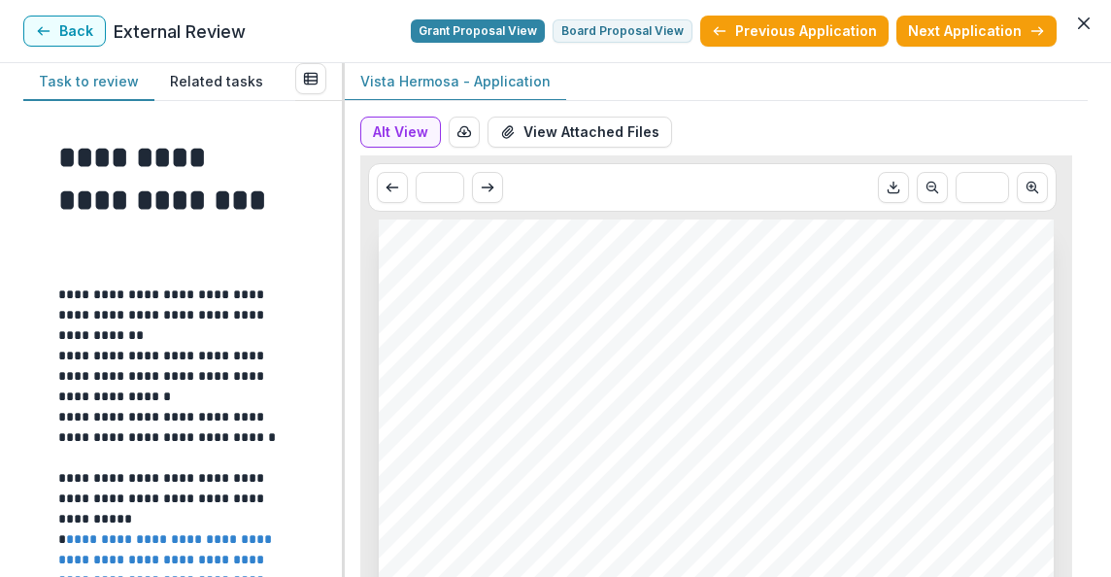
click at [663, 218] on div "* ***" at bounding box center [716, 187] width 712 height 64
click at [56, 49] on header "Back External Review Grant Proposal View Board Proposal View Previous Applicati…" at bounding box center [555, 31] width 1111 height 63
click at [63, 35] on button "Back" at bounding box center [64, 31] width 83 height 31
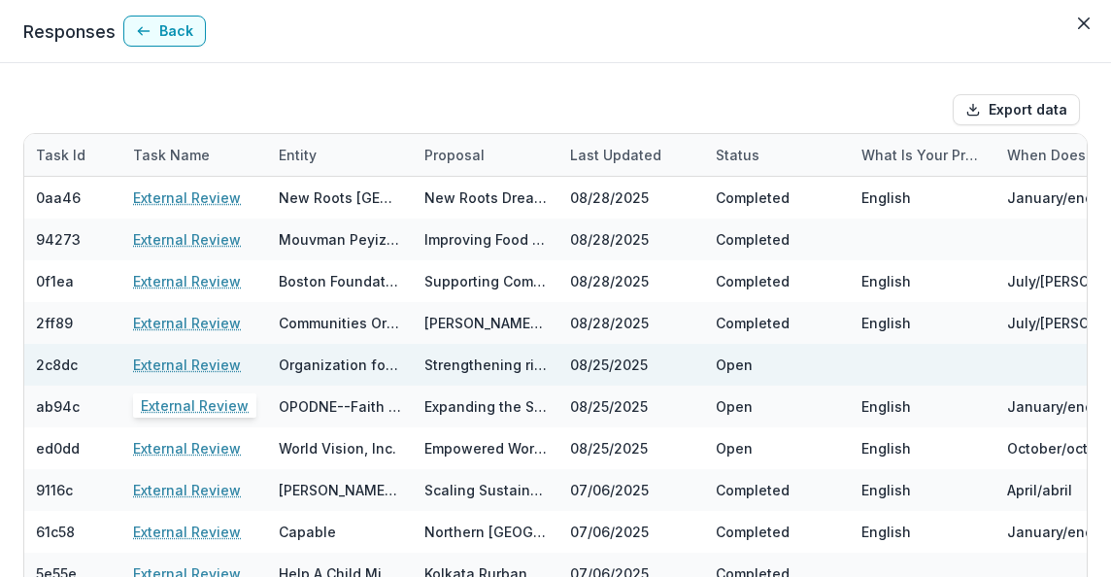
click at [201, 364] on link "External Review" at bounding box center [187, 365] width 108 height 20
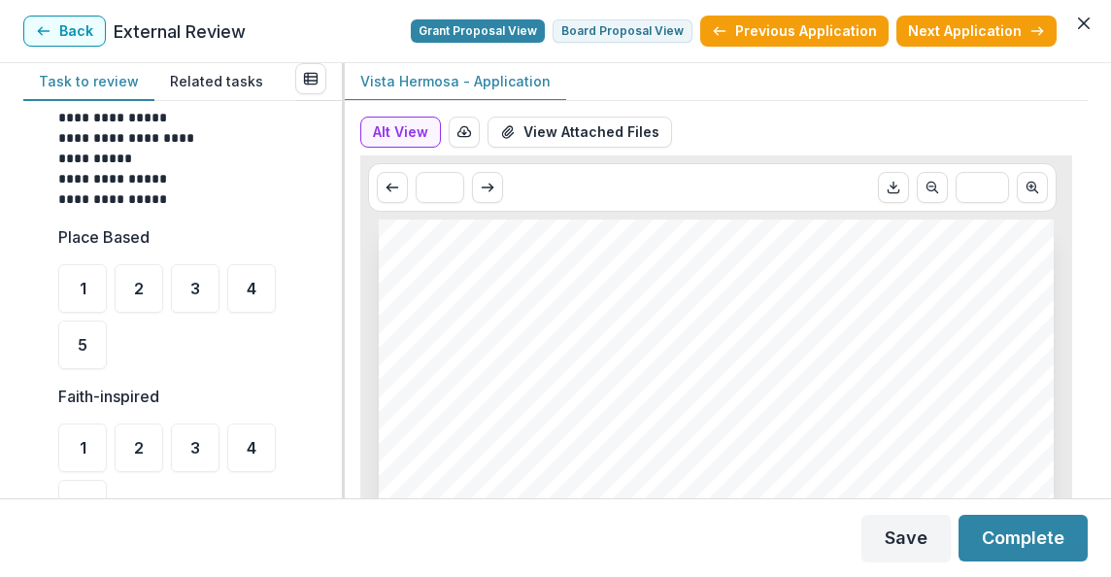
scroll to position [583, 0]
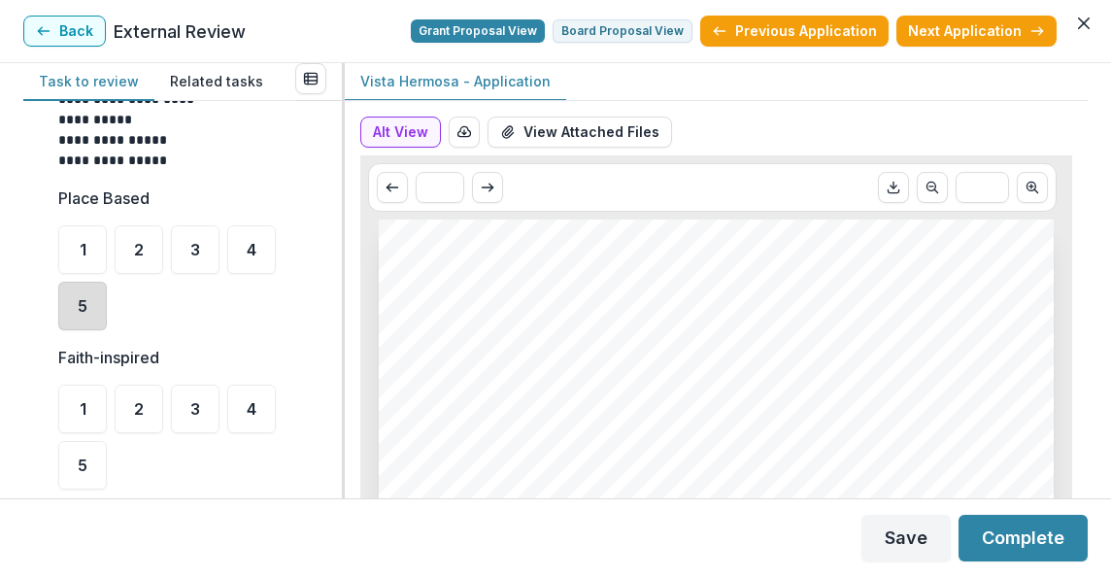
click at [75, 308] on div "5" at bounding box center [82, 306] width 49 height 49
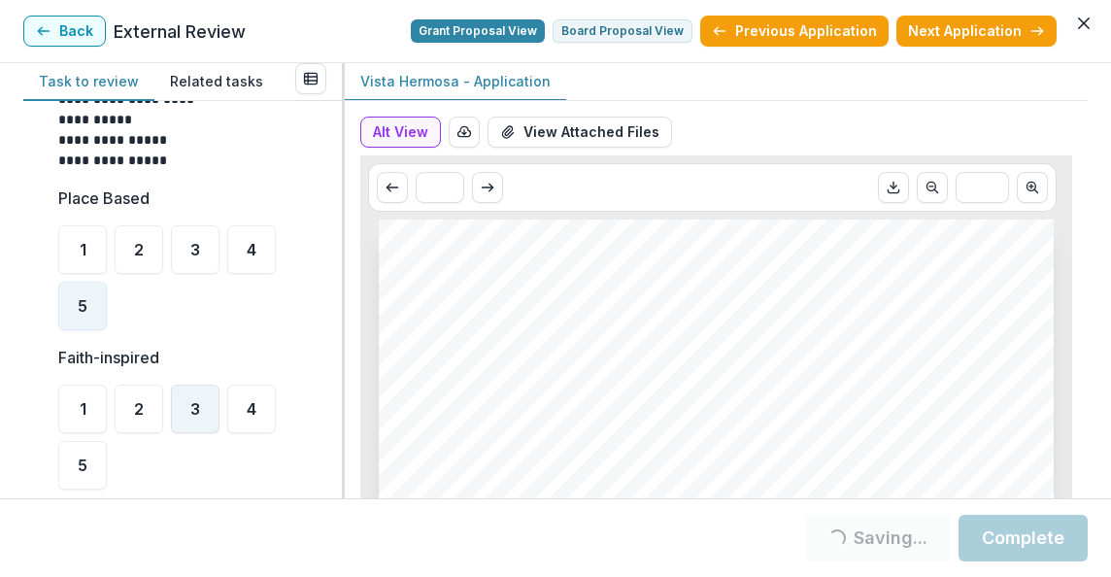
click at [194, 408] on span "3" at bounding box center [195, 409] width 10 height 16
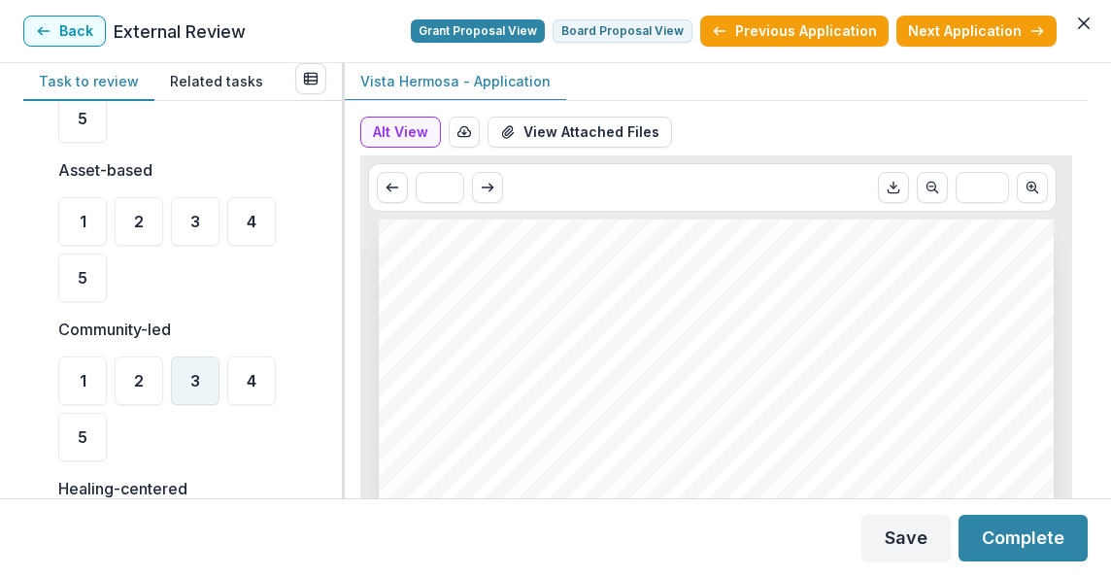
scroll to position [933, 0]
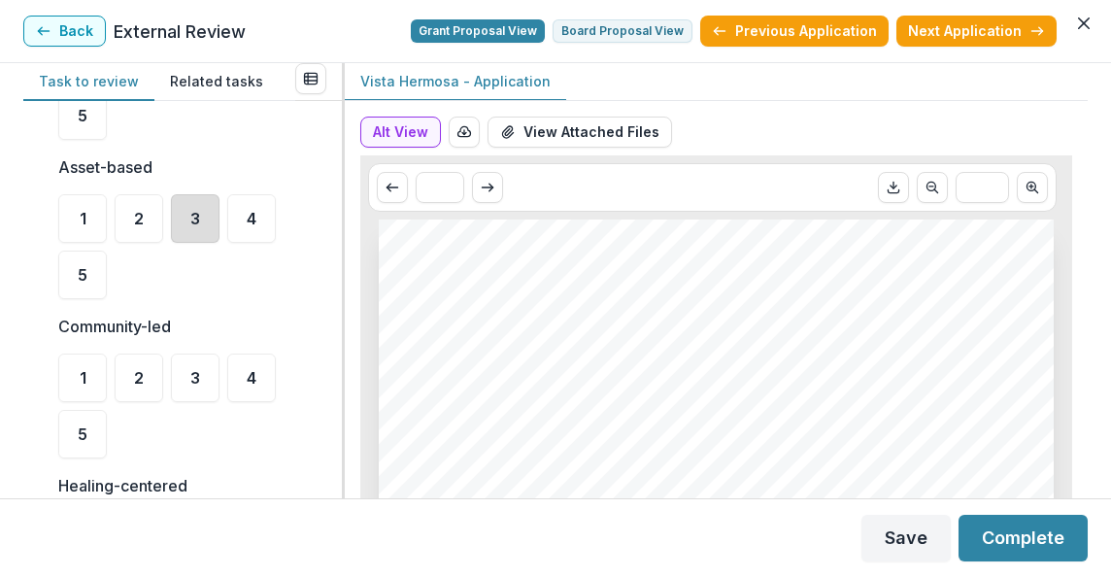
click at [204, 223] on div "3" at bounding box center [195, 218] width 49 height 49
click at [241, 388] on div "4" at bounding box center [251, 378] width 49 height 49
click at [221, 406] on ul "1 2 3 4 5" at bounding box center [176, 406] width 237 height 105
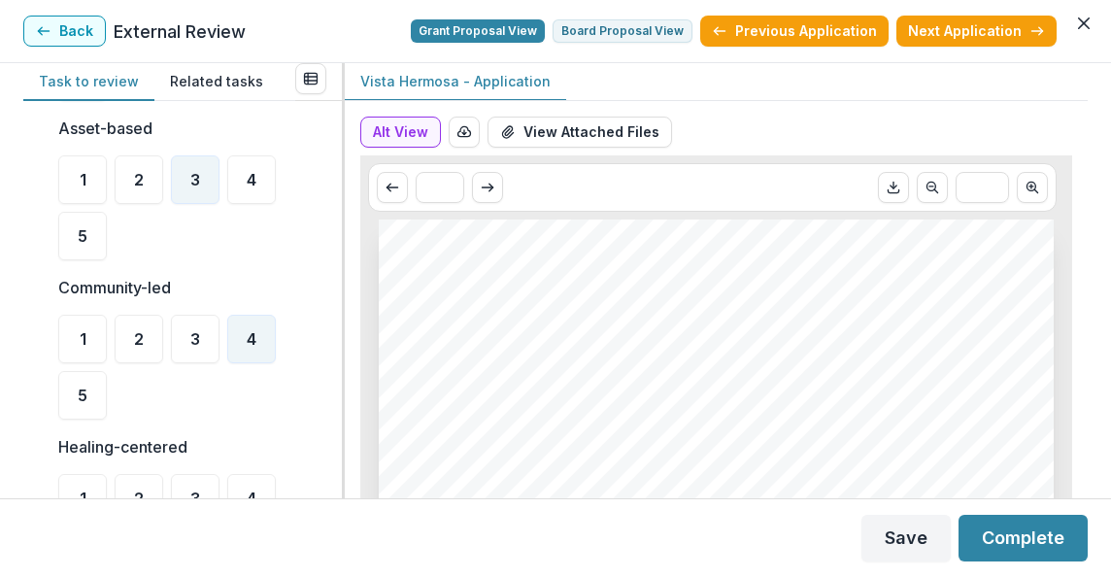
scroll to position [1010, 0]
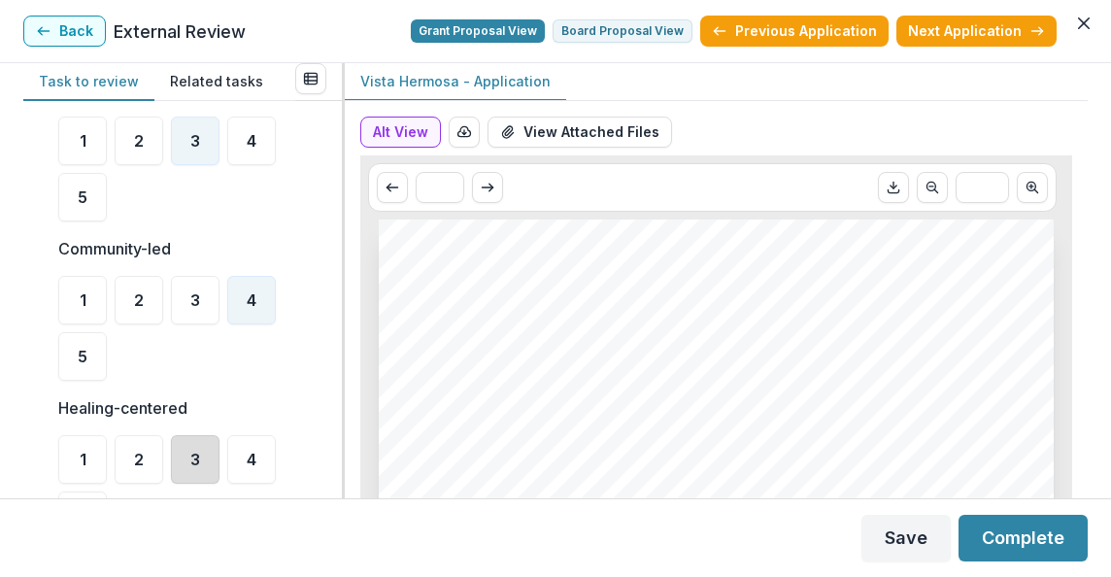
click at [205, 468] on div "3" at bounding box center [195, 459] width 49 height 49
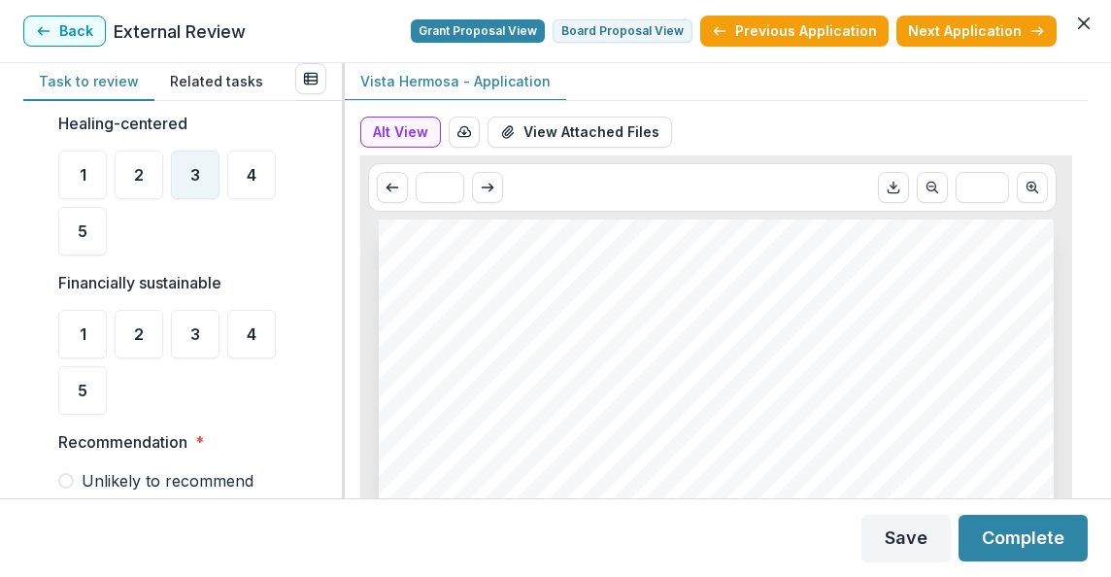
scroll to position [1321, 0]
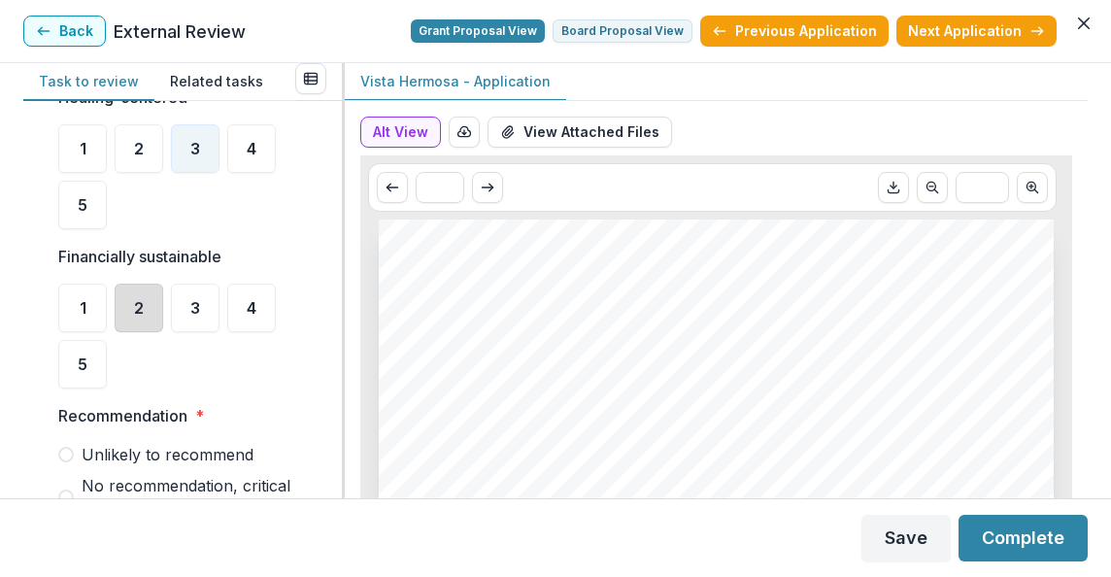
click at [154, 306] on div "2" at bounding box center [139, 308] width 49 height 49
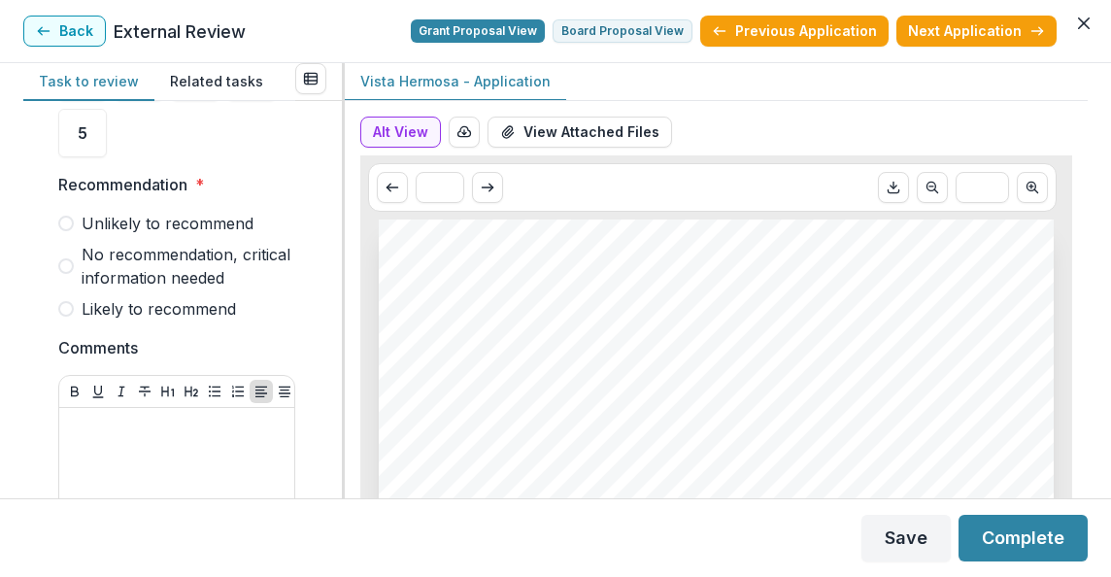
scroll to position [1555, 0]
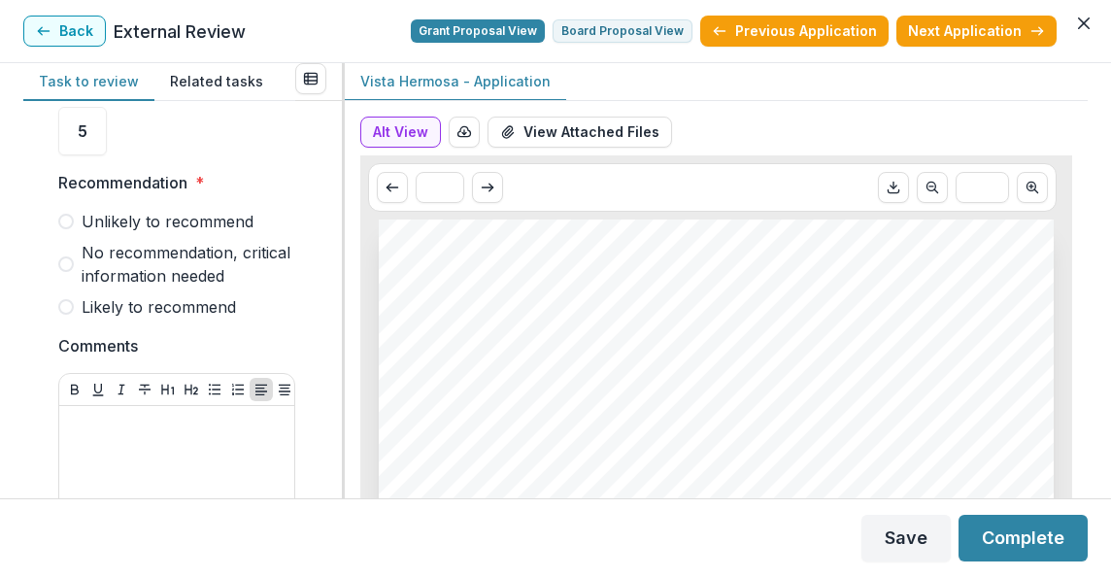
click at [66, 306] on span at bounding box center [66, 307] width 16 height 16
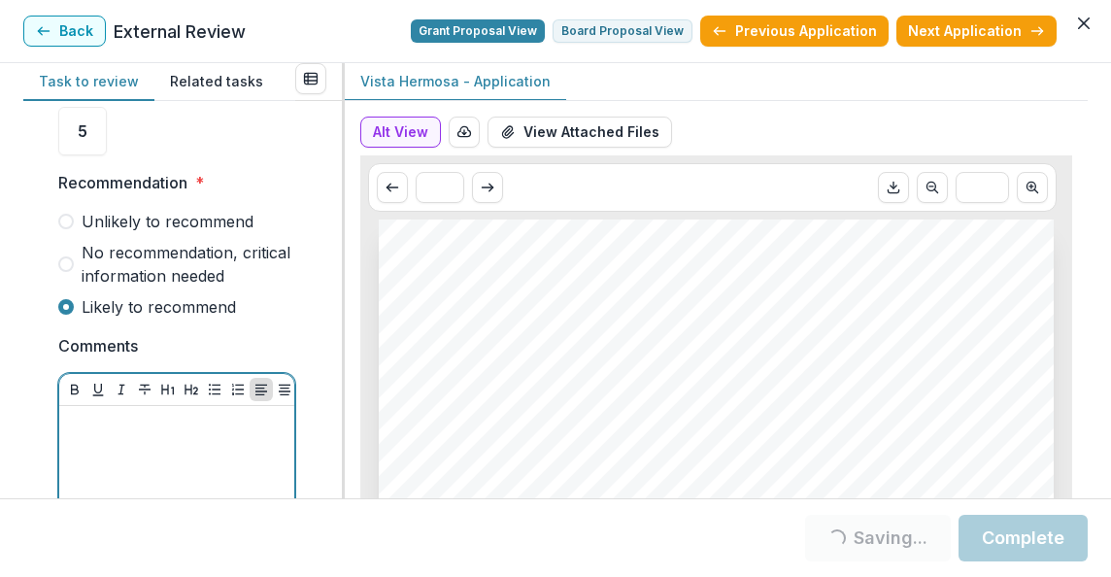
click at [94, 437] on div at bounding box center [177, 559] width 220 height 291
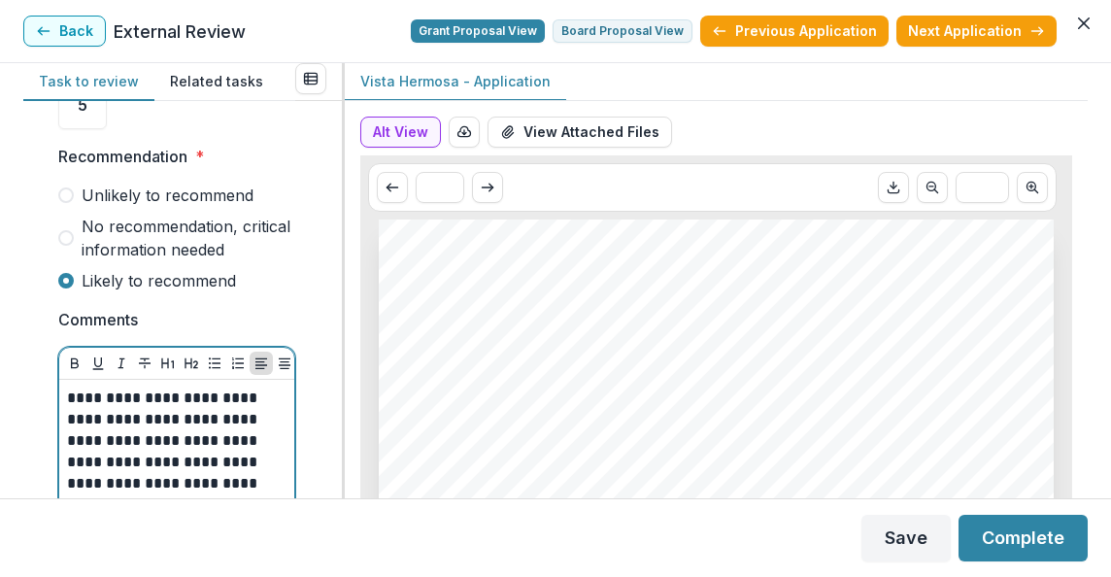
scroll to position [1602, 0]
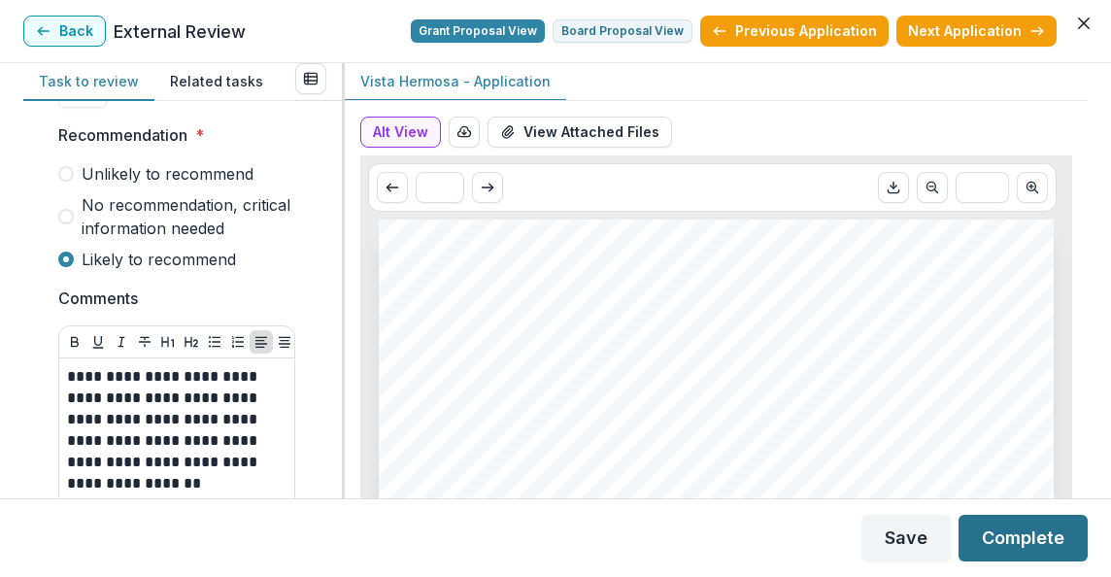
click at [1012, 539] on button "Complete" at bounding box center [1023, 538] width 129 height 47
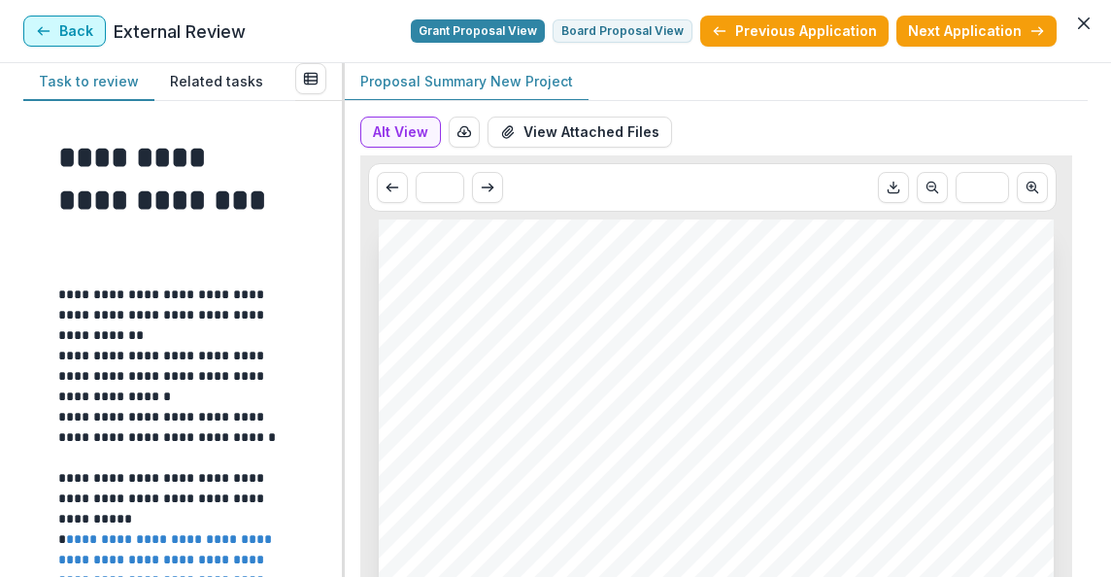
click at [79, 36] on button "Back" at bounding box center [64, 31] width 83 height 31
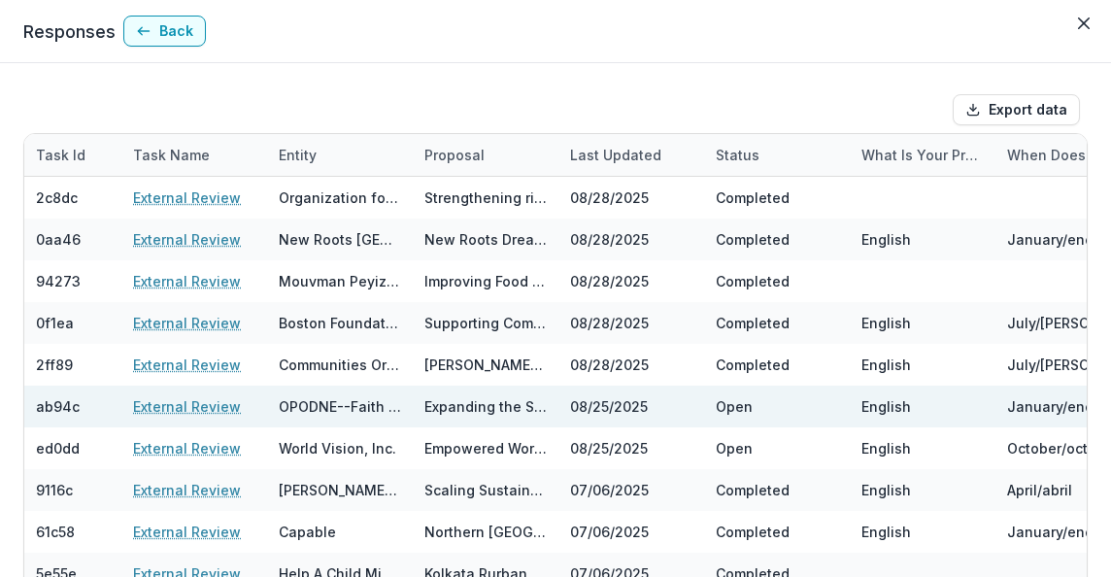
click at [204, 408] on link "External Review" at bounding box center [187, 406] width 108 height 20
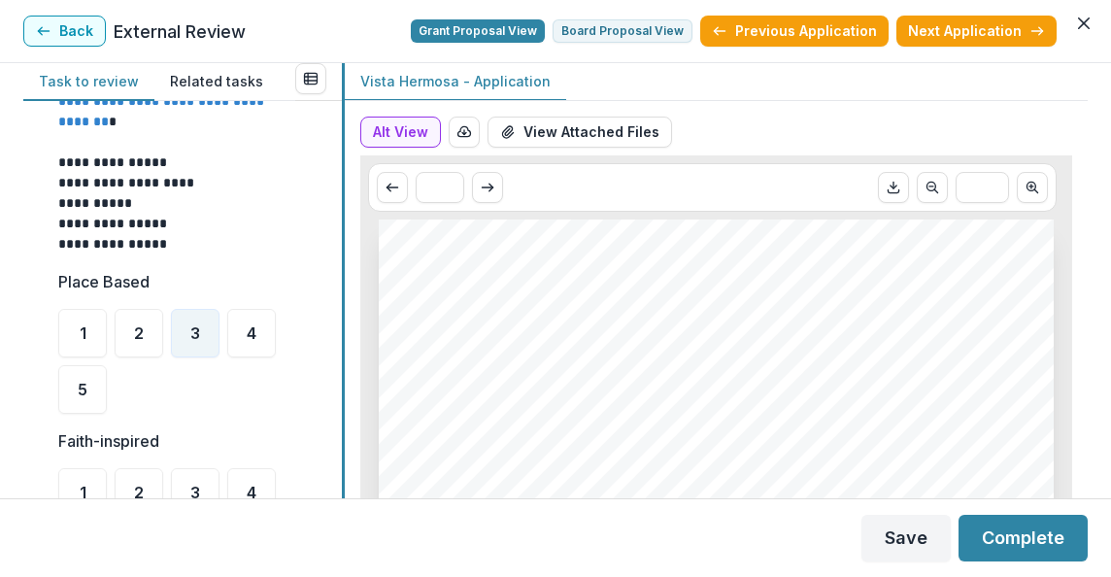
scroll to position [571, 0]
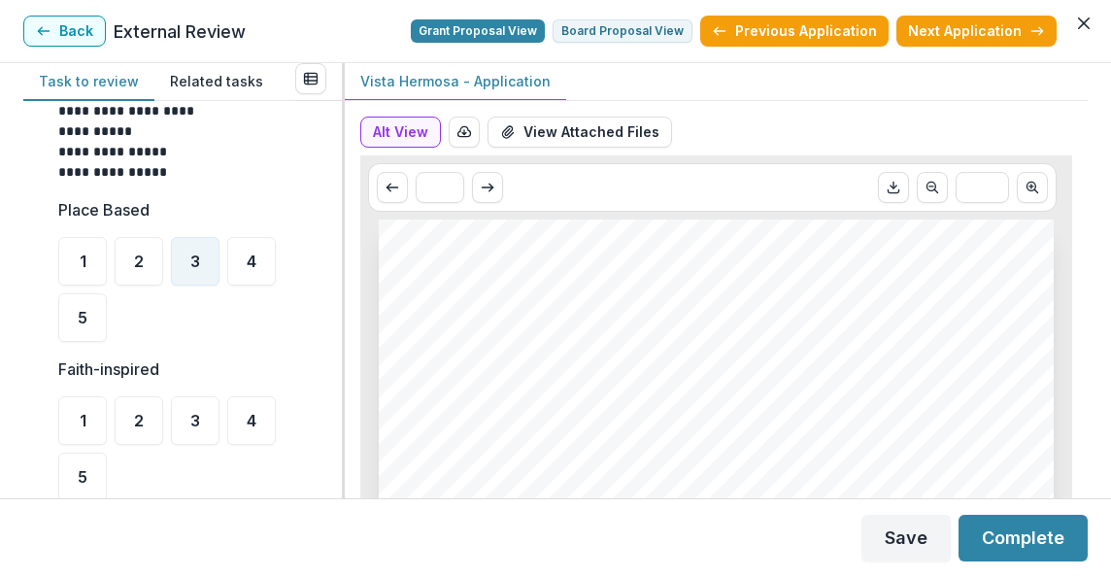
click at [210, 417] on div "3" at bounding box center [195, 420] width 49 height 49
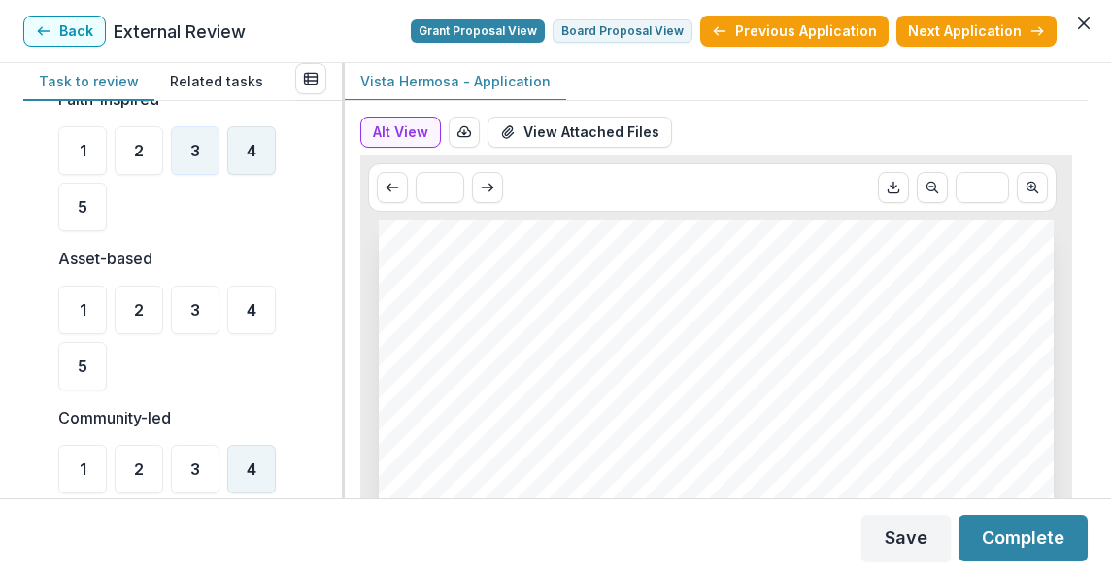
scroll to position [843, 0]
click at [249, 316] on span "4" at bounding box center [252, 308] width 10 height 16
click at [262, 457] on div "4" at bounding box center [251, 467] width 49 height 49
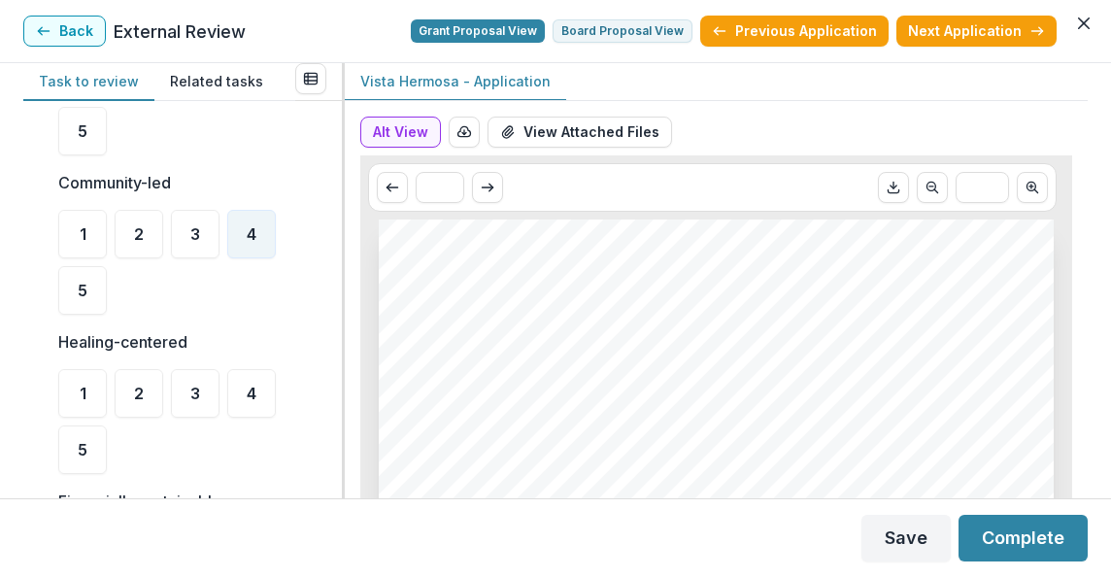
scroll to position [1077, 0]
click at [256, 391] on span "4" at bounding box center [252, 394] width 10 height 16
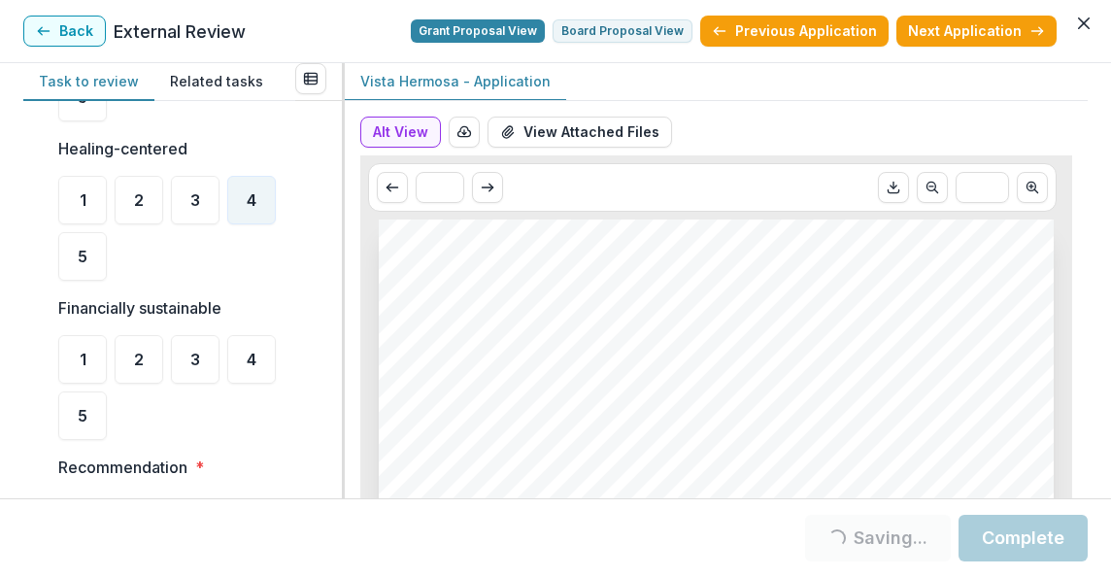
scroll to position [1310, 0]
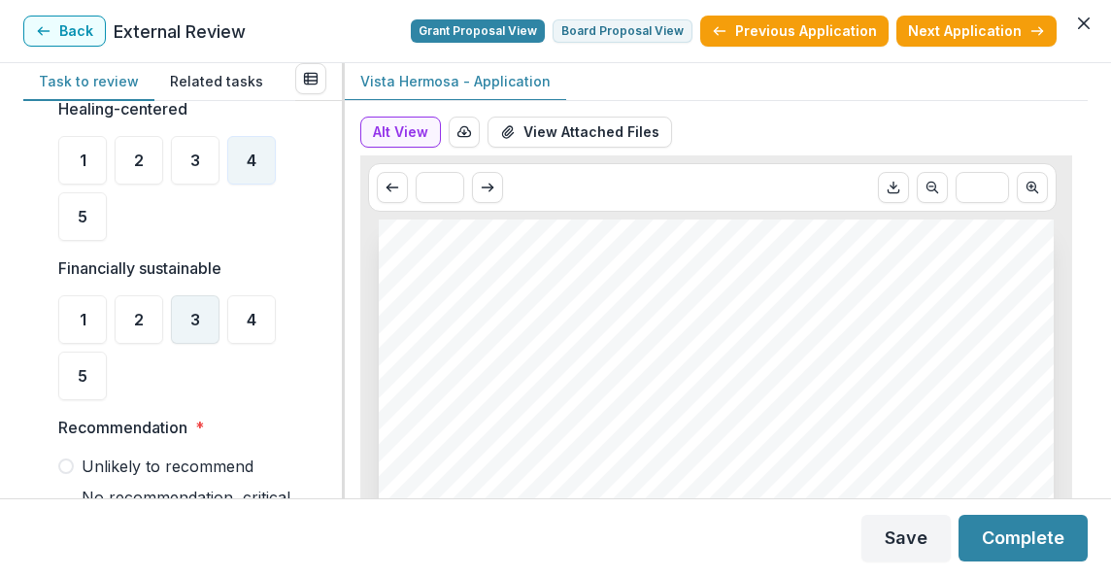
click at [207, 324] on div "3" at bounding box center [195, 319] width 49 height 49
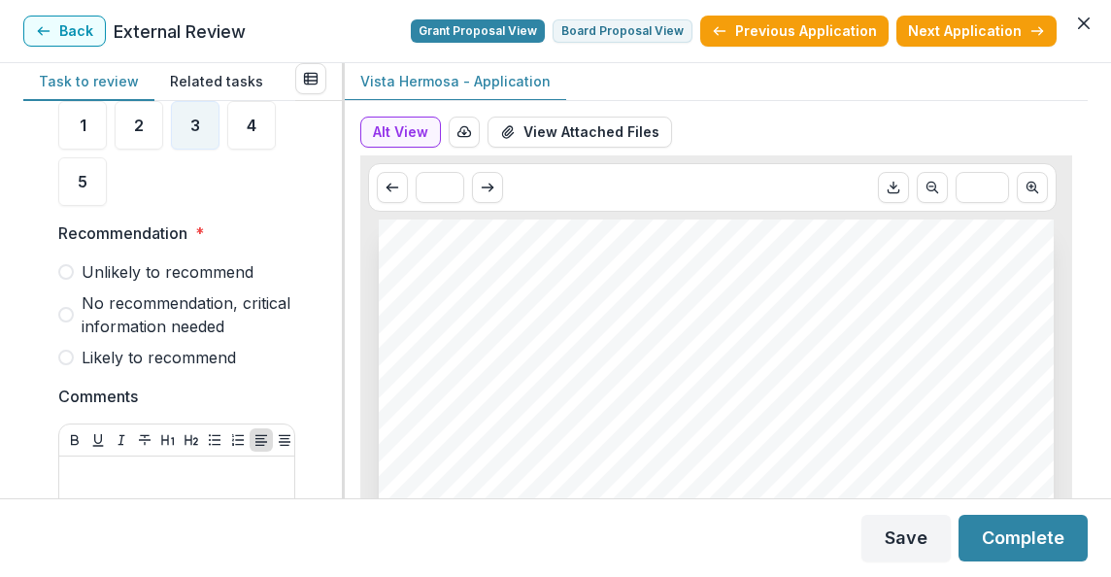
scroll to position [1543, 0]
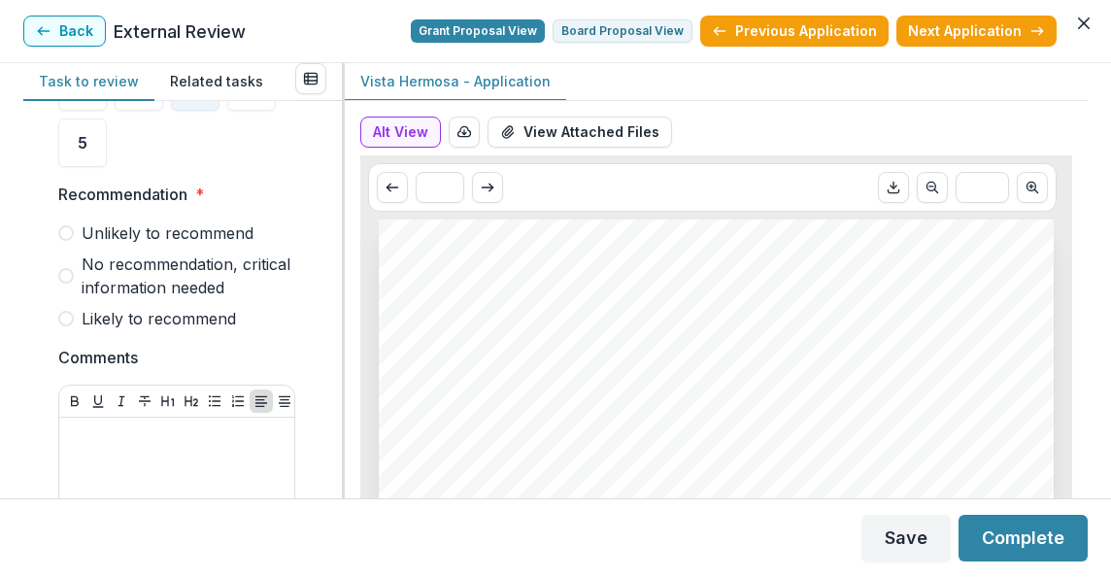
click at [76, 313] on label "Likely to recommend" at bounding box center [176, 318] width 237 height 23
click at [64, 321] on span at bounding box center [66, 319] width 16 height 16
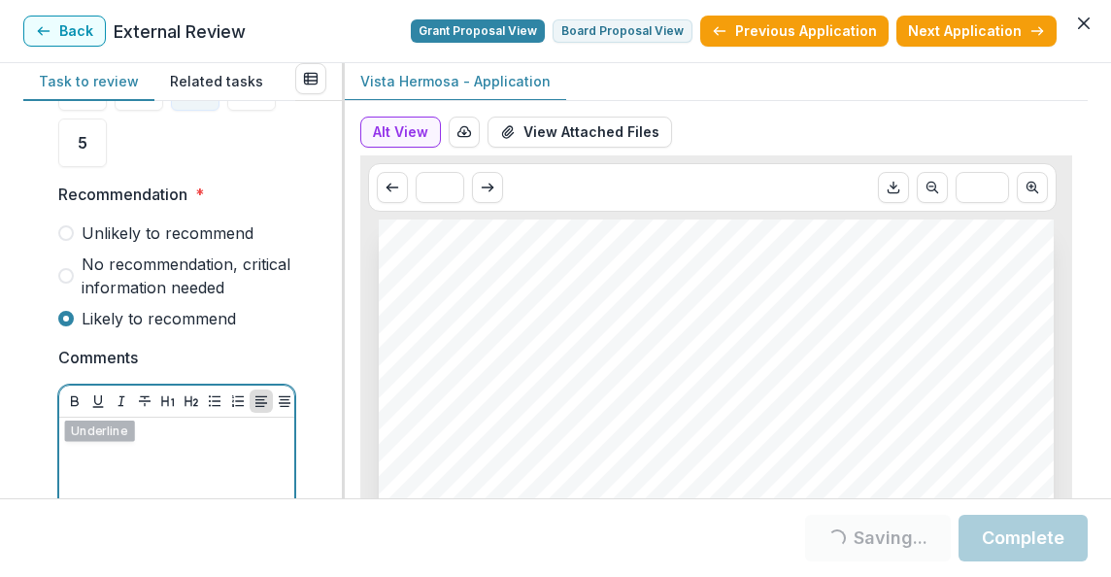
click at [123, 446] on p at bounding box center [177, 436] width 220 height 21
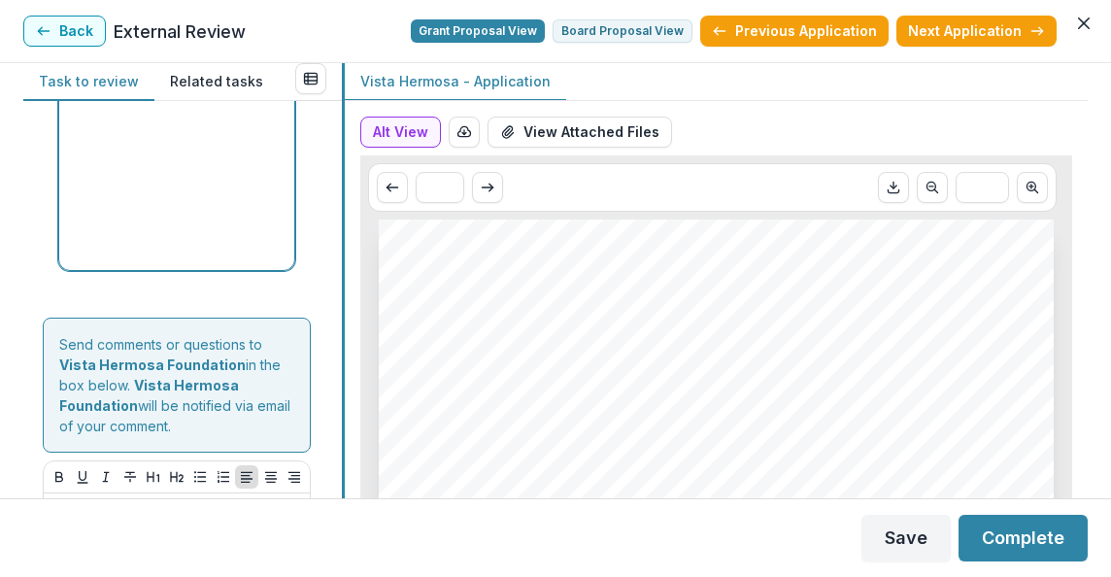
scroll to position [2035, 0]
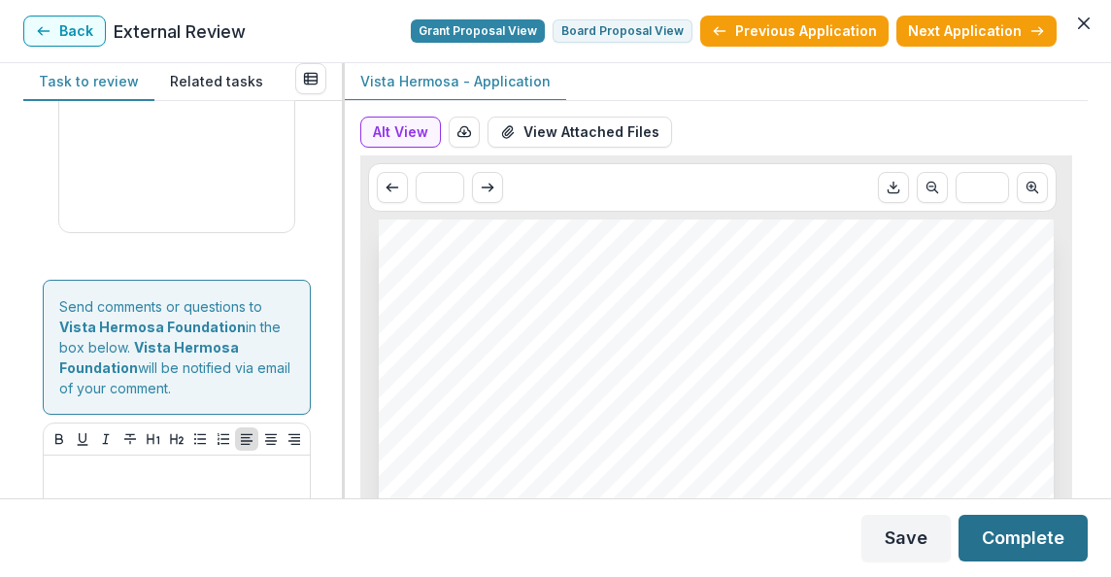
click at [1023, 535] on button "Complete" at bounding box center [1023, 538] width 129 height 47
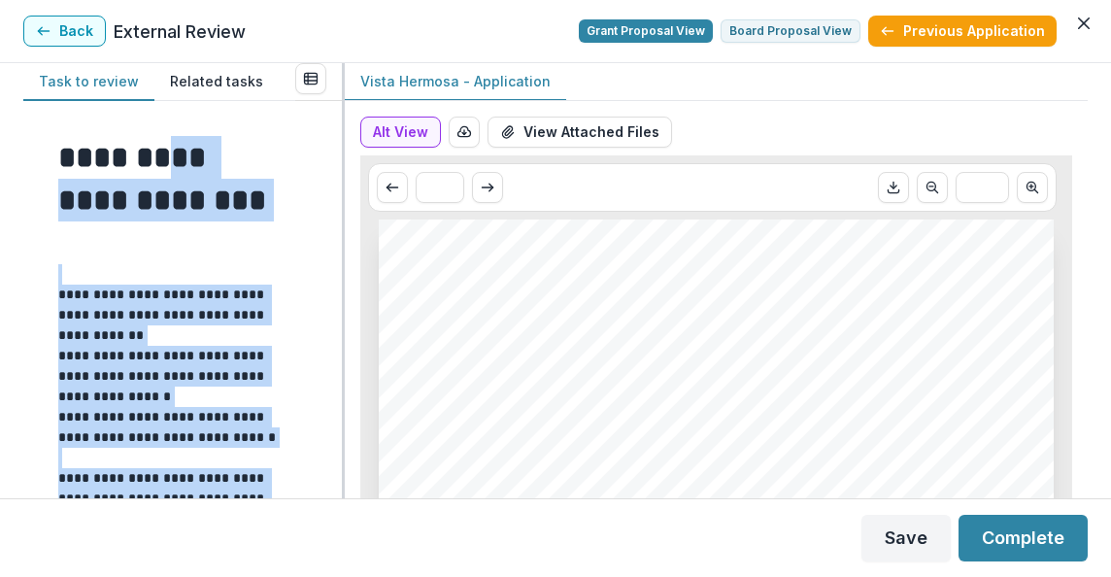
drag, startPoint x: 333, startPoint y: 145, endPoint x: 342, endPoint y: 231, distance: 86.9
click at [342, 231] on div "**********" at bounding box center [555, 280] width 1065 height 435
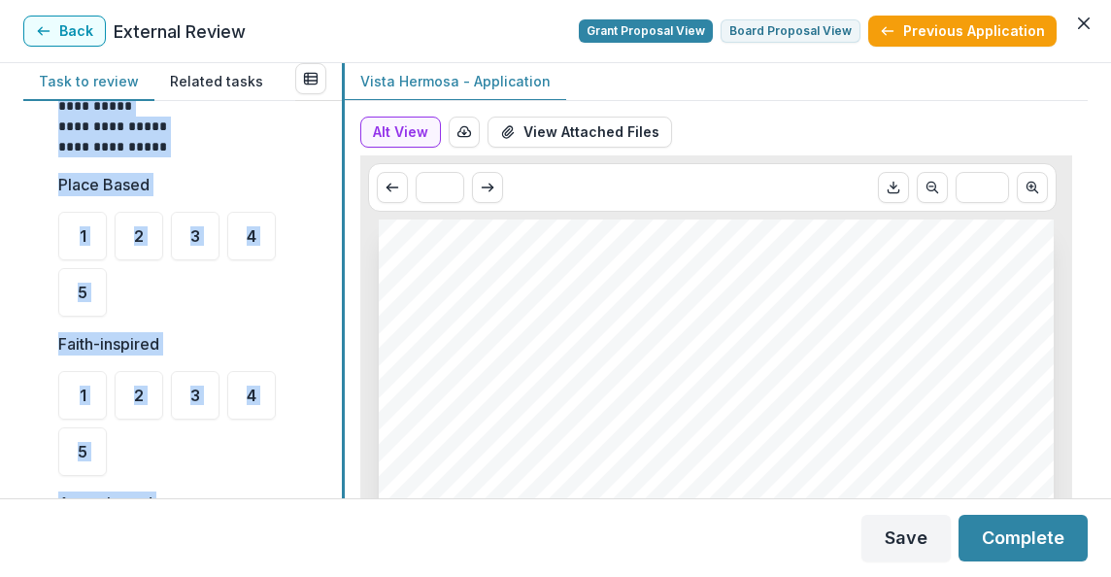
scroll to position [615, 0]
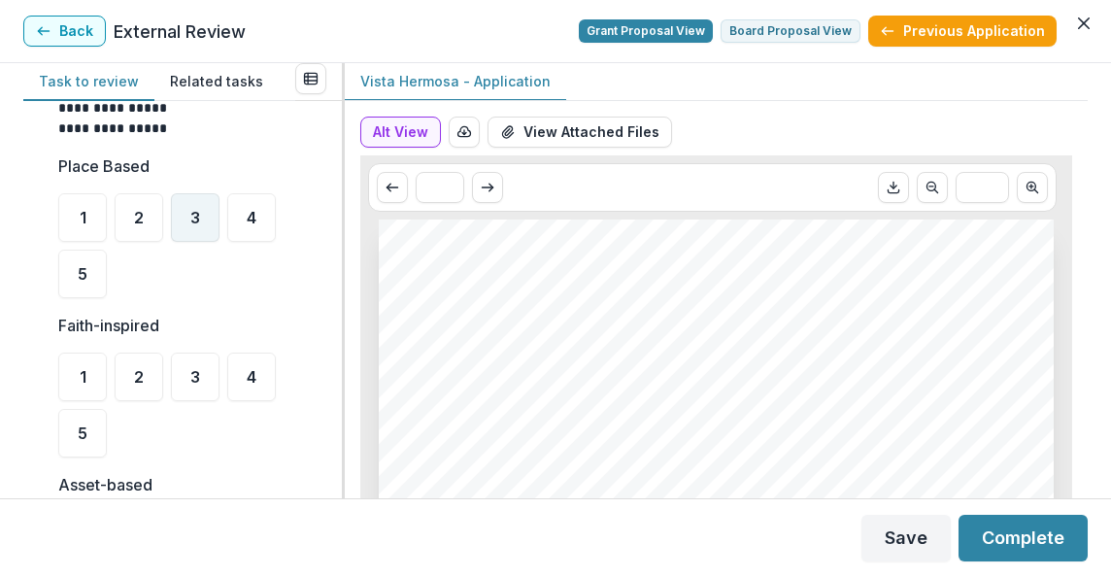
click at [205, 234] on div "3" at bounding box center [195, 217] width 49 height 49
click at [239, 384] on div "4" at bounding box center [251, 377] width 49 height 49
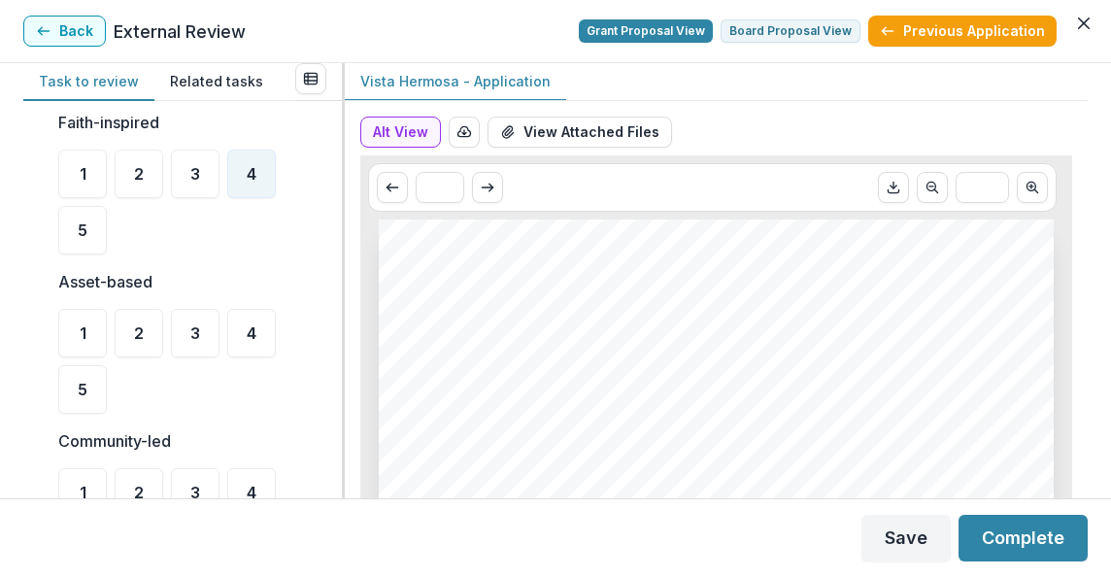
scroll to position [887, 0]
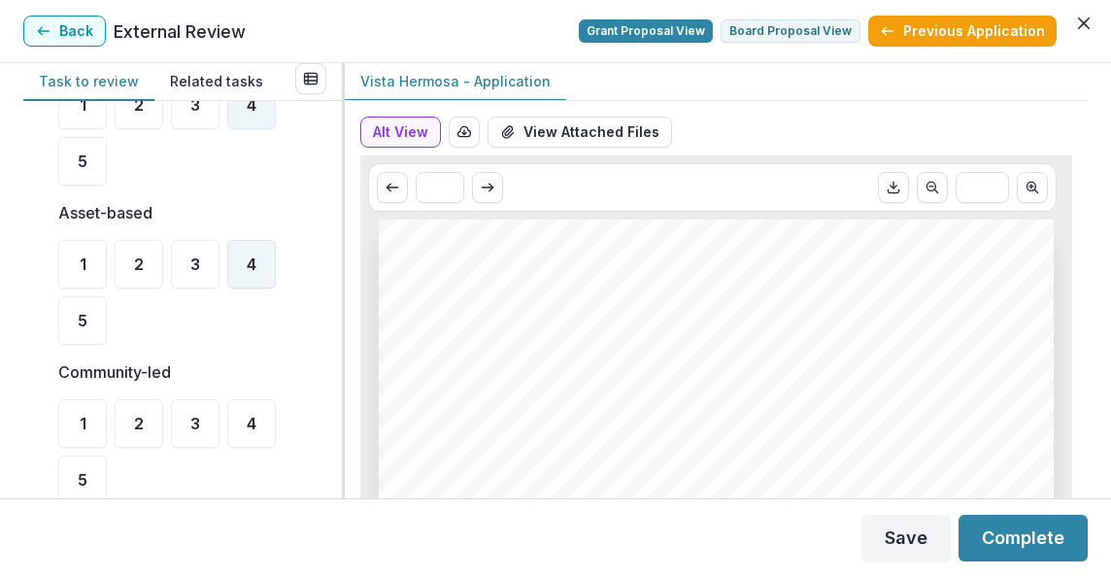
click at [252, 278] on div "4" at bounding box center [251, 264] width 49 height 49
click at [221, 434] on ul "1 2 3 4 5" at bounding box center [176, 451] width 237 height 105
click at [206, 431] on div "3" at bounding box center [195, 423] width 49 height 49
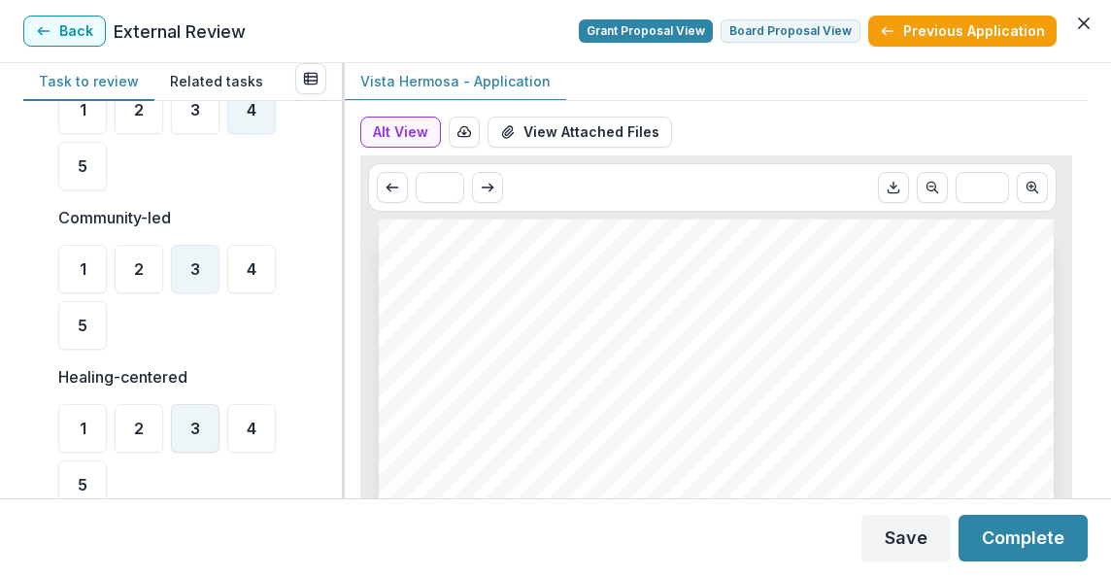
scroll to position [1043, 0]
click at [255, 432] on span "4" at bounding box center [252, 428] width 10 height 16
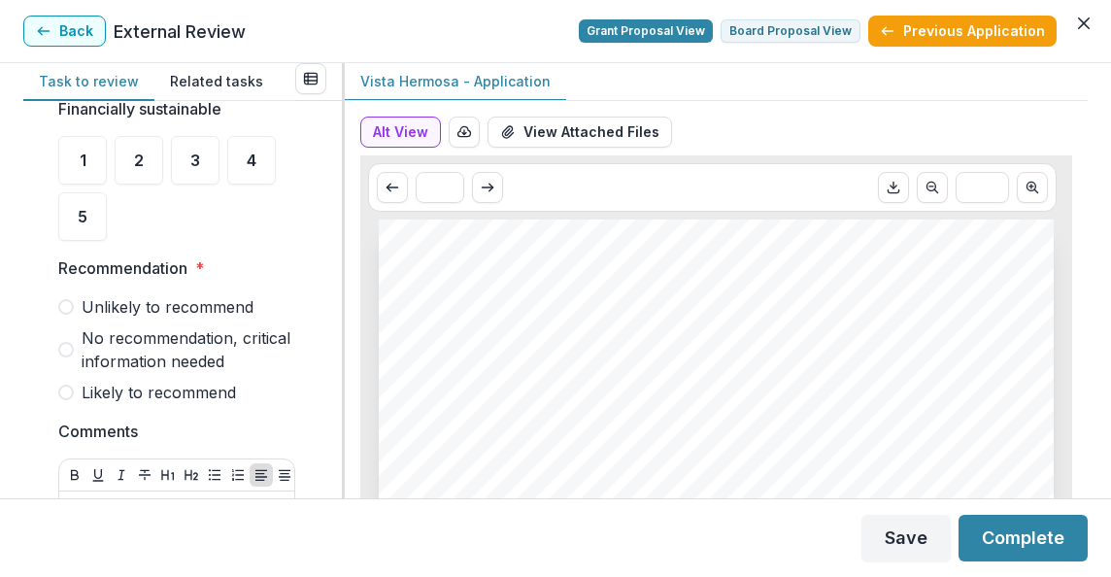
scroll to position [1470, 0]
click at [223, 161] on ul "1 2 3 4 5" at bounding box center [176, 187] width 237 height 105
click at [201, 161] on div "3" at bounding box center [195, 159] width 49 height 49
click at [158, 162] on div "2" at bounding box center [139, 159] width 49 height 49
click at [66, 393] on span at bounding box center [66, 392] width 16 height 16
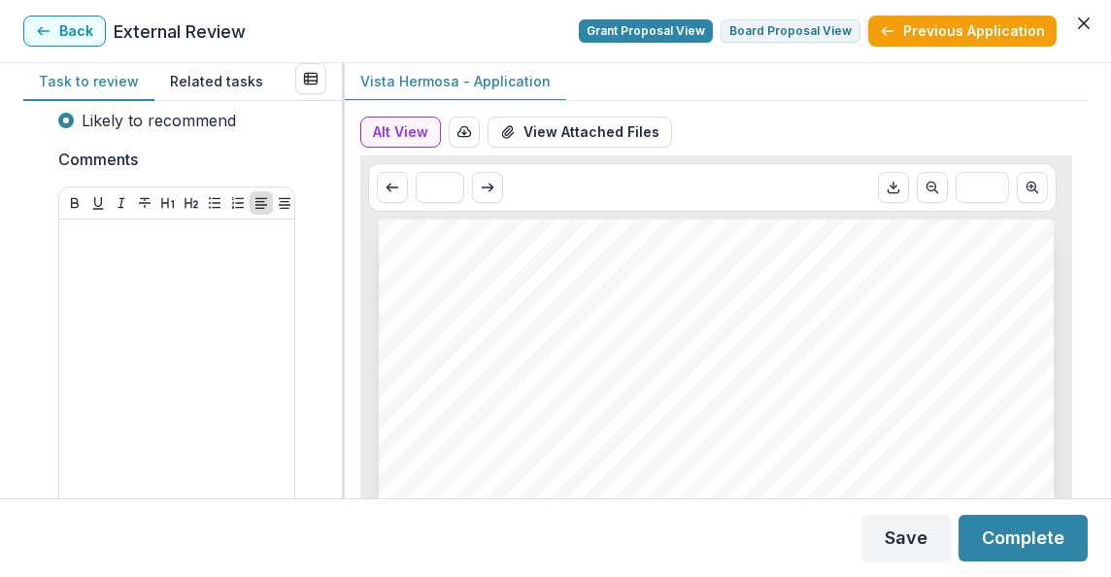
scroll to position [1766, 0]
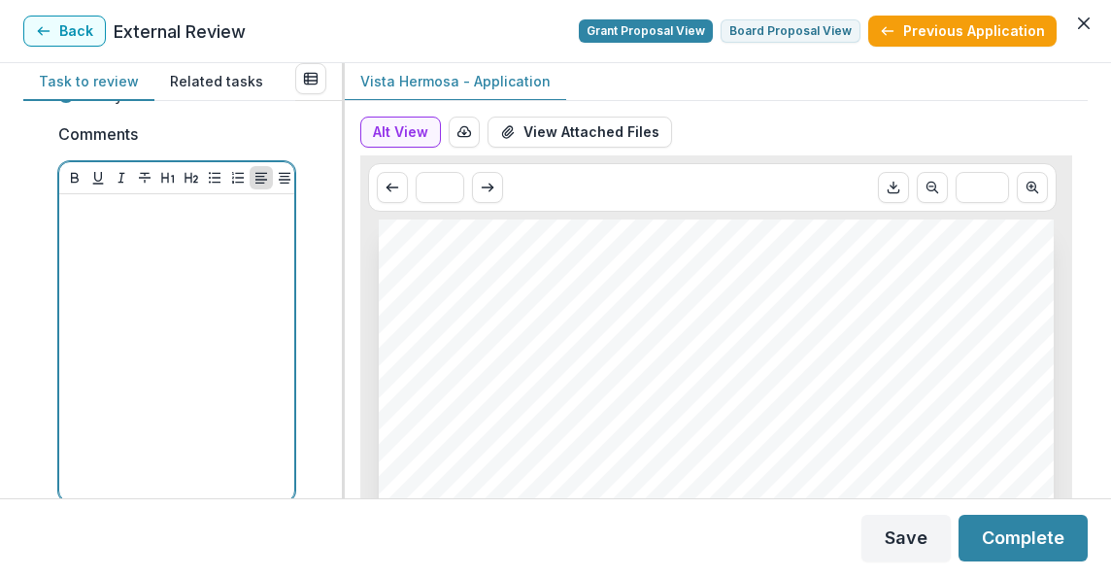
click at [175, 226] on div at bounding box center [177, 347] width 220 height 291
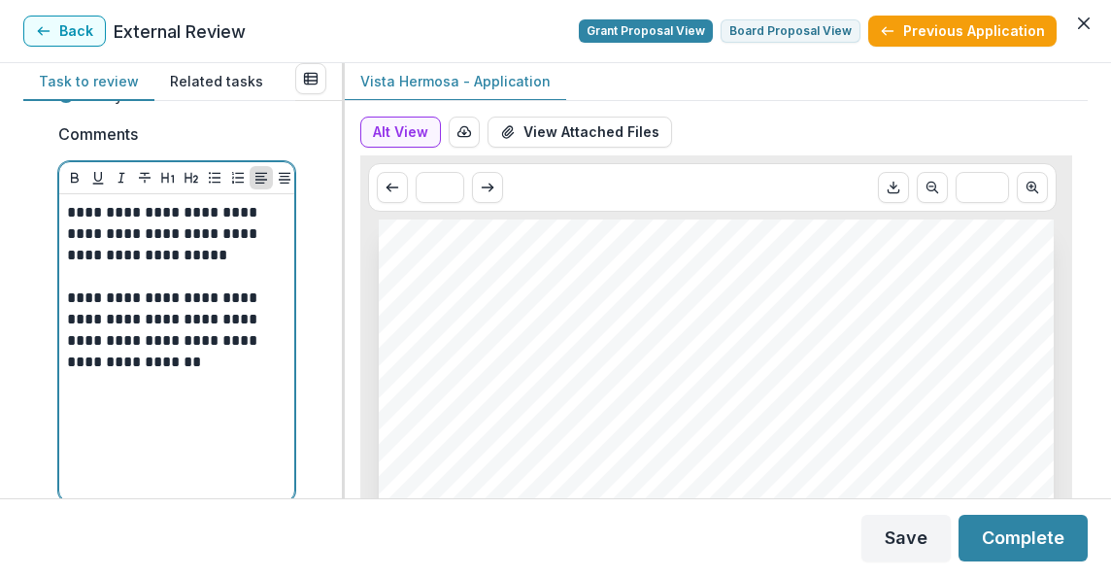
click at [164, 366] on p "**********" at bounding box center [174, 330] width 214 height 85
click at [150, 364] on p "**********" at bounding box center [174, 330] width 214 height 85
click at [275, 299] on p "**********" at bounding box center [174, 330] width 214 height 85
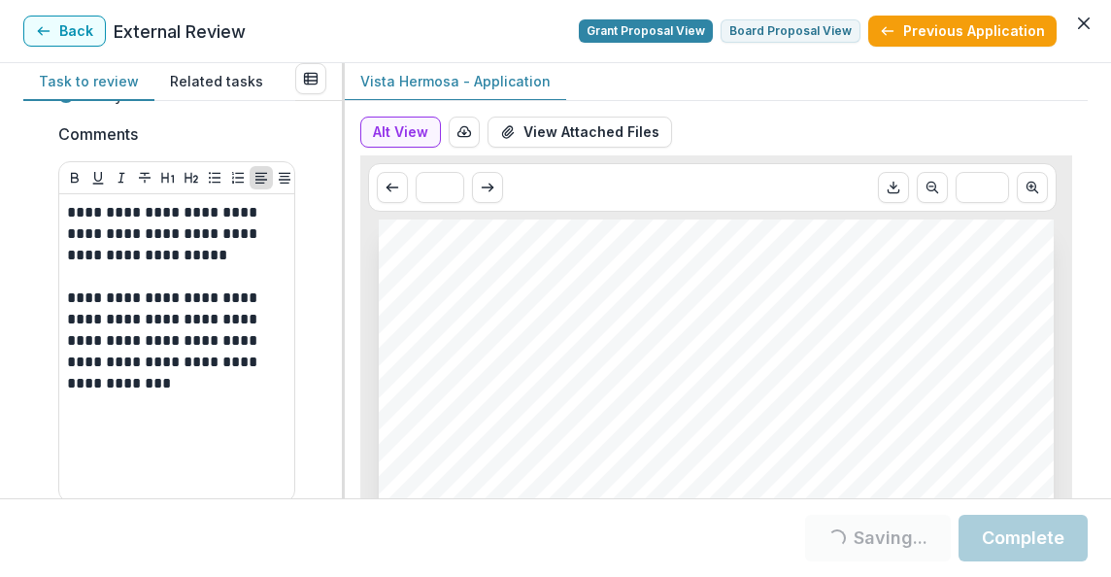
click at [335, 401] on div "**********" at bounding box center [182, 299] width 319 height 397
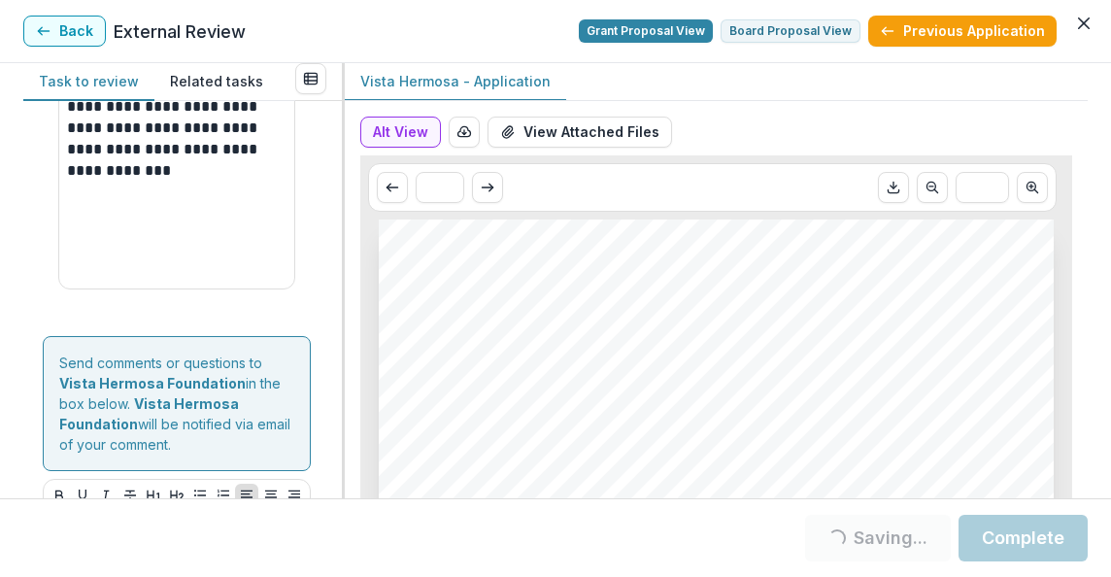
scroll to position [1993, 0]
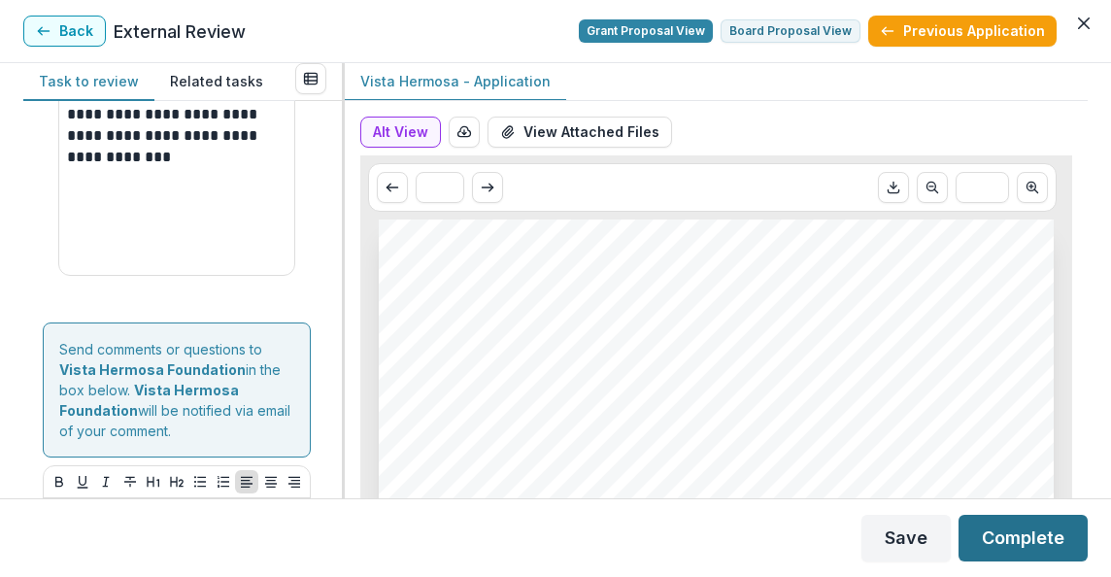
click at [1034, 537] on button "Complete" at bounding box center [1023, 538] width 129 height 47
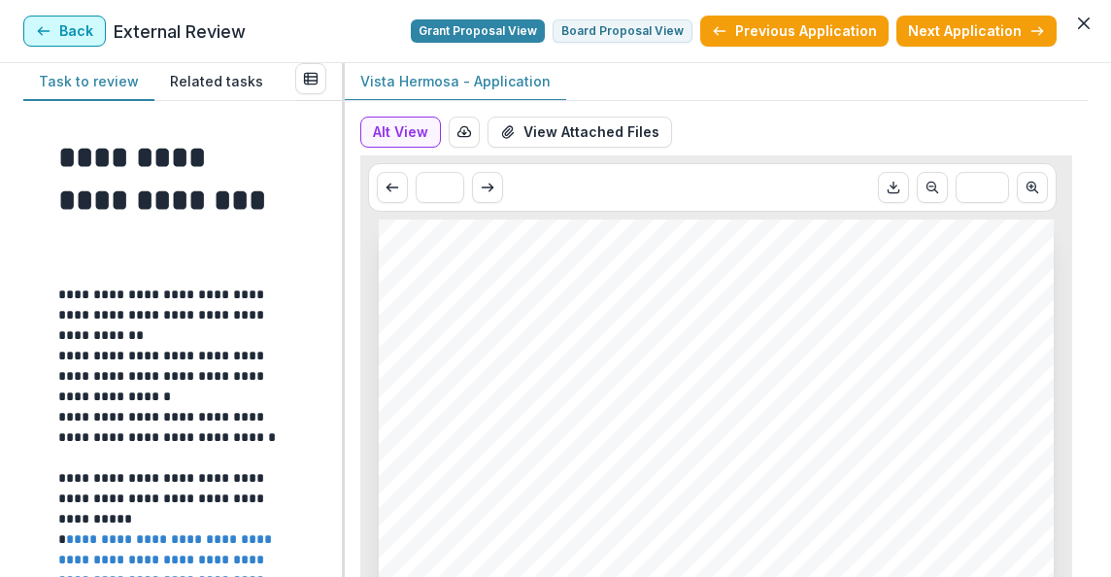
click at [80, 23] on button "Back" at bounding box center [64, 31] width 83 height 31
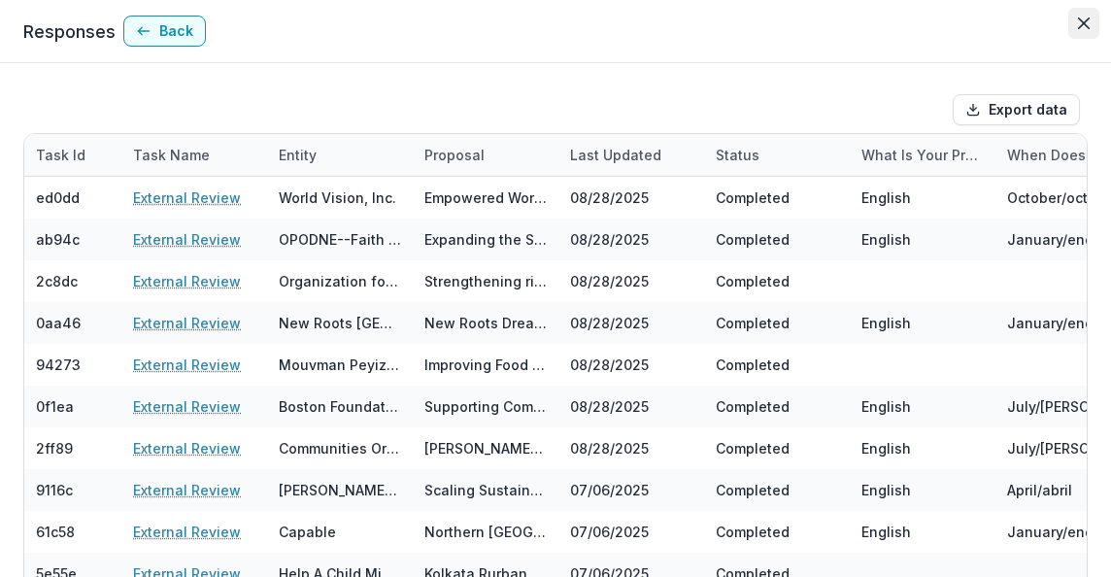
click at [1078, 17] on icon "Close" at bounding box center [1084, 23] width 12 height 12
